Goal: Task Accomplishment & Management: Manage account settings

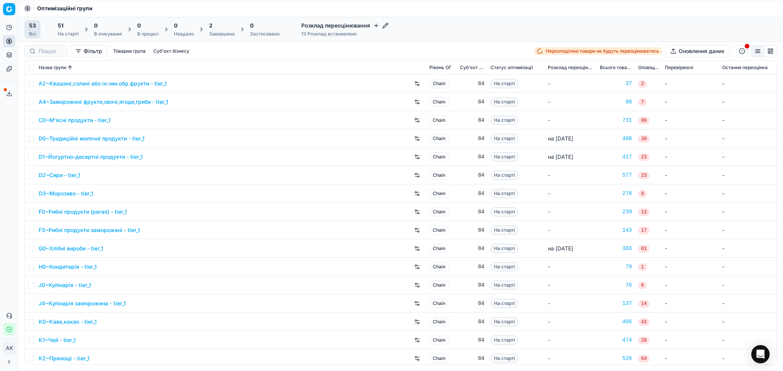
click at [217, 28] on div "2" at bounding box center [222, 26] width 26 height 8
click at [227, 28] on div "4" at bounding box center [222, 26] width 26 height 8
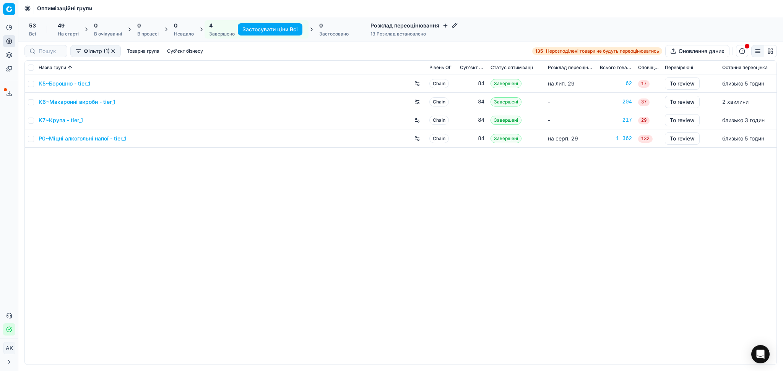
click at [54, 83] on link "K5~Борошно - tier_1" at bounding box center [65, 84] width 52 height 8
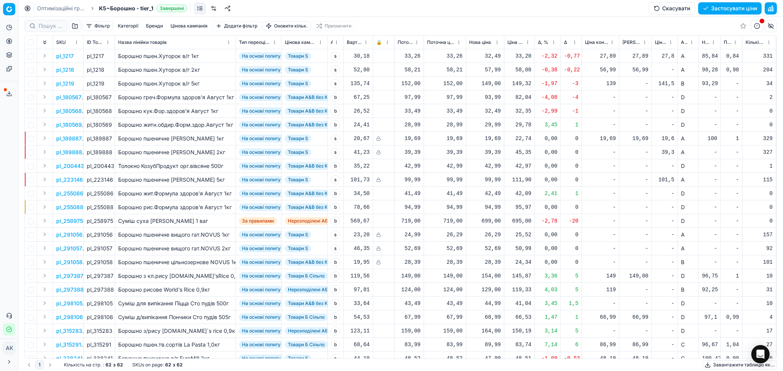
click at [181, 26] on button "Цінова кампанія" at bounding box center [188, 25] width 43 height 9
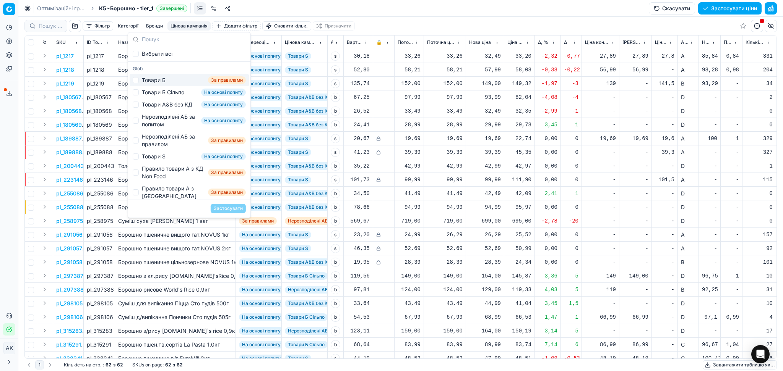
click at [140, 81] on div "Товари Б За правилами" at bounding box center [189, 80] width 119 height 12
checkbox input "true"
click at [224, 209] on button "Застосувати" at bounding box center [228, 208] width 35 height 9
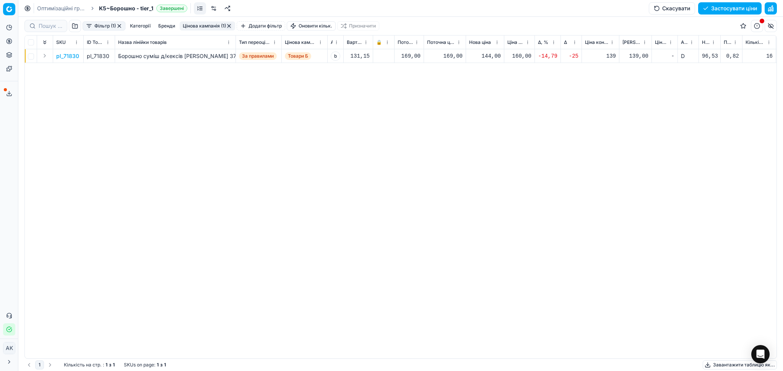
click at [68, 55] on p "pl_71830" at bounding box center [67, 56] width 23 height 8
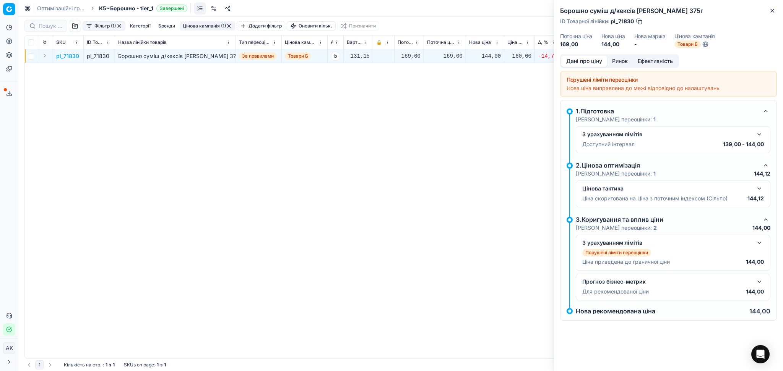
click at [619, 61] on button "Ринок" at bounding box center [620, 61] width 26 height 11
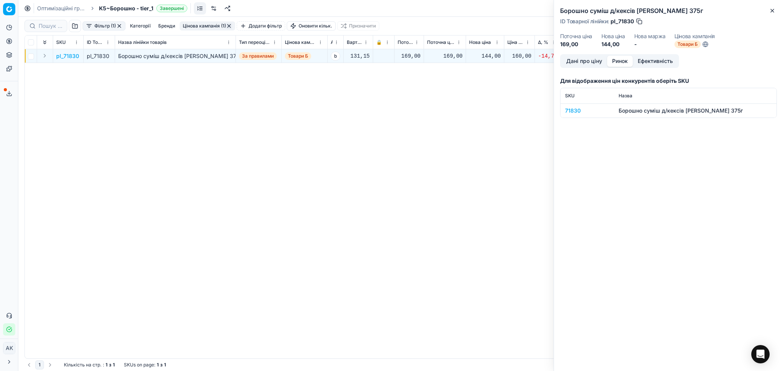
click at [573, 110] on div "71830" at bounding box center [587, 111] width 44 height 8
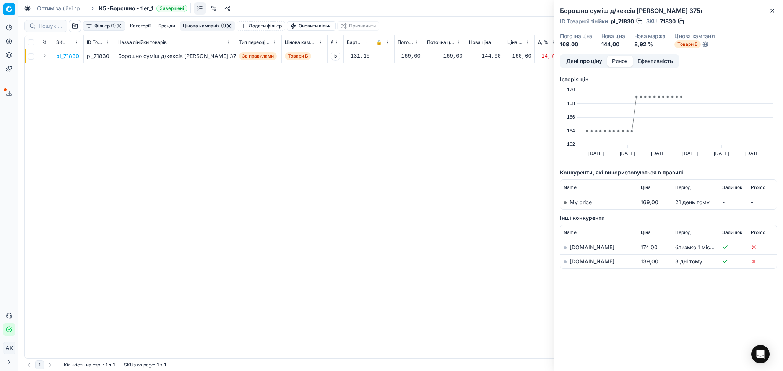
click at [582, 265] on td "[DOMAIN_NAME]" at bounding box center [598, 262] width 77 height 14
click at [578, 262] on link "[DOMAIN_NAME]" at bounding box center [591, 261] width 45 height 6
drag, startPoint x: 93, startPoint y: 55, endPoint x: 131, endPoint y: 63, distance: 39.0
click at [107, 57] on div "pl_71830" at bounding box center [99, 56] width 25 height 8
copy div "71830"
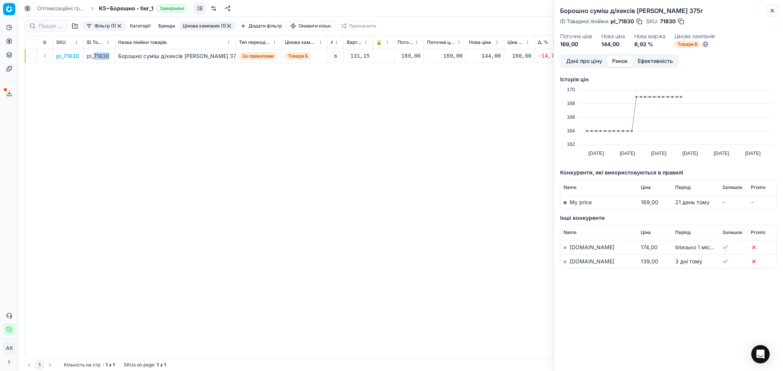
click at [771, 13] on icon "button" at bounding box center [772, 11] width 6 height 6
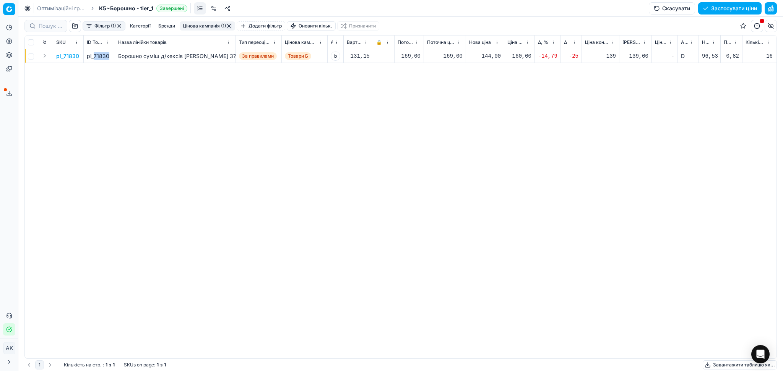
click at [219, 23] on button "Цінова кампанія (1)" at bounding box center [207, 25] width 55 height 9
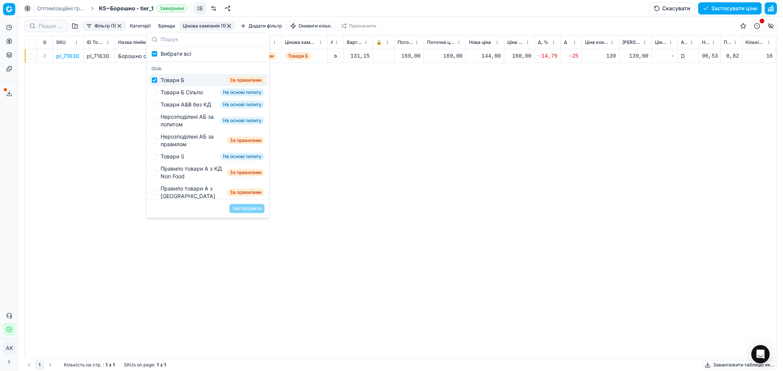
click at [164, 81] on div "Товари Б" at bounding box center [172, 80] width 24 height 8
checkbox input "false"
click at [164, 92] on div "Товари Б Сільпо" at bounding box center [181, 93] width 42 height 8
checkbox input "true"
click at [243, 209] on button "Застосувати" at bounding box center [246, 208] width 35 height 9
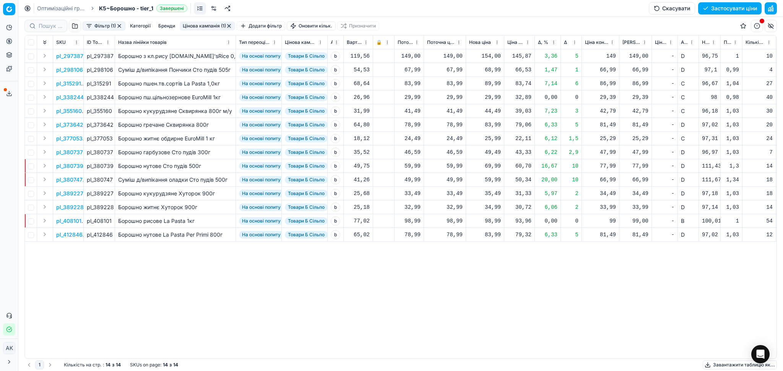
click at [229, 25] on button "button" at bounding box center [229, 26] width 6 height 6
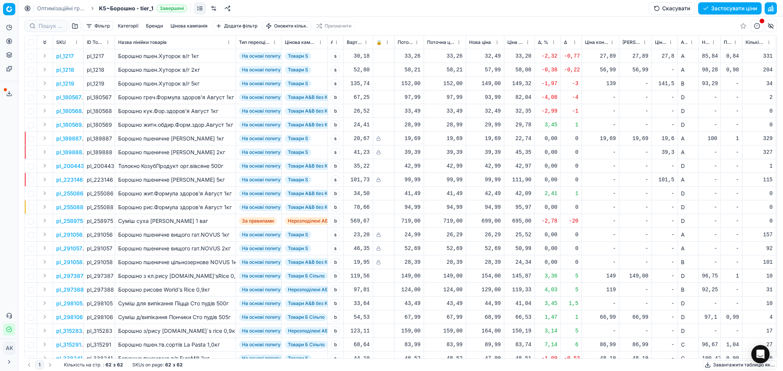
click at [197, 24] on button "Цінова кампанія" at bounding box center [188, 25] width 43 height 9
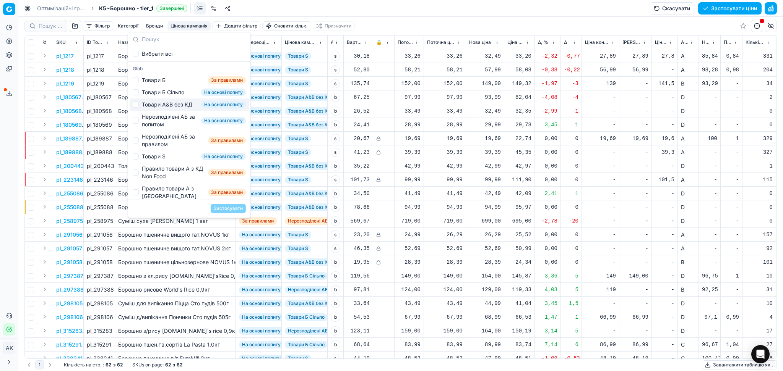
click at [179, 106] on div "Товари А&B без КД" at bounding box center [167, 105] width 50 height 8
checkbox input "true"
click at [223, 209] on button "Застосувати" at bounding box center [228, 208] width 35 height 9
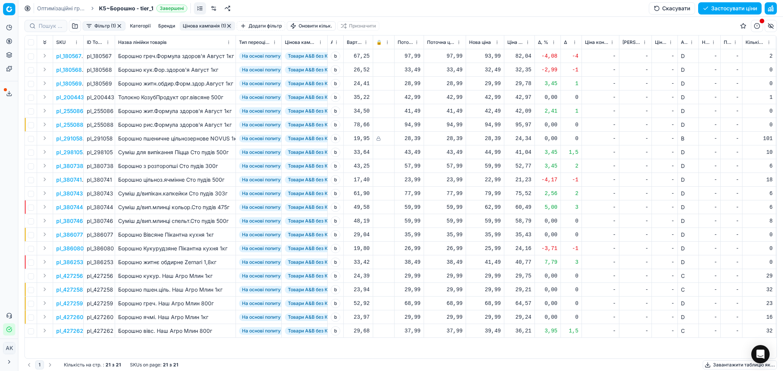
click at [225, 24] on button "Цінова кампанія (1)" at bounding box center [207, 25] width 55 height 9
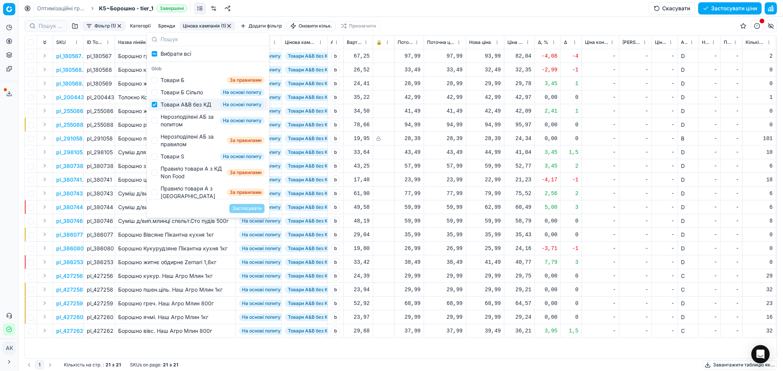
click at [167, 105] on div "Товари А&B без КД" at bounding box center [185, 105] width 50 height 8
checkbox input "false"
click at [169, 128] on div "Нерозподілені АБ за попитом" at bounding box center [188, 120] width 56 height 15
checkbox input "true"
click at [244, 209] on button "Застосувати" at bounding box center [246, 208] width 35 height 9
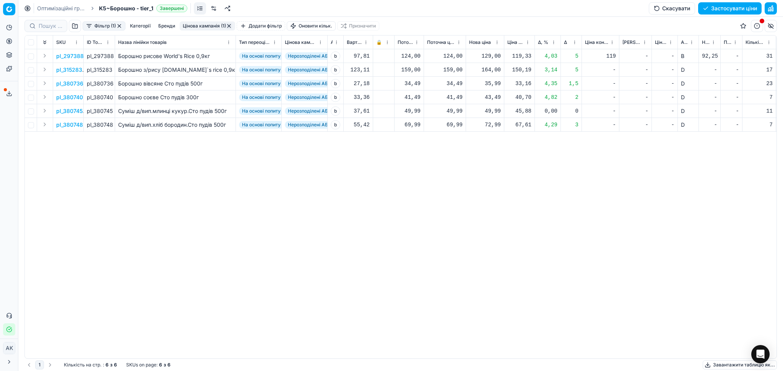
click at [204, 24] on button "Цінова кампанія (1)" at bounding box center [207, 25] width 55 height 9
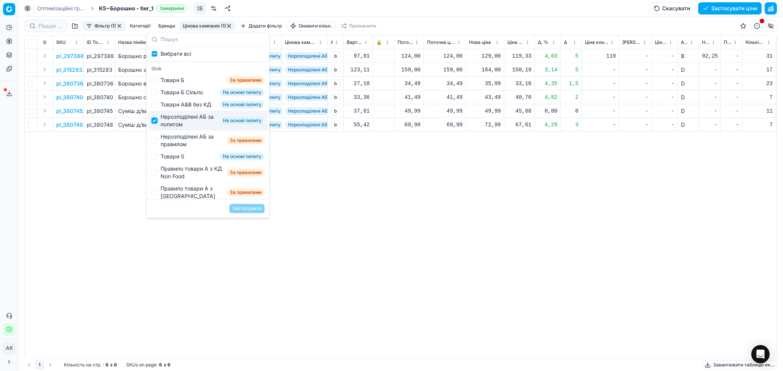
click at [155, 124] on input "Suggestions" at bounding box center [154, 121] width 6 height 6
checkbox input "false"
click at [157, 144] on div "Нерозподілені АБ за правилом За правилами" at bounding box center [207, 141] width 119 height 20
checkbox input "true"
click at [240, 207] on button "Застосувати" at bounding box center [246, 208] width 35 height 9
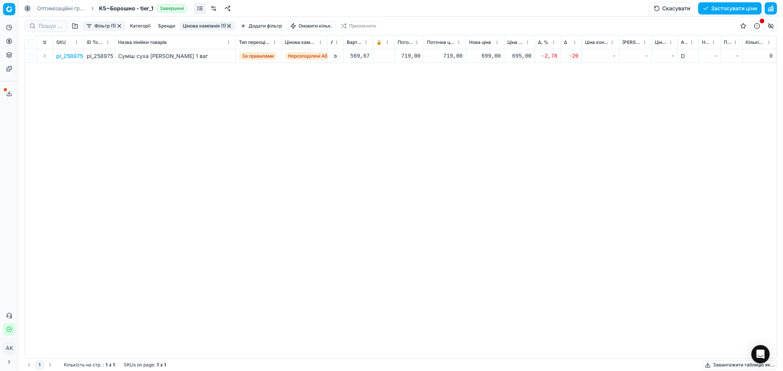
click at [205, 23] on button "Цінова кампанія (1)" at bounding box center [207, 25] width 55 height 9
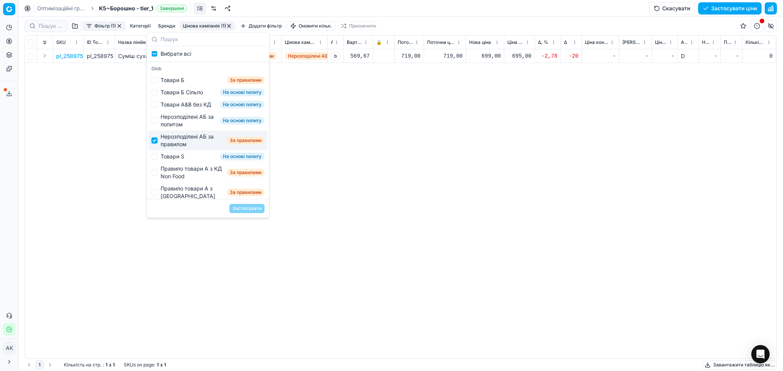
click at [156, 144] on input "Suggestions" at bounding box center [154, 141] width 6 height 6
checkbox input "false"
click at [175, 160] on div "Товари S" at bounding box center [172, 157] width 24 height 8
checkbox input "true"
drag, startPoint x: 246, startPoint y: 207, endPoint x: 245, endPoint y: 203, distance: 4.4
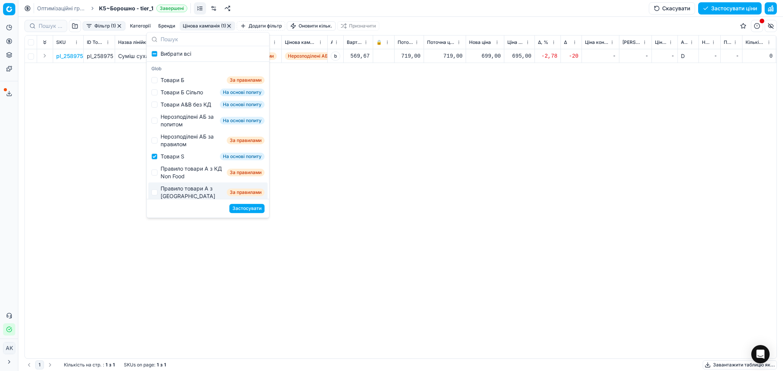
click at [246, 207] on button "Застосувати" at bounding box center [246, 208] width 35 height 9
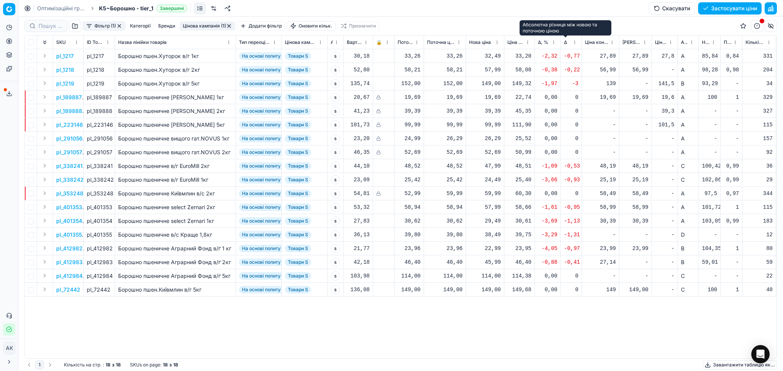
click at [565, 43] on span "Δ" at bounding box center [565, 42] width 3 height 6
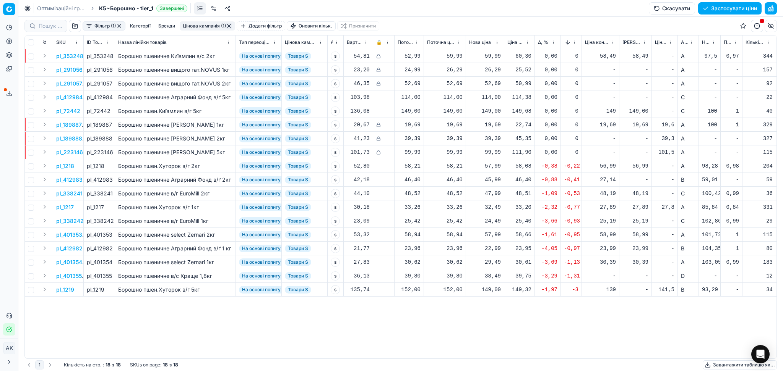
click at [489, 164] on div "57,99" at bounding box center [485, 166] width 32 height 8
click at [492, 233] on input "57.99" at bounding box center [512, 234] width 55 height 12
type input "56.99"
click at [488, 180] on div "45,99" at bounding box center [485, 180] width 32 height 8
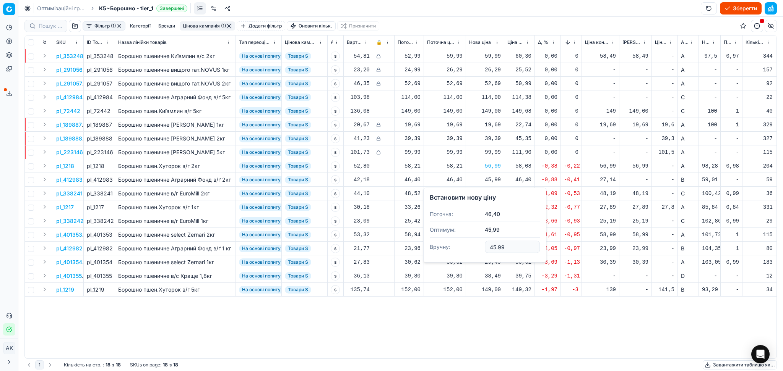
drag, startPoint x: 512, startPoint y: 251, endPoint x: 508, endPoint y: 250, distance: 4.5
click at [510, 251] on input "45.99" at bounding box center [512, 247] width 55 height 12
drag, startPoint x: 507, startPoint y: 248, endPoint x: 465, endPoint y: 251, distance: 42.2
click at [465, 251] on dl "Поточна: 46,40 Оптимум: 45,99 Вручну: 45.99" at bounding box center [484, 232] width 110 height 50
type input "46.40"
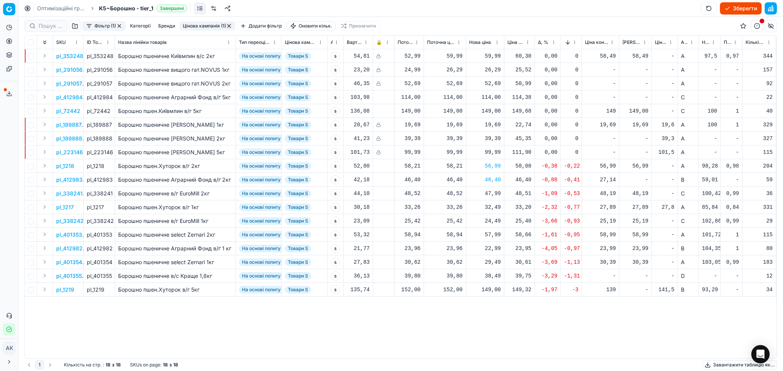
click at [493, 208] on div "32,49" at bounding box center [485, 208] width 32 height 8
drag, startPoint x: 511, startPoint y: 275, endPoint x: 466, endPoint y: 284, distance: 45.6
click at [468, 284] on dl "Поточна: 33,26 Оптимум: 32,49 Вручну: 32.49" at bounding box center [484, 259] width 110 height 50
type input "27.99"
drag, startPoint x: 92, startPoint y: 166, endPoint x: 104, endPoint y: 166, distance: 11.5
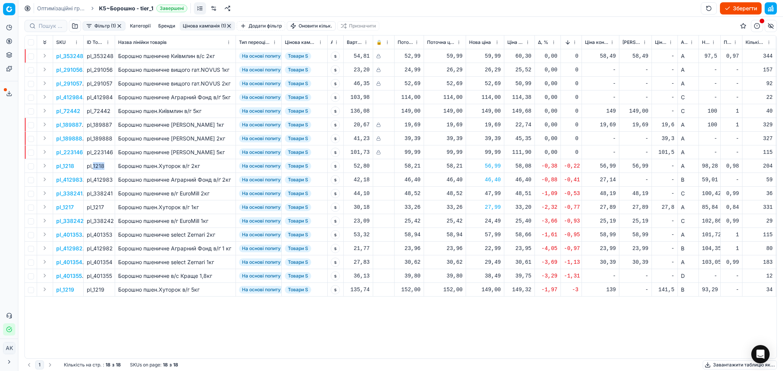
click at [104, 166] on div "pl_1218" at bounding box center [99, 166] width 25 height 8
copy div "1218"
drag, startPoint x: 94, startPoint y: 178, endPoint x: 113, endPoint y: 180, distance: 18.8
click at [113, 180] on td "pl_412983" at bounding box center [99, 180] width 31 height 14
copy div "412983"
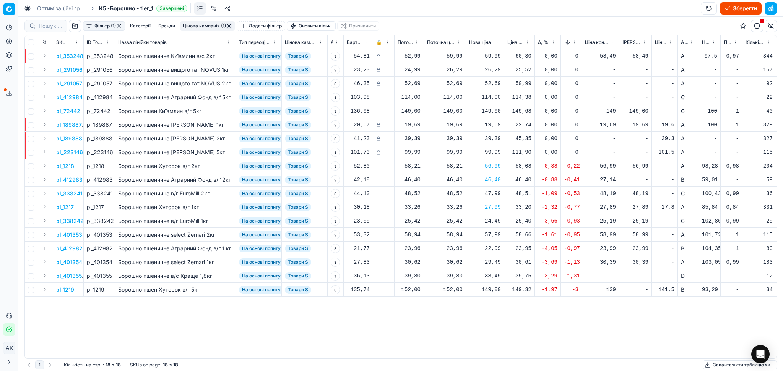
click at [493, 181] on div "46,40" at bounding box center [485, 180] width 32 height 8
type input "46.39"
drag, startPoint x: 95, startPoint y: 194, endPoint x: 115, endPoint y: 194, distance: 19.9
copy div "338241"
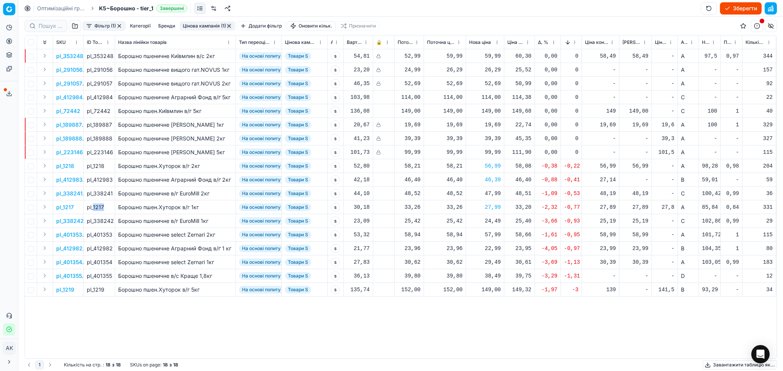
drag, startPoint x: 94, startPoint y: 208, endPoint x: 105, endPoint y: 209, distance: 10.8
click at [105, 209] on div "pl_1217" at bounding box center [99, 208] width 25 height 8
copy div "1217"
click at [230, 25] on button "button" at bounding box center [229, 26] width 6 height 6
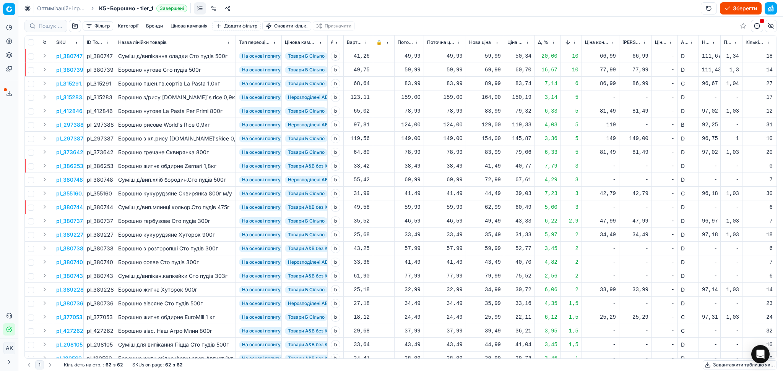
click at [770, 9] on button "button" at bounding box center [770, 8] width 12 height 12
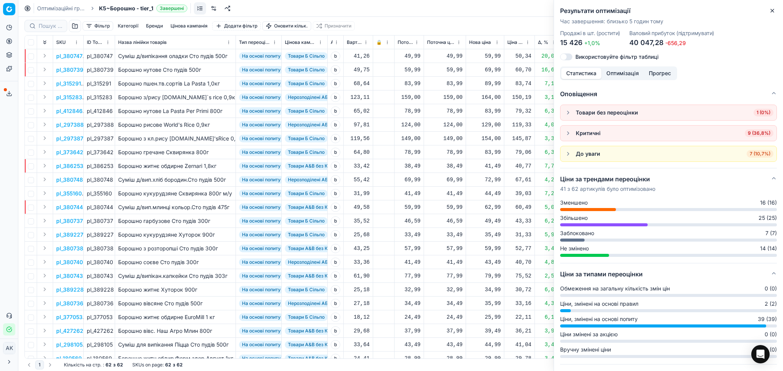
click at [750, 134] on span "9 (36,8%)" at bounding box center [758, 134] width 29 height 8
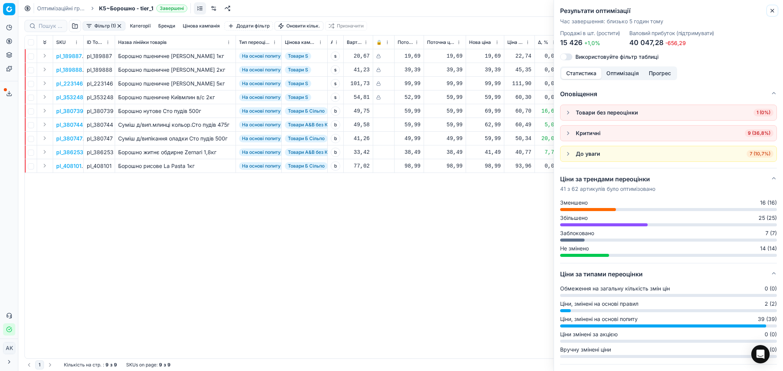
click at [769, 11] on icon "button" at bounding box center [772, 11] width 6 height 6
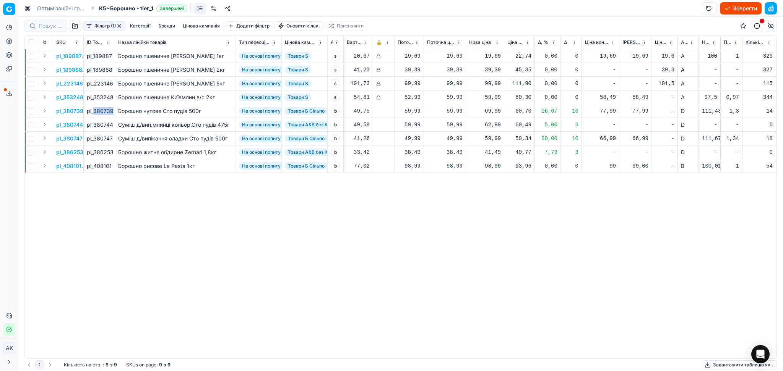
drag, startPoint x: 93, startPoint y: 110, endPoint x: 112, endPoint y: 112, distance: 19.2
click at [112, 112] on div "pl_380739" at bounding box center [99, 111] width 25 height 8
copy div "380739"
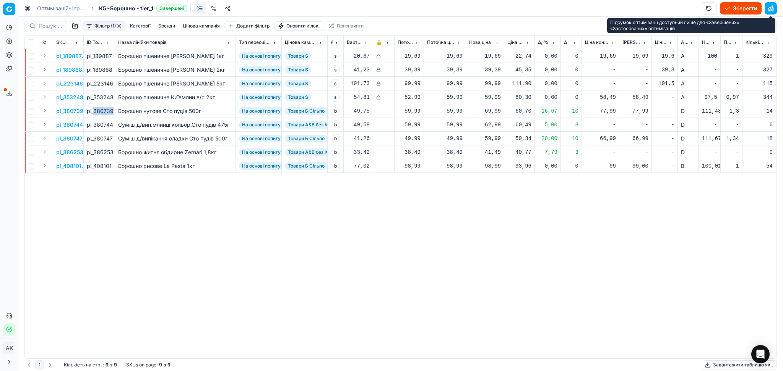
click at [773, 11] on button "button" at bounding box center [770, 8] width 12 height 12
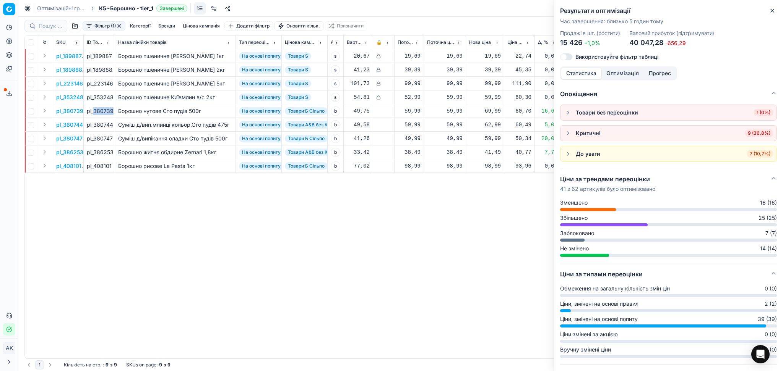
click at [755, 157] on span "7 (10,7%)" at bounding box center [759, 154] width 27 height 8
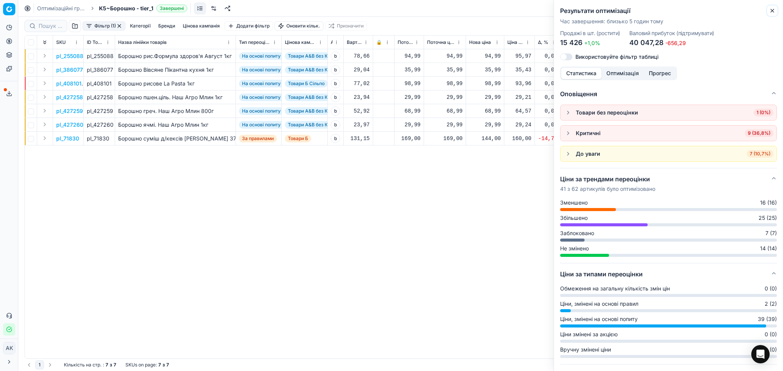
click at [772, 11] on icon "button" at bounding box center [771, 10] width 3 height 3
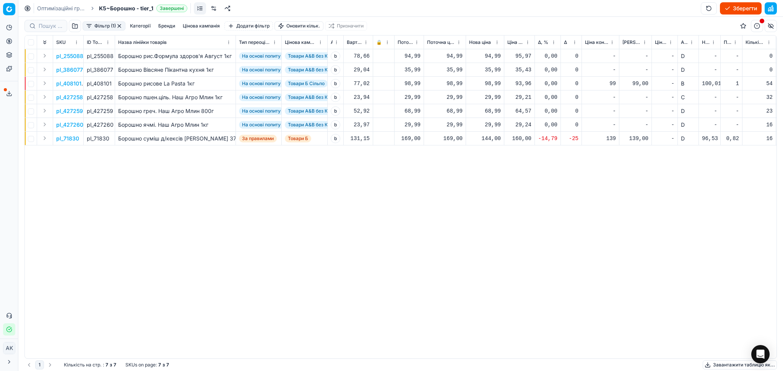
click at [118, 24] on button "button" at bounding box center [119, 26] width 6 height 6
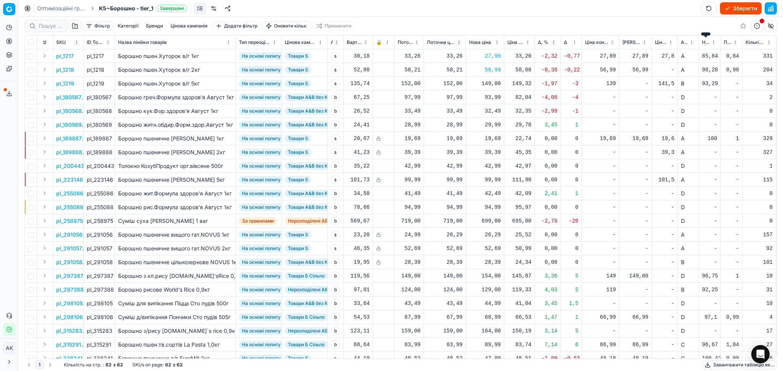
click at [707, 43] on span "Новий ціновий індекс (Сільпо)" at bounding box center [706, 42] width 8 height 6
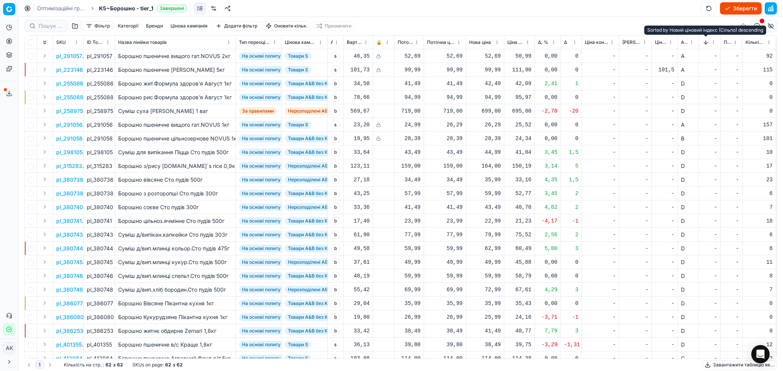
click at [707, 43] on button "Sorted by Новий ціновий індекс (Сільпо) descending" at bounding box center [706, 43] width 8 height 8
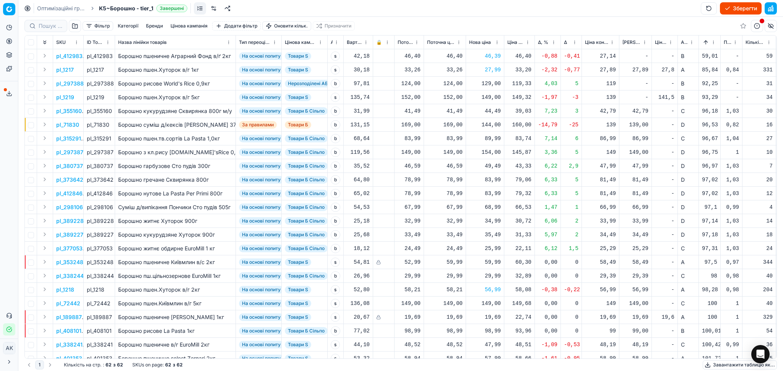
click at [705, 40] on button "Sorted by Новий ціновий індекс (Сільпо) ascending" at bounding box center [706, 43] width 8 height 8
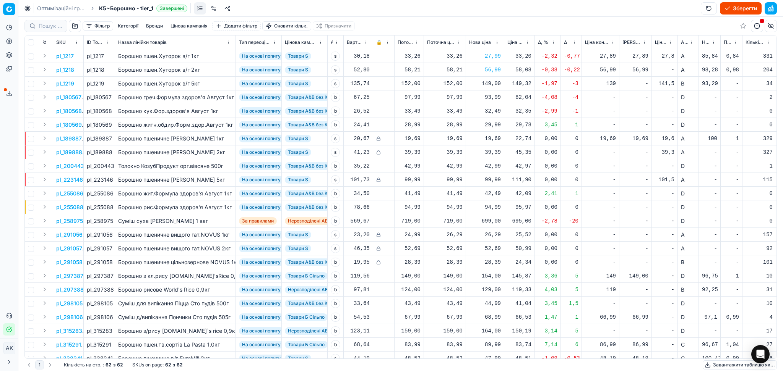
click at [728, 363] on button "Завантажити таблицю як..." at bounding box center [739, 365] width 74 height 9
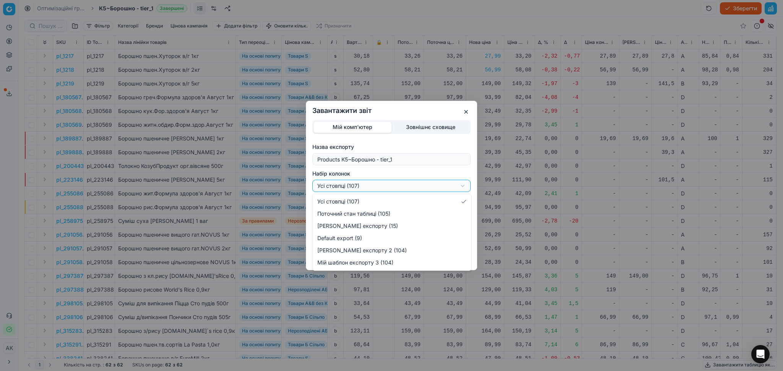
click at [368, 189] on div "Завантажити звіт Мій комп'ютер Зовнішнє сховище Назва експорту Products K5~Боро…" at bounding box center [391, 185] width 783 height 371
select select "custom"
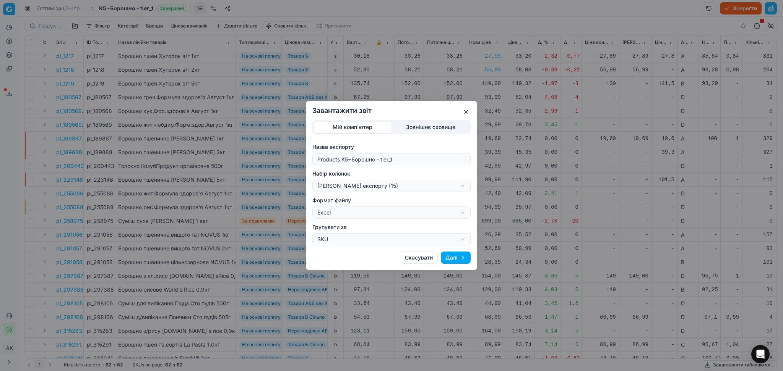
click at [460, 259] on button "Далі" at bounding box center [456, 258] width 30 height 12
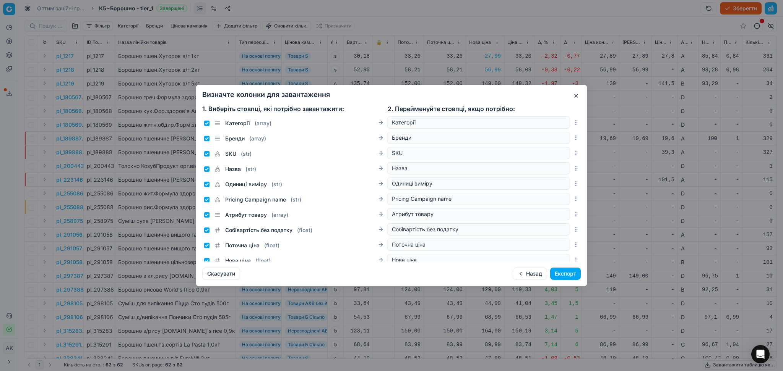
click at [560, 274] on button "Експорт" at bounding box center [565, 274] width 31 height 12
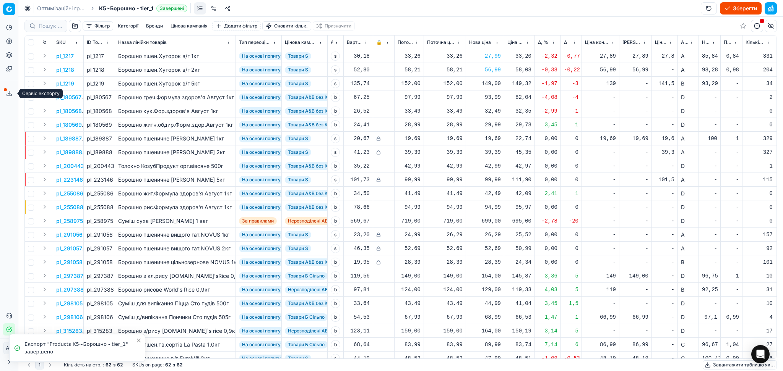
click at [8, 93] on polyline at bounding box center [9, 93] width 3 height 1
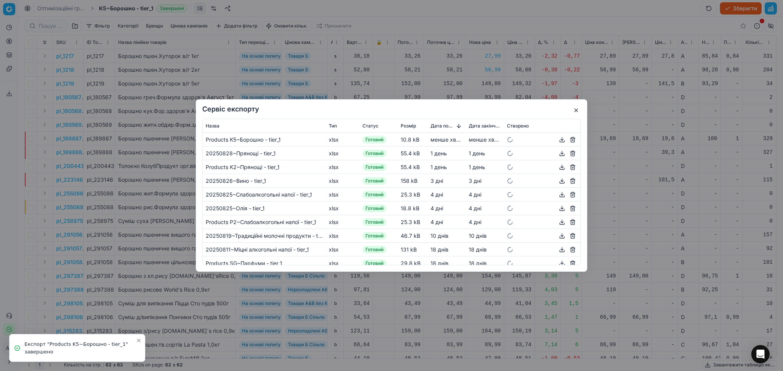
click at [557, 141] on button "button" at bounding box center [561, 139] width 9 height 9
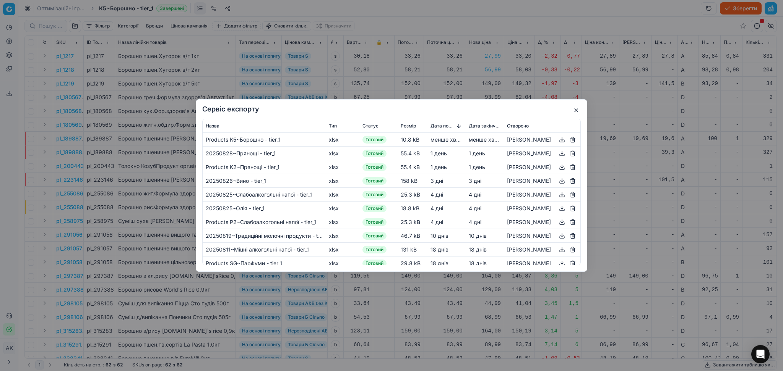
drag, startPoint x: 574, startPoint y: 110, endPoint x: 514, endPoint y: 193, distance: 101.3
click at [574, 110] on button "button" at bounding box center [575, 110] width 9 height 9
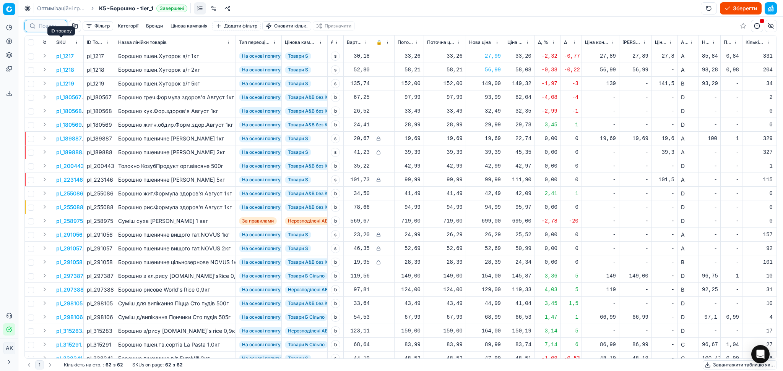
click at [44, 24] on input at bounding box center [51, 26] width 24 height 8
paste input "386080"
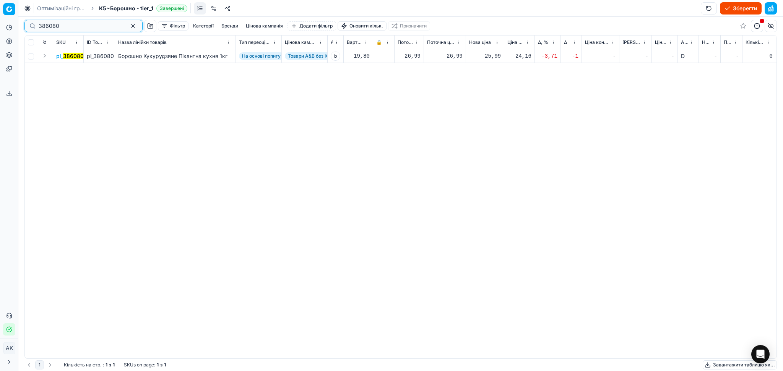
type input "386080"
click at [496, 55] on div "25,99" at bounding box center [485, 56] width 32 height 8
click at [493, 123] on input "25.99" at bounding box center [512, 124] width 55 height 12
click at [531, 128] on input "25.99" at bounding box center [512, 124] width 55 height 12
type input "26.99"
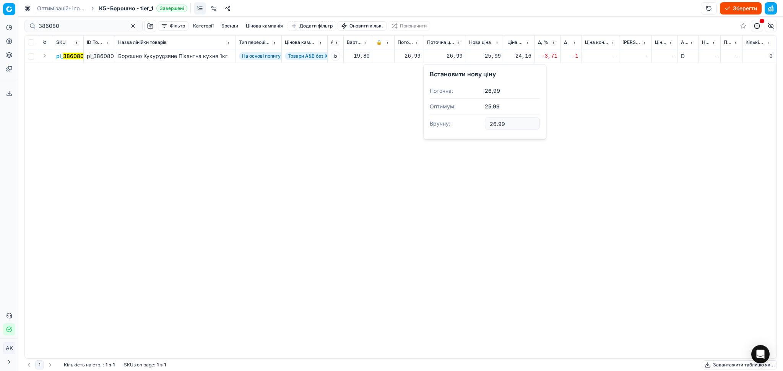
click at [533, 121] on input "26.99" at bounding box center [512, 124] width 55 height 12
drag, startPoint x: 60, startPoint y: 25, endPoint x: 5, endPoint y: 24, distance: 55.0
click at [4, 25] on div "Pricing platform Аналітика Цінова оптимізація Асортимент продукції Шаблони Серв…" at bounding box center [391, 185] width 783 height 371
paste input "253"
type input "386253"
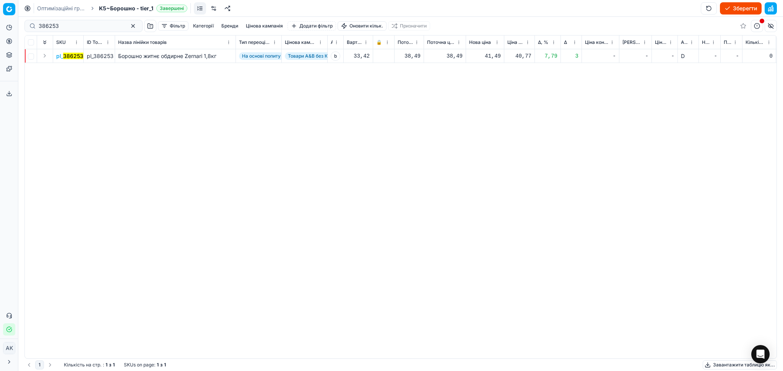
click at [485, 54] on div "41,49" at bounding box center [485, 56] width 32 height 8
drag, startPoint x: 511, startPoint y: 118, endPoint x: 460, endPoint y: 128, distance: 52.5
click at [460, 128] on dl "Поточна: 38,49 Оптимум: 41,49 Вручну: 41.49" at bounding box center [484, 108] width 110 height 50
type input "38.49"
drag, startPoint x: 42, startPoint y: 24, endPoint x: 18, endPoint y: 24, distance: 24.5
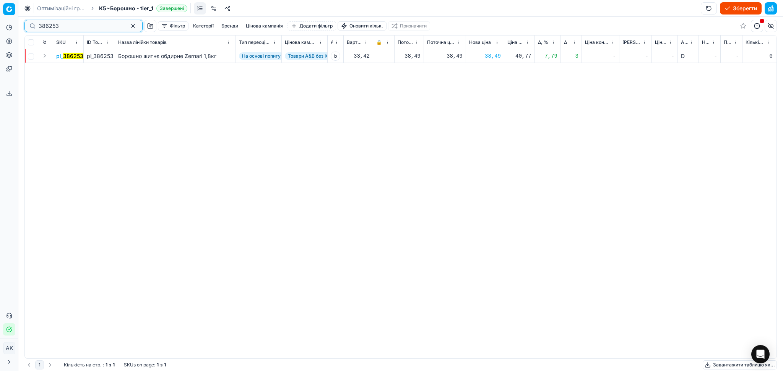
click at [17, 24] on div "Pricing platform Аналітика Цінова оптимізація Асортимент продукції Шаблони Серв…" at bounding box center [391, 185] width 783 height 371
paste input "180567"
type input "180567"
click at [75, 57] on mark "180567" at bounding box center [72, 56] width 19 height 6
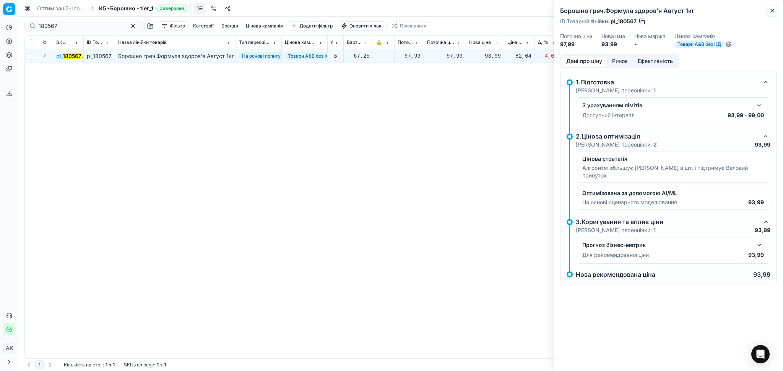
drag, startPoint x: 773, startPoint y: 11, endPoint x: 616, endPoint y: 26, distance: 158.5
click at [773, 11] on icon "button" at bounding box center [772, 11] width 6 height 6
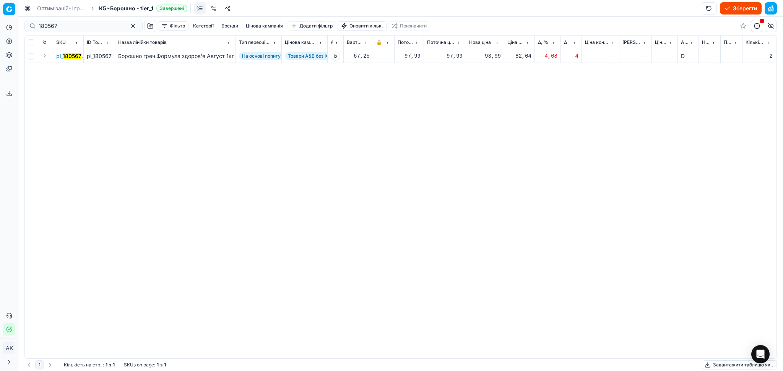
click at [494, 53] on div "93,99" at bounding box center [485, 56] width 32 height 8
click at [495, 125] on input "93.99" at bounding box center [512, 124] width 55 height 12
type input "97.99"
drag, startPoint x: 66, startPoint y: 26, endPoint x: 105, endPoint y: 32, distance: 38.8
click at [19, 26] on div "Pricing platform Аналітика Цінова оптимізація Асортимент продукції Шаблони Серв…" at bounding box center [391, 185] width 783 height 371
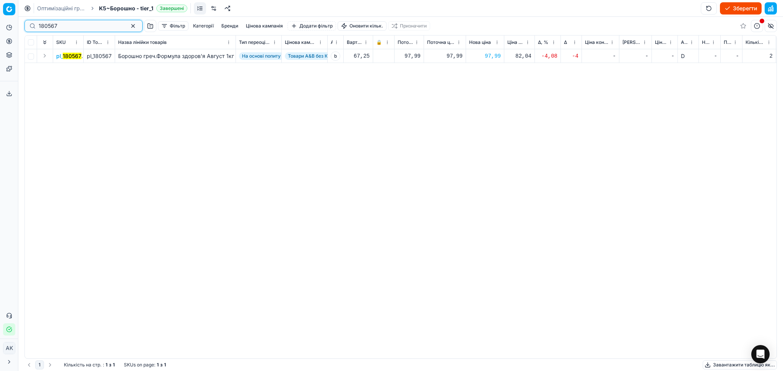
paste input "258975"
type input "258975"
drag, startPoint x: 482, startPoint y: 56, endPoint x: 496, endPoint y: 58, distance: 14.3
click at [496, 58] on div "699,00" at bounding box center [485, 56] width 32 height 8
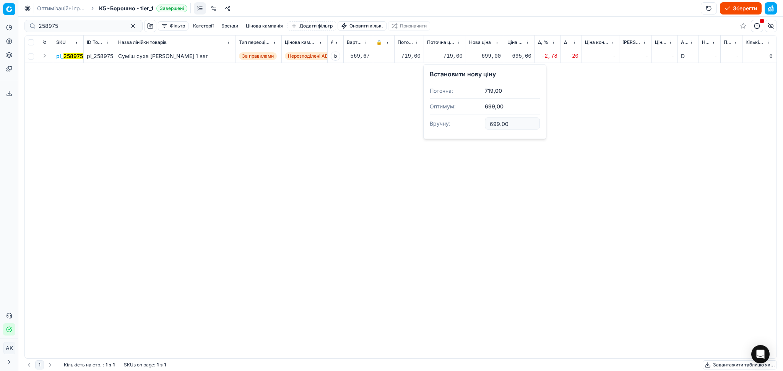
drag, startPoint x: 509, startPoint y: 121, endPoint x: 464, endPoint y: 126, distance: 44.9
click at [467, 127] on dl "Поточна: 719,00 Оптимум: 699,00 Вручну: 699.00" at bounding box center [484, 108] width 110 height 50
type input "719.00"
drag, startPoint x: 68, startPoint y: 29, endPoint x: 15, endPoint y: 23, distance: 52.7
click at [7, 25] on div "Pricing platform Аналітика Цінова оптимізація Асортимент продукції Шаблони Серв…" at bounding box center [391, 185] width 783 height 371
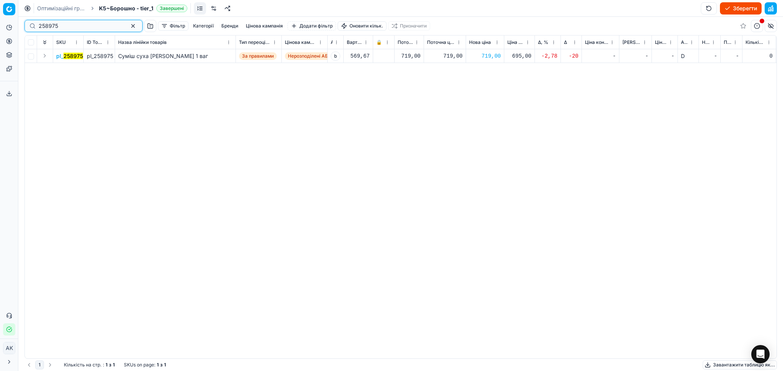
paste input "5086"
type input "255086"
click at [493, 91] on div "pl_ 255086 pl_255086 Борошно жит.Формула здоров'я Август 1кг На основі попиту Т…" at bounding box center [400, 204] width 751 height 310
click at [494, 59] on div "42,49" at bounding box center [485, 56] width 32 height 8
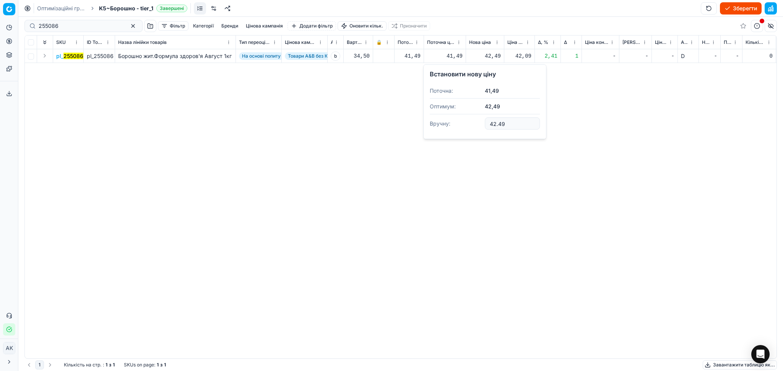
click at [494, 123] on input "42.49" at bounding box center [512, 124] width 55 height 12
type input "41.49"
drag, startPoint x: 72, startPoint y: 28, endPoint x: 2, endPoint y: 22, distance: 70.1
click at [3, 22] on div "Pricing platform Аналітика Цінова оптимізація Асортимент продукції Шаблони Серв…" at bounding box center [391, 185] width 783 height 371
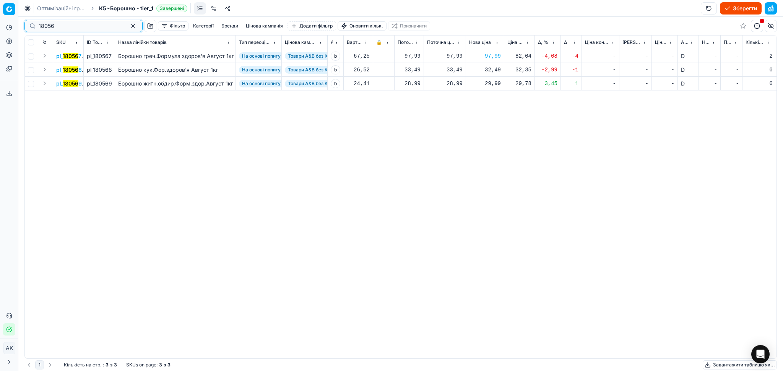
type input "18056"
click at [493, 70] on div "32,49" at bounding box center [485, 70] width 32 height 8
drag, startPoint x: 506, startPoint y: 137, endPoint x: 448, endPoint y: 137, distance: 57.3
click at [448, 137] on dl "Поточна: 33,49 Оптимум: 32,49 Вручну: 32.49" at bounding box center [484, 122] width 110 height 50
type input "33.49"
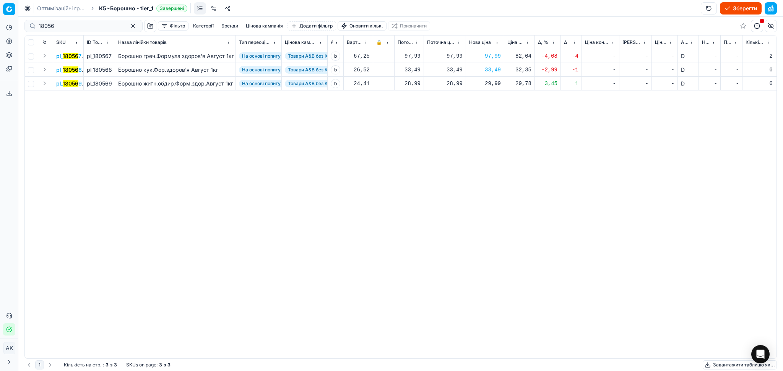
click at [487, 85] on div "29,99" at bounding box center [485, 84] width 32 height 8
drag, startPoint x: 466, startPoint y: 153, endPoint x: 462, endPoint y: 151, distance: 4.8
click at [462, 154] on dl "Поточна: 28,99 Оптимум: 29,99 Вручну: 29.99" at bounding box center [484, 135] width 110 height 50
type input "28.99"
click at [128, 23] on button "button" at bounding box center [132, 25] width 9 height 9
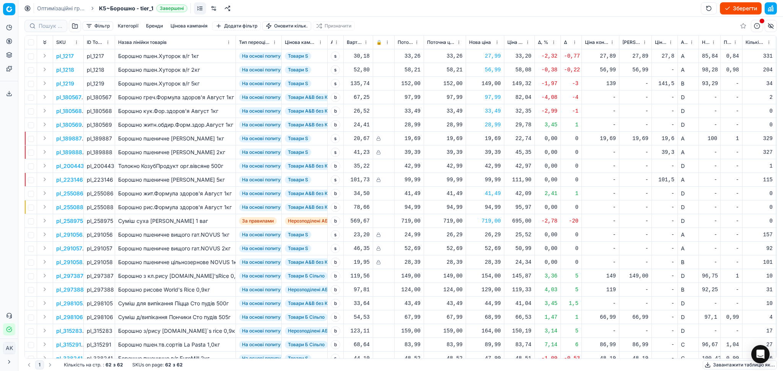
click at [738, 5] on button "Зберегти" at bounding box center [740, 8] width 42 height 12
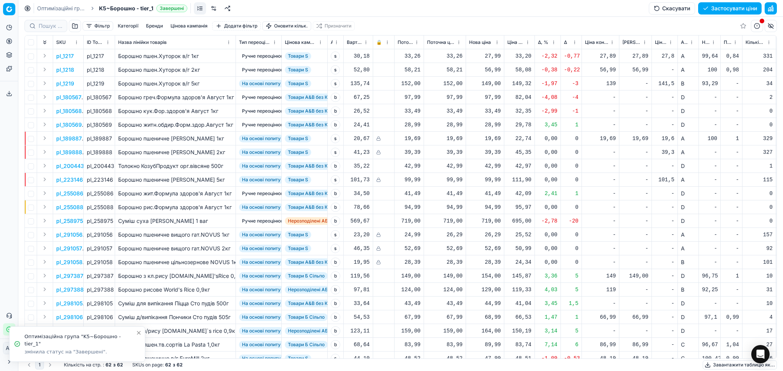
click at [716, 8] on button "Застосувати ціни" at bounding box center [729, 8] width 63 height 12
click at [737, 8] on button "Завантажити звіт" at bounding box center [729, 8] width 65 height 12
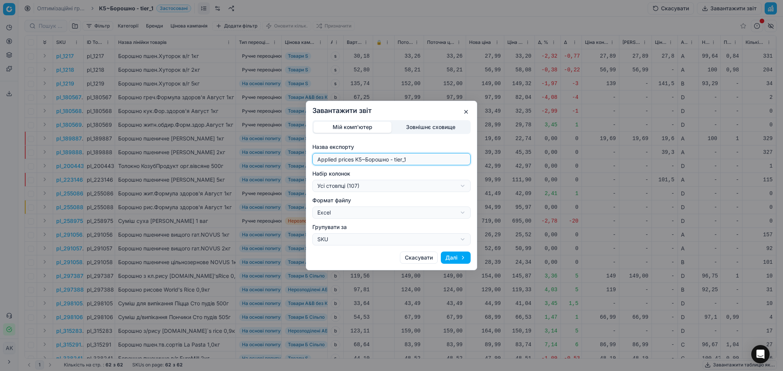
drag, startPoint x: 363, startPoint y: 159, endPoint x: 294, endPoint y: 158, distance: 69.2
click at [294, 158] on div "Завантажити звіт Мій комп'ютер Зовнішнє сховище Назва експорту Applied prices K…" at bounding box center [391, 185] width 783 height 371
type input "20250829~Борошно - tier_1"
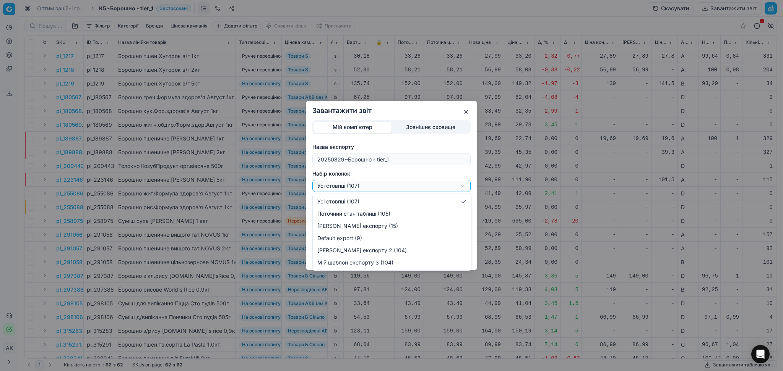
click at [454, 185] on div "Завантажити звіт Мій комп'ютер Зовнішнє сховище Назва експорту 20250829~[GEOGRA…" at bounding box center [391, 185] width 783 height 371
select select "custom"
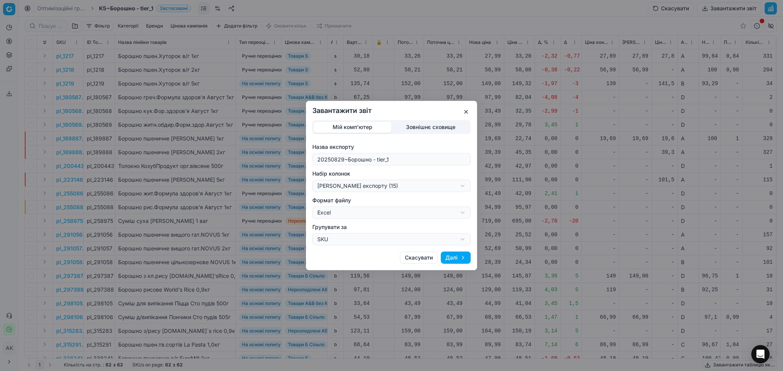
click at [449, 257] on button "Далі" at bounding box center [456, 258] width 30 height 12
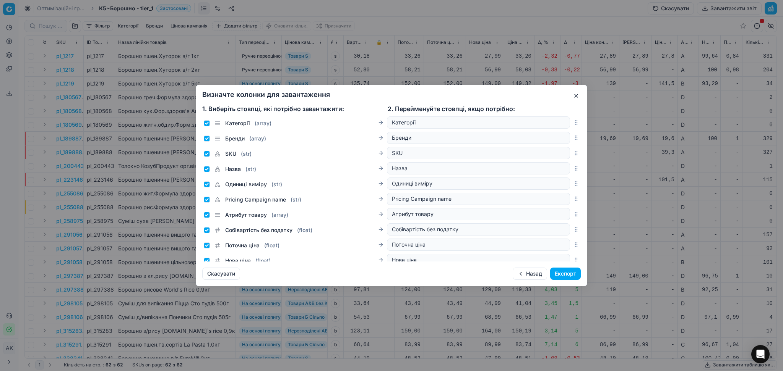
click at [557, 272] on button "Експорт" at bounding box center [565, 274] width 31 height 12
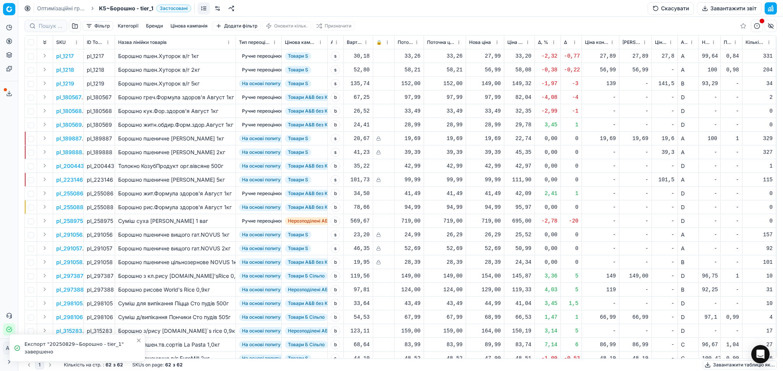
click at [9, 88] on button "Сервіс експорту" at bounding box center [9, 94] width 12 height 12
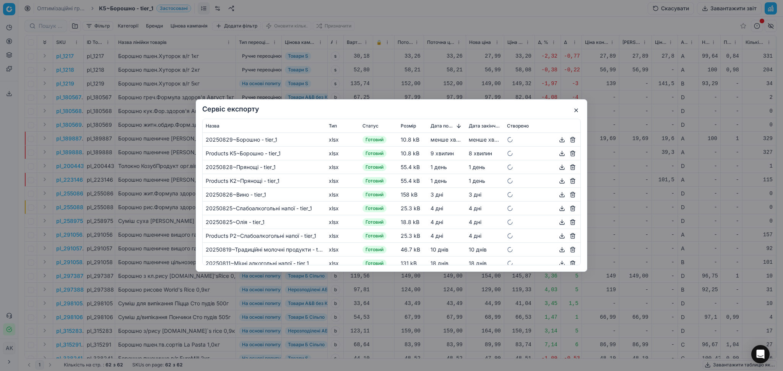
click at [557, 138] on button "button" at bounding box center [561, 139] width 9 height 9
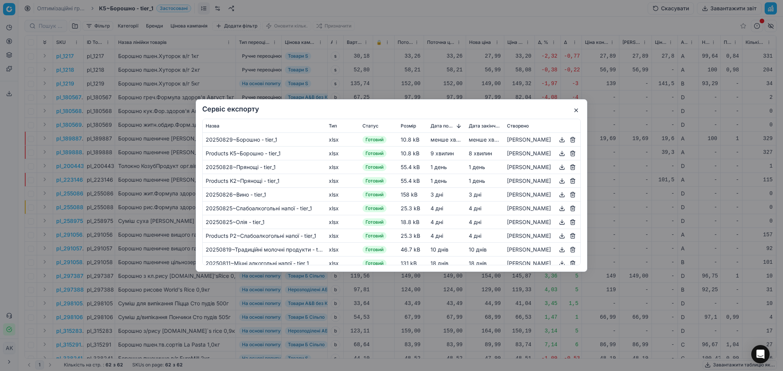
click at [577, 109] on button "button" at bounding box center [575, 110] width 9 height 9
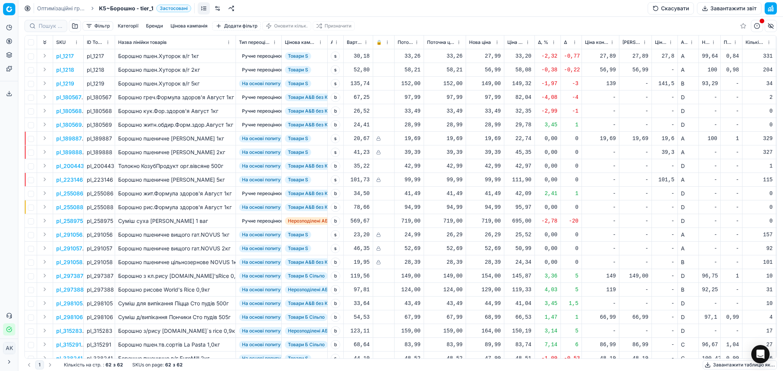
click at [54, 12] on link "Оптимізаційні групи" at bounding box center [61, 9] width 49 height 8
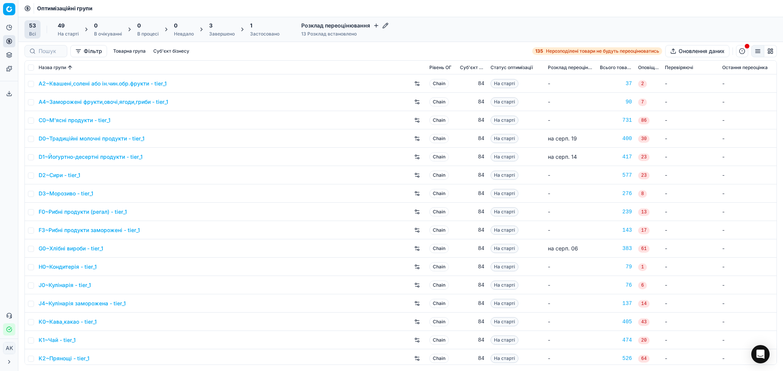
click at [206, 25] on div "3 Завершено" at bounding box center [221, 29] width 35 height 18
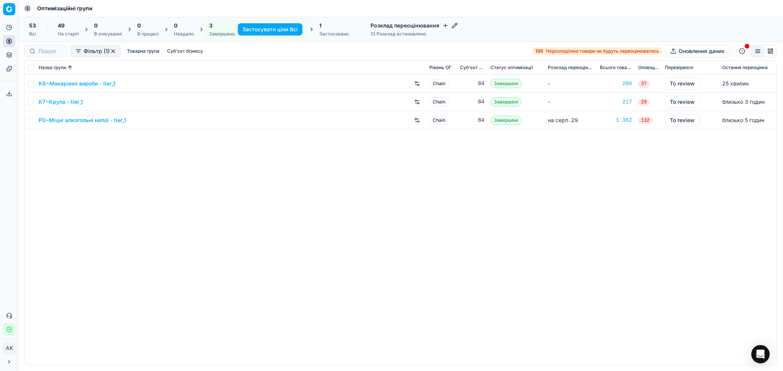
click at [81, 119] on link "P0~Міцні алкогольні напої - tier_1" at bounding box center [83, 121] width 88 height 8
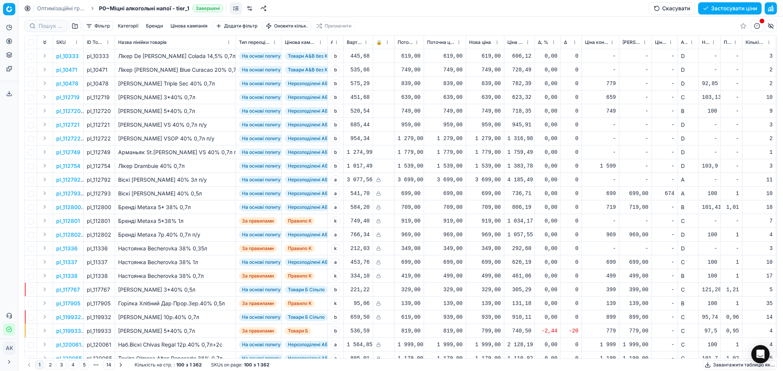
click at [186, 30] on button "Цінова кампанія" at bounding box center [188, 25] width 43 height 9
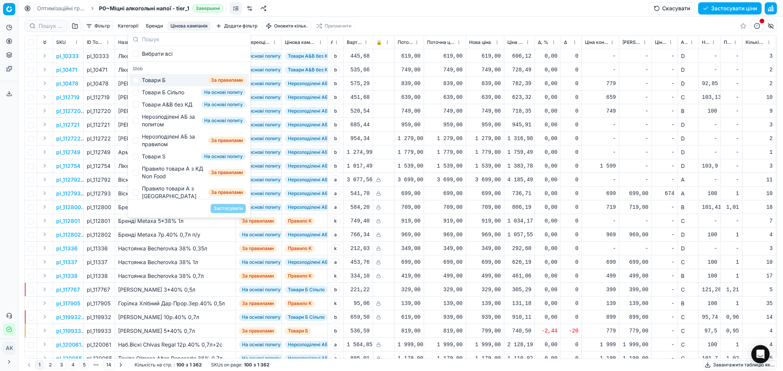
click at [138, 82] on div "Товари Б За правилами" at bounding box center [189, 80] width 119 height 12
checkbox input "true"
click at [224, 207] on button "Застосувати" at bounding box center [228, 208] width 35 height 9
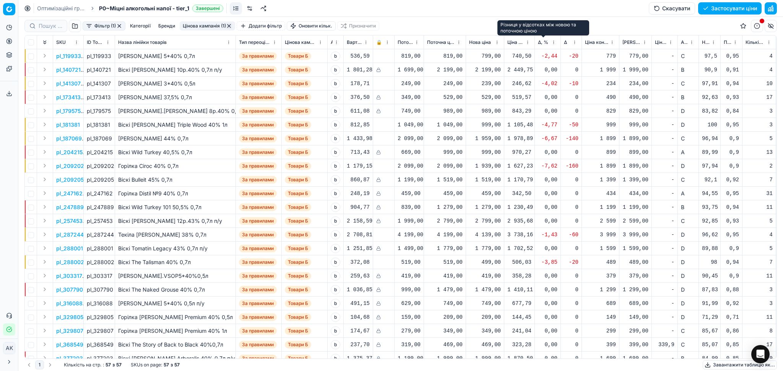
click at [541, 41] on span "Δ, %" at bounding box center [543, 42] width 10 height 6
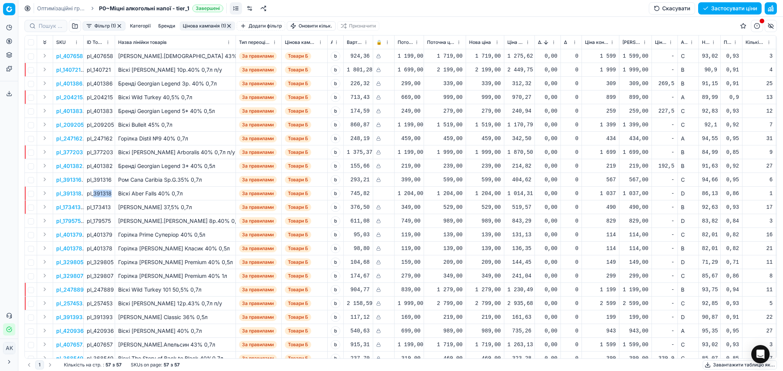
drag, startPoint x: 93, startPoint y: 194, endPoint x: 111, endPoint y: 195, distance: 18.3
click at [111, 195] on div "pl_391318" at bounding box center [99, 194] width 25 height 8
copy div "391318"
click at [478, 193] on div "1 204,00" at bounding box center [485, 194] width 32 height 8
drag, startPoint x: 509, startPoint y: 261, endPoint x: 451, endPoint y: 262, distance: 58.5
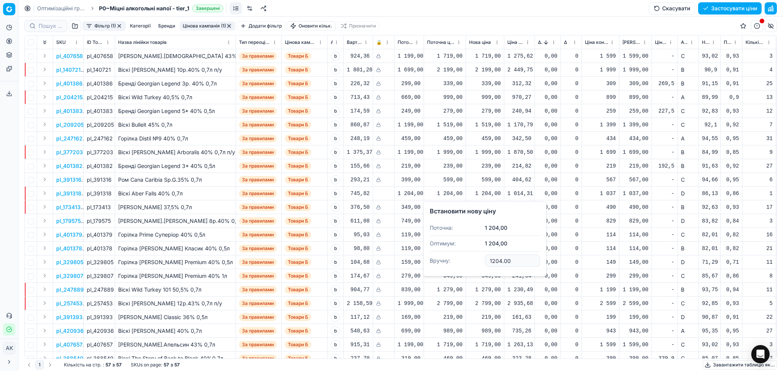
click at [452, 262] on dl "Поточна: 1 204,00 Оптимум: 1 204,00 Вручну: 1204.00" at bounding box center [484, 245] width 110 height 50
type input "1079.00"
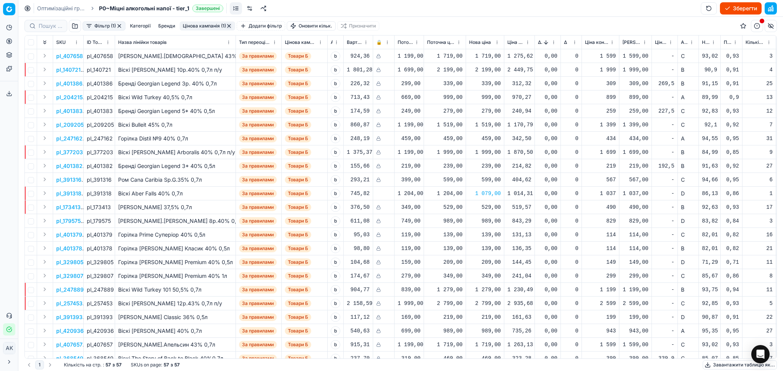
click at [229, 24] on button "button" at bounding box center [229, 26] width 6 height 6
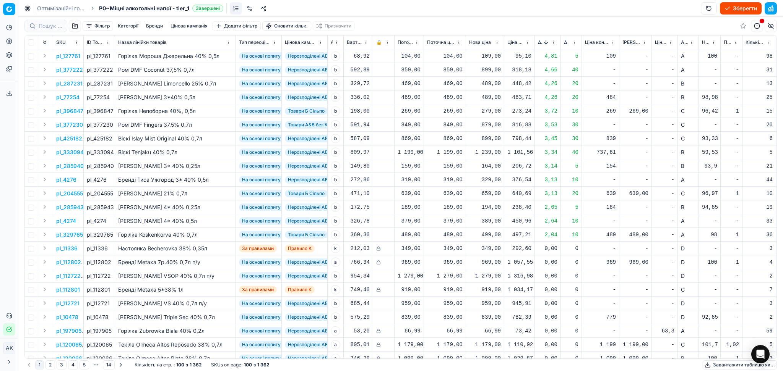
click at [195, 23] on button "Цінова кампанія" at bounding box center [188, 25] width 43 height 9
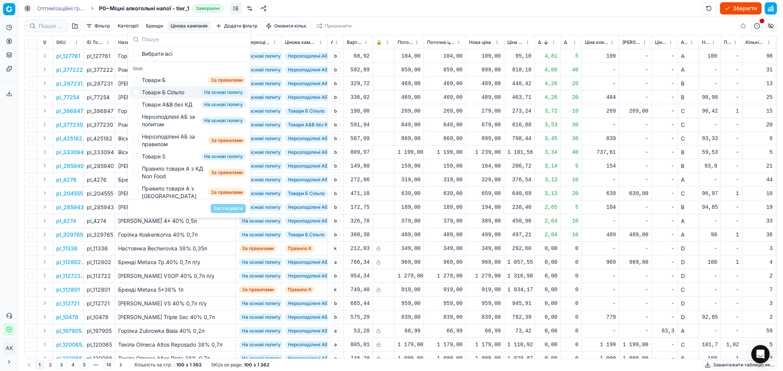
click at [172, 92] on div "Товари Б Сільпо" at bounding box center [163, 93] width 42 height 8
checkbox input "true"
drag, startPoint x: 233, startPoint y: 209, endPoint x: 382, endPoint y: 206, distance: 148.7
click at [234, 209] on button "Застосувати" at bounding box center [228, 208] width 35 height 9
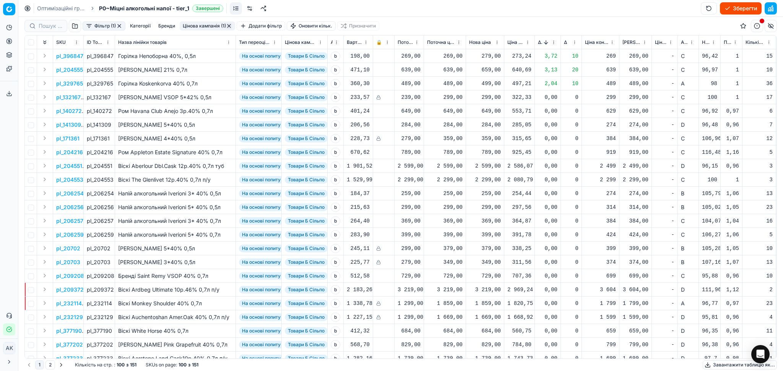
click at [539, 42] on span "Δ, %" at bounding box center [540, 42] width 4 height 6
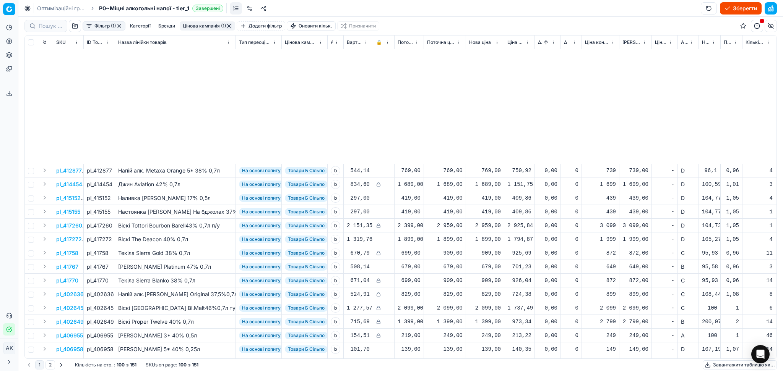
scroll to position [1073, 0]
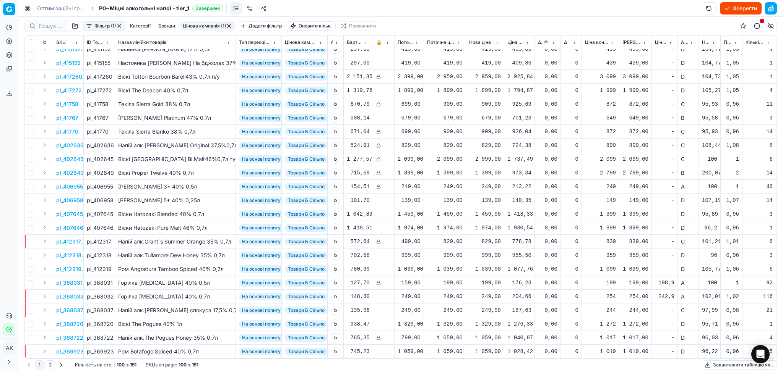
click at [48, 366] on button "2" at bounding box center [50, 365] width 10 height 9
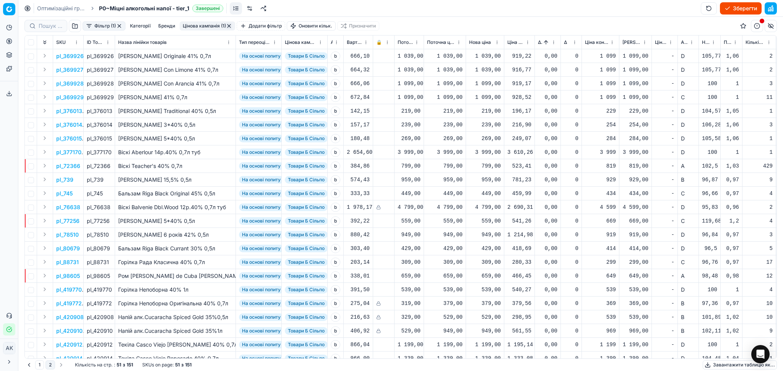
click at [539, 42] on span "Δ, %" at bounding box center [540, 42] width 4 height 6
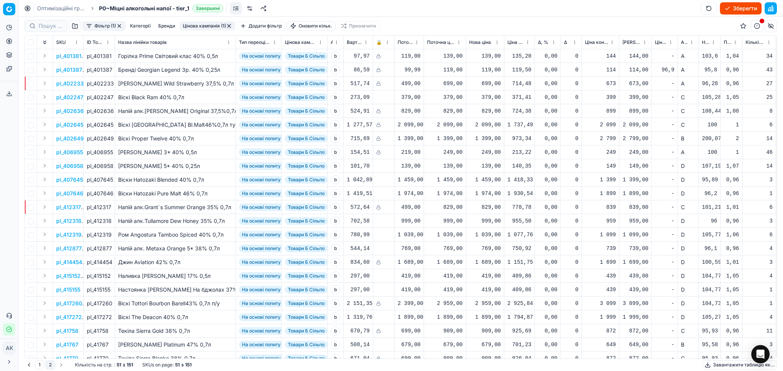
drag, startPoint x: 37, startPoint y: 366, endPoint x: 58, endPoint y: 363, distance: 21.1
click at [37, 366] on button "1" at bounding box center [39, 365] width 9 height 9
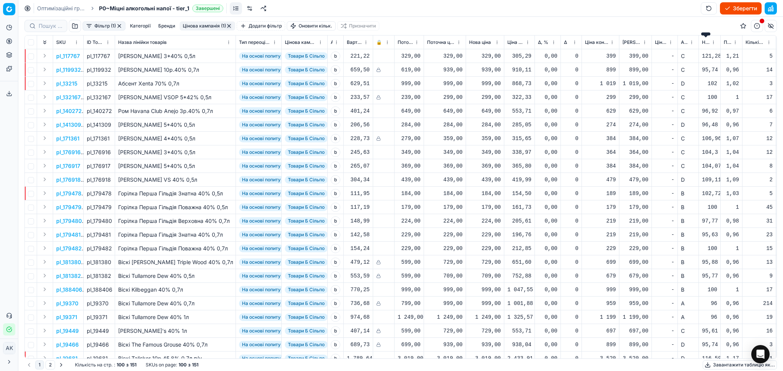
click at [704, 42] on span "Новий ціновий індекс (Сільпо)" at bounding box center [706, 42] width 8 height 6
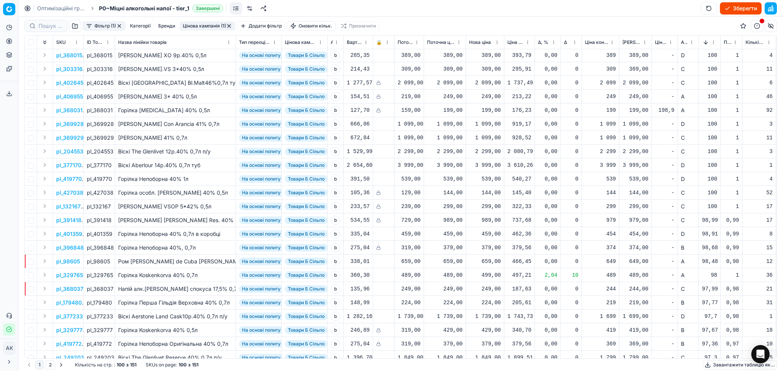
scroll to position [1073, 0]
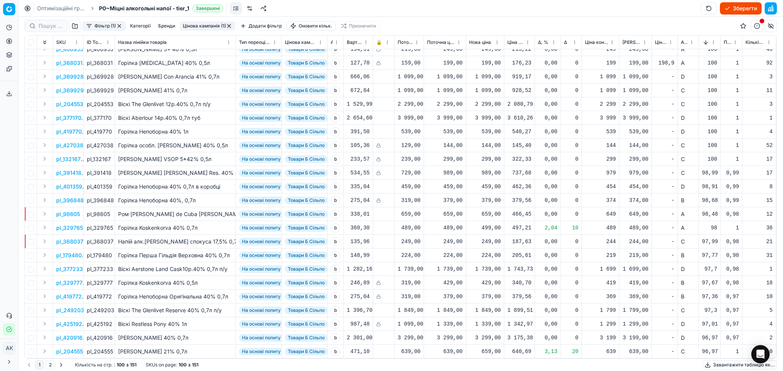
click at [51, 367] on button "2" at bounding box center [50, 365] width 10 height 9
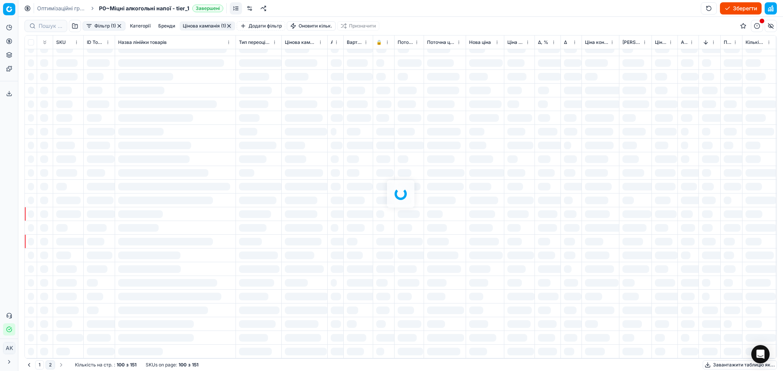
scroll to position [399, 0]
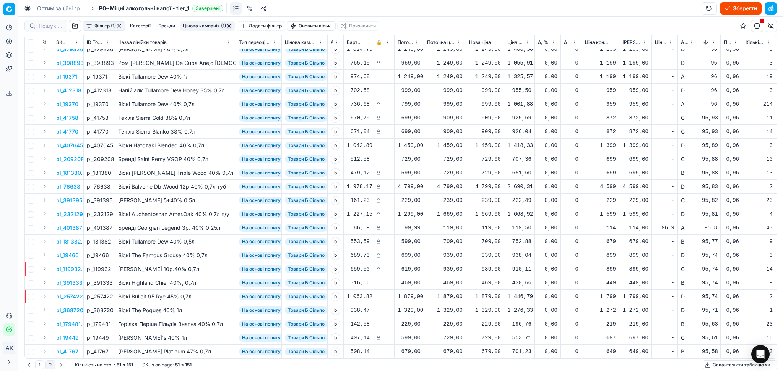
click at [228, 24] on button "button" at bounding box center [229, 26] width 6 height 6
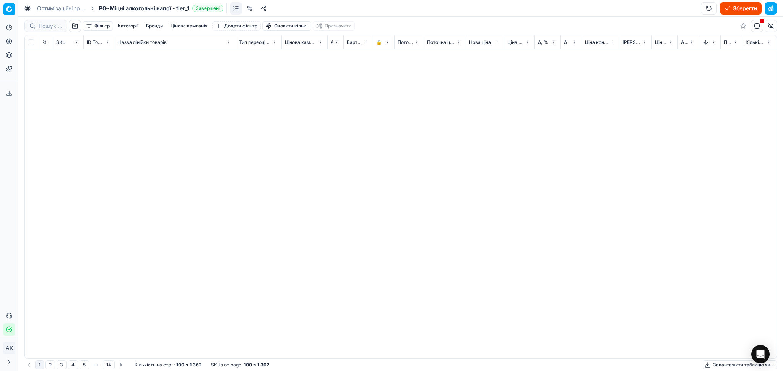
scroll to position [1073, 0]
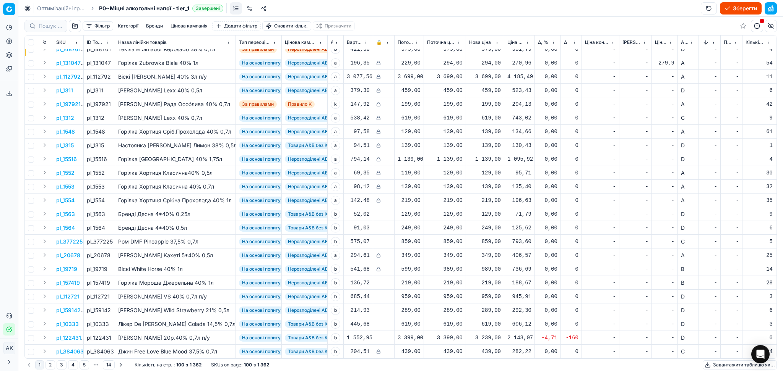
click at [189, 25] on button "Цінова кампанія" at bounding box center [188, 25] width 43 height 9
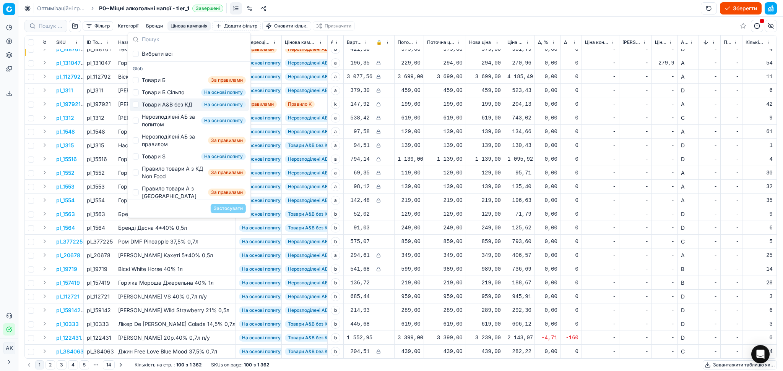
click at [170, 106] on div "Товари А&B без КД" at bounding box center [167, 105] width 50 height 8
checkbox input "true"
click at [227, 210] on button "Застосувати" at bounding box center [228, 208] width 35 height 9
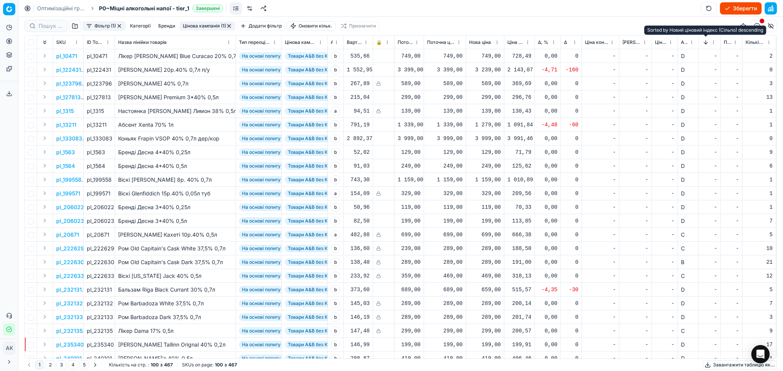
click at [705, 43] on button "Sorted by Новий ціновий індекс (Сільпо) descending" at bounding box center [706, 43] width 8 height 8
click at [705, 43] on button "Sorted by Новий ціновий індекс (Сільпо) ascending" at bounding box center [706, 43] width 8 height 8
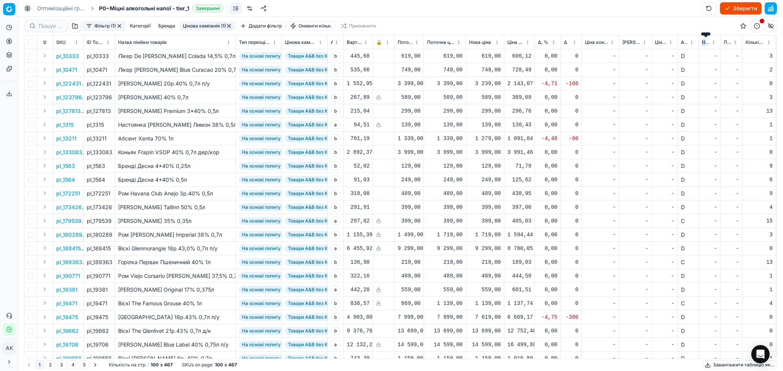
click at [703, 42] on span "Новий ціновий індекс (Сільпо)" at bounding box center [706, 42] width 8 height 6
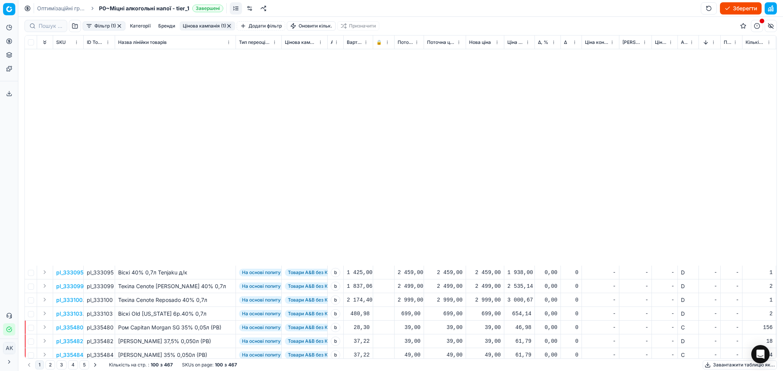
scroll to position [1073, 0]
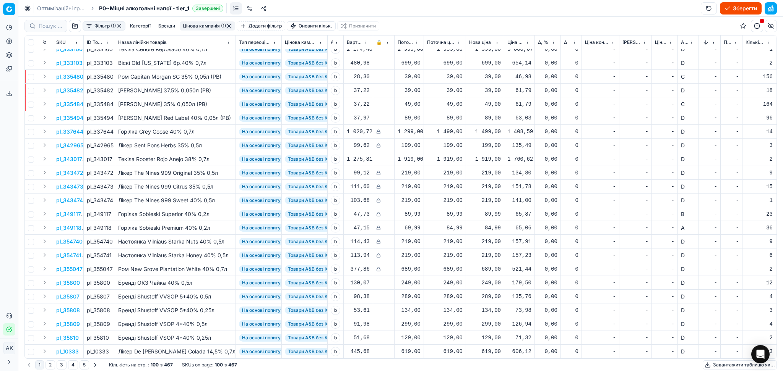
click at [81, 368] on button "5" at bounding box center [84, 365] width 10 height 9
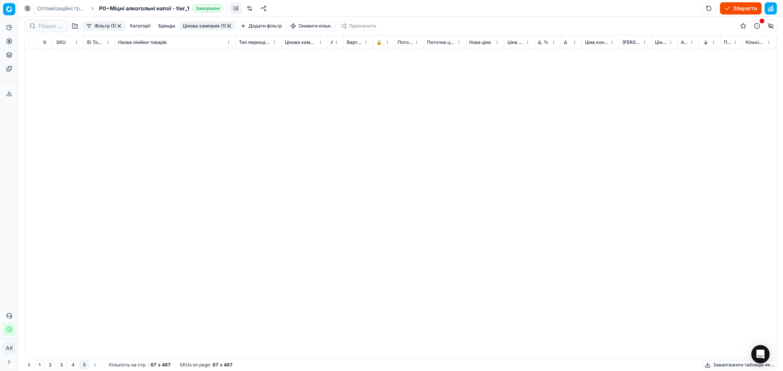
scroll to position [619, 0]
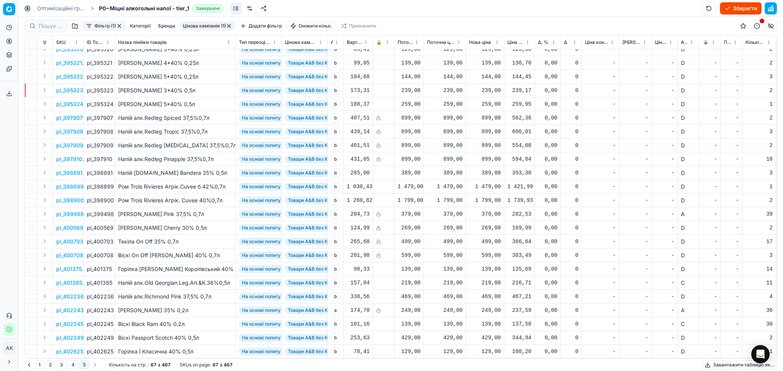
click at [70, 365] on button "4" at bounding box center [73, 365] width 10 height 9
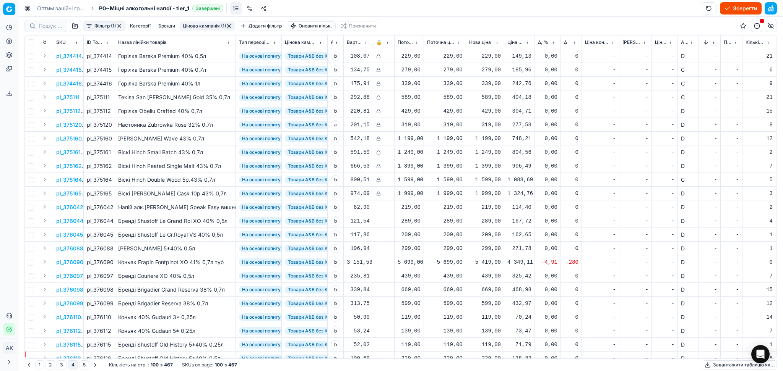
click at [43, 367] on button "1" at bounding box center [39, 365] width 9 height 9
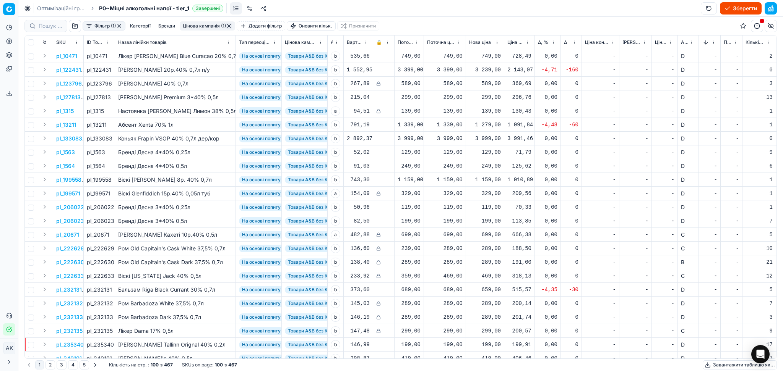
click at [703, 42] on button "Sorted by Новий ціновий індекс (Сільпо) descending" at bounding box center [706, 43] width 8 height 8
click at [703, 43] on button "Sorted by Новий ціновий індекс (Сільпо) ascending" at bounding box center [706, 43] width 8 height 8
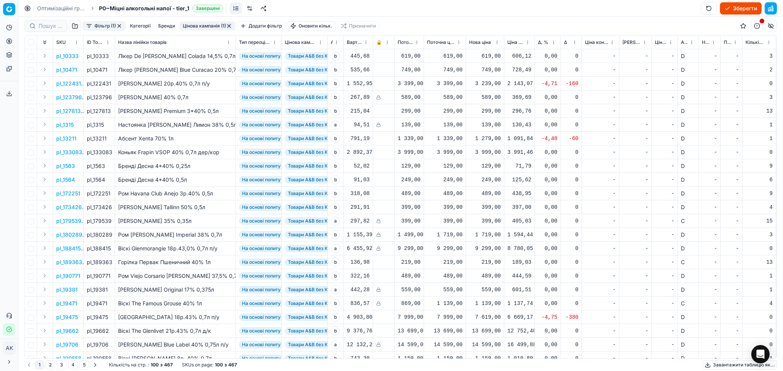
click at [540, 44] on span "Δ, %" at bounding box center [543, 42] width 10 height 6
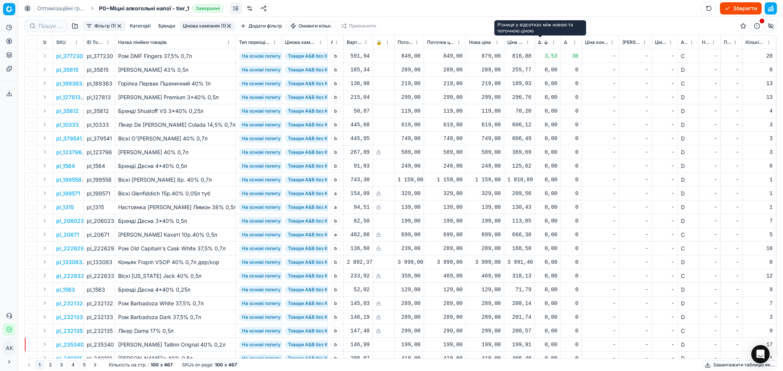
click at [540, 44] on span "Δ, %" at bounding box center [540, 42] width 4 height 6
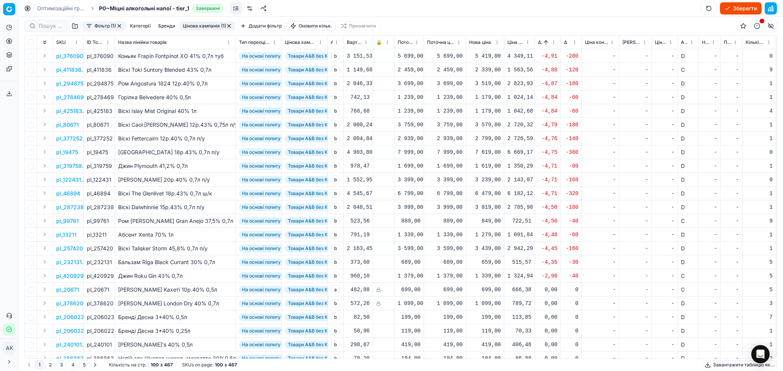
click at [488, 58] on div "5 419,00" at bounding box center [485, 56] width 32 height 8
drag, startPoint x: 516, startPoint y: 123, endPoint x: 423, endPoint y: 119, distance: 92.9
click at [419, 123] on body "Pricing platform Аналітика Цінова оптимізація Асортимент продукції Шаблони Серв…" at bounding box center [391, 185] width 783 height 371
drag, startPoint x: 510, startPoint y: 121, endPoint x: 475, endPoint y: 125, distance: 35.4
click at [475, 125] on dl "Поточна: 5 699,00 Оптимум: 5 419,00 Вручну: 5419.00" at bounding box center [484, 108] width 110 height 50
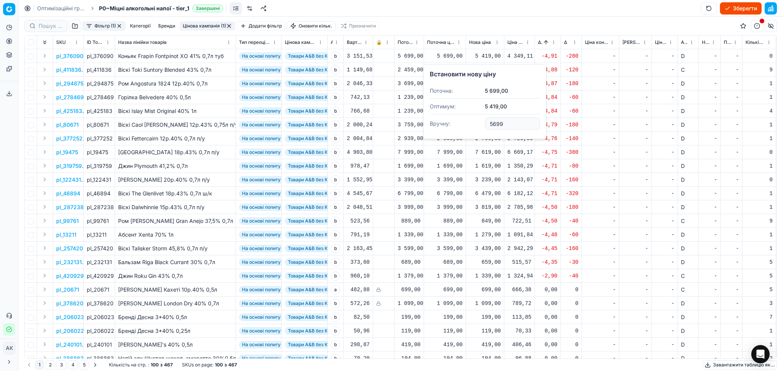
type input "5699.00"
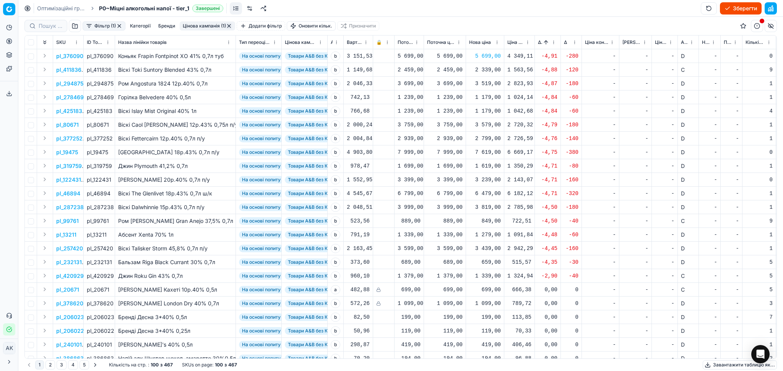
click at [482, 69] on div "2 339,00" at bounding box center [485, 70] width 32 height 8
drag, startPoint x: 511, startPoint y: 138, endPoint x: 473, endPoint y: 138, distance: 37.4
click at [473, 138] on dl "Поточна: 2 459,00 Оптимум: 2 339,00 Вручну: 2339.00" at bounding box center [484, 122] width 110 height 50
type input "2399.00"
click at [482, 86] on div "3 519,00" at bounding box center [485, 84] width 32 height 8
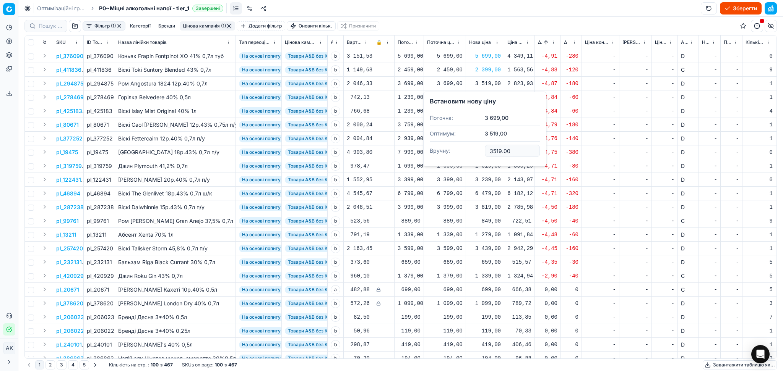
drag, startPoint x: 518, startPoint y: 144, endPoint x: 459, endPoint y: 158, distance: 60.5
click at [459, 158] on dl "Поточна: 3 699,00 Оптимум: 3 519,00 Вручну: 3519.00" at bounding box center [484, 135] width 110 height 50
type input "3599.00"
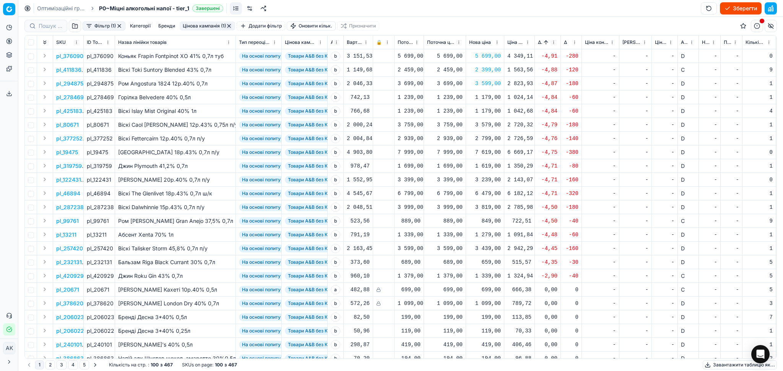
click at [491, 121] on div "3 579,00" at bounding box center [485, 125] width 32 height 8
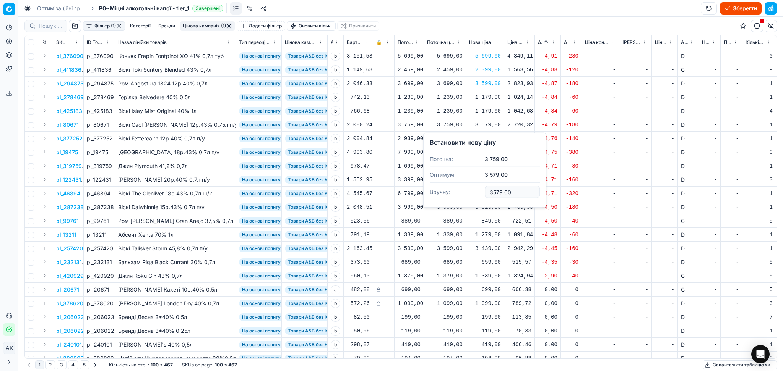
drag, startPoint x: 517, startPoint y: 190, endPoint x: 467, endPoint y: 192, distance: 50.5
click at [467, 192] on dl "Поточна: 3 759,00 Оптимум: 3 579,00 Вручну: 3579.00" at bounding box center [484, 177] width 110 height 50
type input "3699.00"
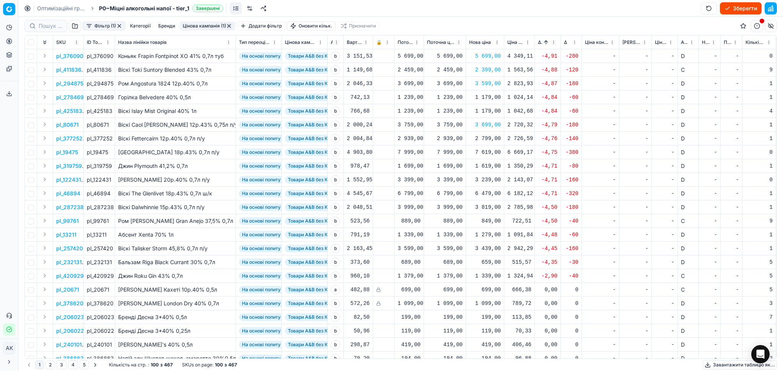
click at [484, 140] on div "2 799,00" at bounding box center [485, 139] width 32 height 8
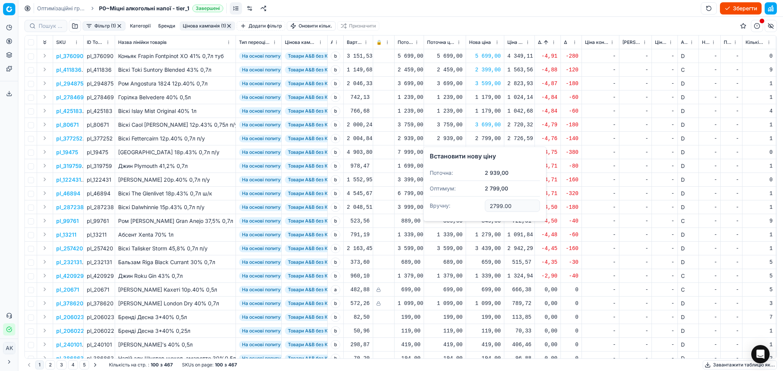
click at [493, 205] on input "2799.00" at bounding box center [512, 206] width 55 height 12
type input "2899.00"
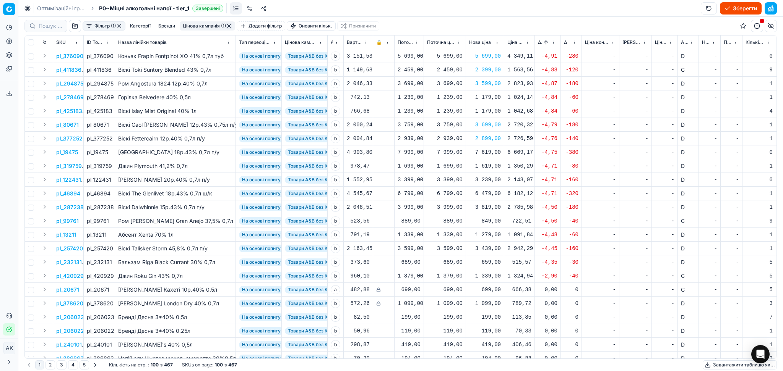
click at [490, 153] on div "7 619,00" at bounding box center [485, 153] width 32 height 8
drag, startPoint x: 480, startPoint y: 222, endPoint x: 454, endPoint y: 225, distance: 26.2
click at [452, 225] on dl "Поточна: 7 999,00 Оптимум: 7 619,00 Вручну: 7619.00" at bounding box center [484, 204] width 110 height 50
type input "7999.00"
click at [480, 167] on div "1 619,00" at bounding box center [485, 166] width 32 height 8
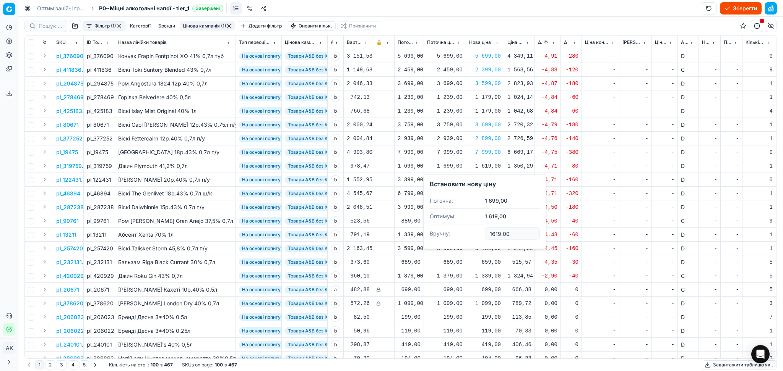
drag, startPoint x: 488, startPoint y: 236, endPoint x: 476, endPoint y: 236, distance: 12.6
click at [476, 236] on dl "Поточна: 1 699,00 Оптимум: 1 619,00 Вручну: 1619.00" at bounding box center [484, 218] width 110 height 50
type input "1699.00"
click at [489, 179] on div "3 239,00" at bounding box center [485, 180] width 32 height 8
drag, startPoint x: 511, startPoint y: 249, endPoint x: 438, endPoint y: 261, distance: 73.9
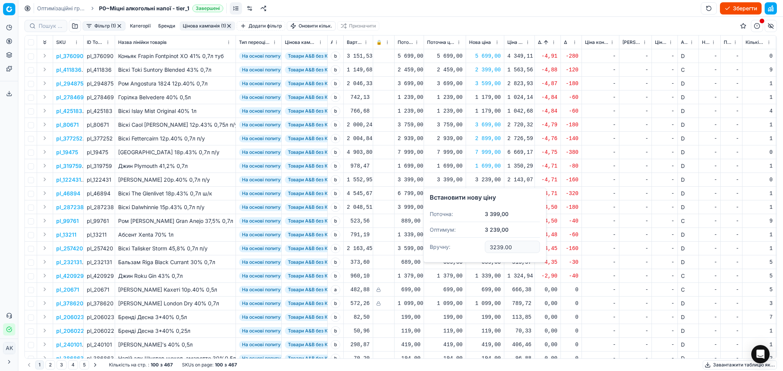
click at [439, 260] on div "Встановити нову ціну Поточна: 3 399,00 Оптимум: 3 239,00 Вручну: 3239.00" at bounding box center [484, 225] width 123 height 75
type input "3399.00"
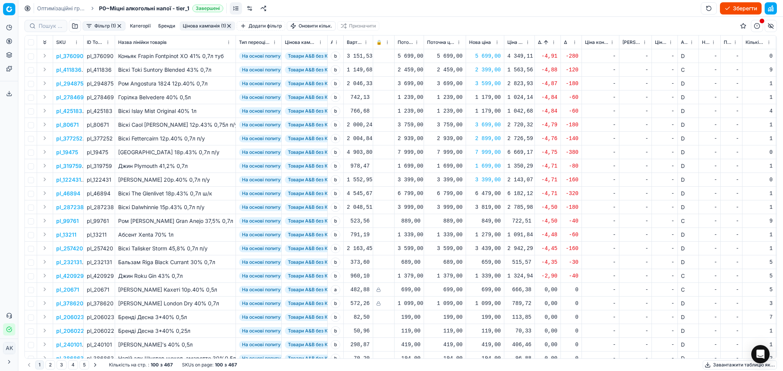
click at [485, 193] on div "6 479,00" at bounding box center [485, 194] width 32 height 8
drag, startPoint x: 520, startPoint y: 260, endPoint x: 453, endPoint y: 263, distance: 66.9
click at [450, 265] on dl "Поточна: 6 799,00 Оптимум: 6 479,00 Вручну: 6479.00" at bounding box center [484, 245] width 110 height 50
type input "6799.00"
click at [489, 209] on div "3 819,00" at bounding box center [485, 208] width 32 height 8
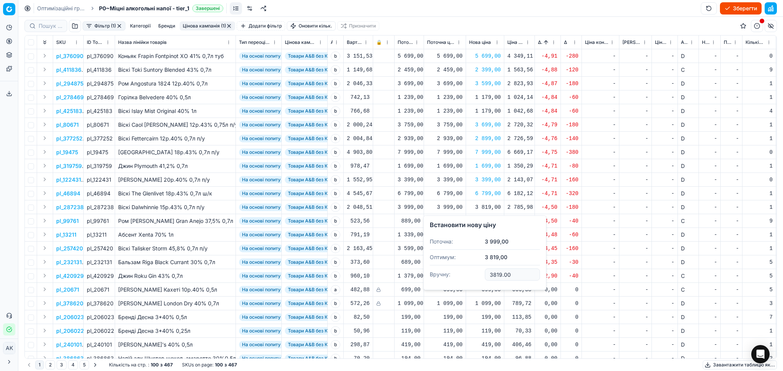
click at [497, 272] on input "3819.00" at bounding box center [512, 275] width 55 height 12
type input "3899.00"
click at [231, 26] on button "button" at bounding box center [229, 26] width 6 height 6
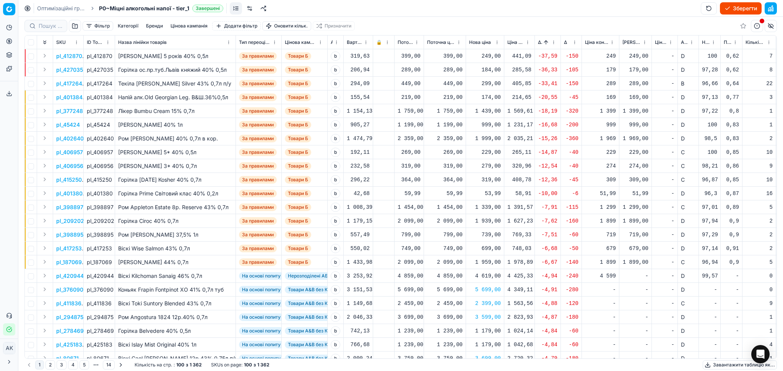
click at [184, 24] on button "Цінова кампанія" at bounding box center [188, 25] width 43 height 9
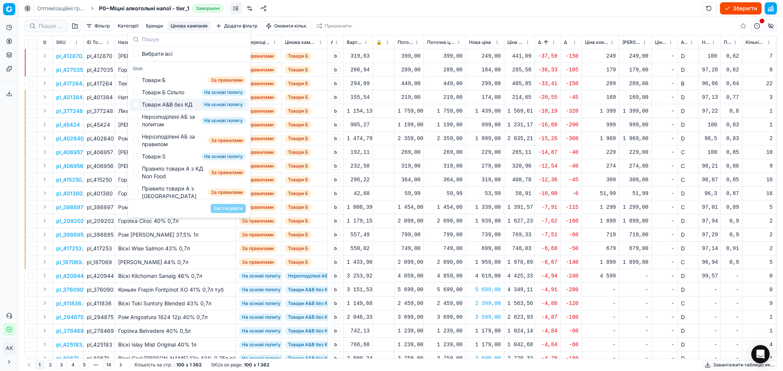
click at [165, 109] on div "Товари А&B без КД" at bounding box center [167, 105] width 50 height 8
checkbox input "true"
click at [236, 211] on button "Застосувати" at bounding box center [228, 208] width 35 height 9
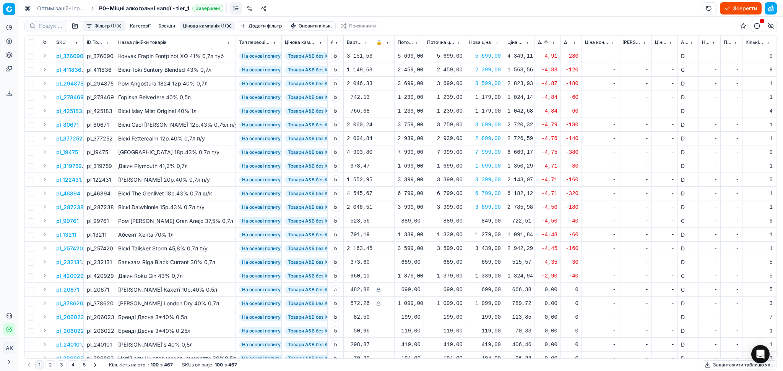
click at [232, 25] on button "button" at bounding box center [229, 26] width 6 height 6
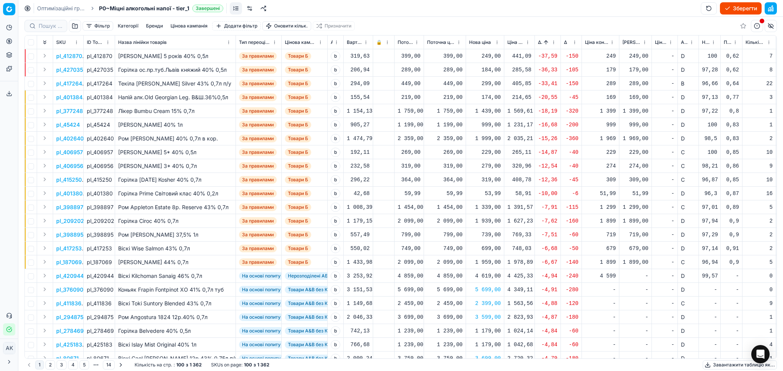
click at [193, 21] on button "Цінова кампанія" at bounding box center [188, 25] width 43 height 9
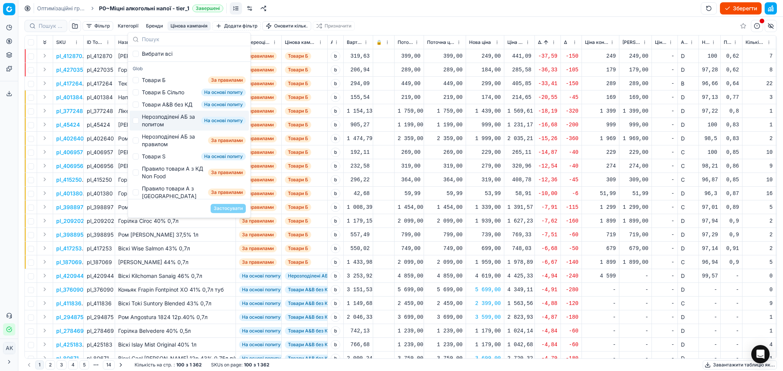
click at [176, 127] on div "Нерозподілені АБ за попитом" at bounding box center [170, 120] width 56 height 15
checkbox input "true"
drag, startPoint x: 228, startPoint y: 206, endPoint x: 227, endPoint y: 186, distance: 20.3
click at [228, 207] on button "Застосувати" at bounding box center [228, 208] width 35 height 9
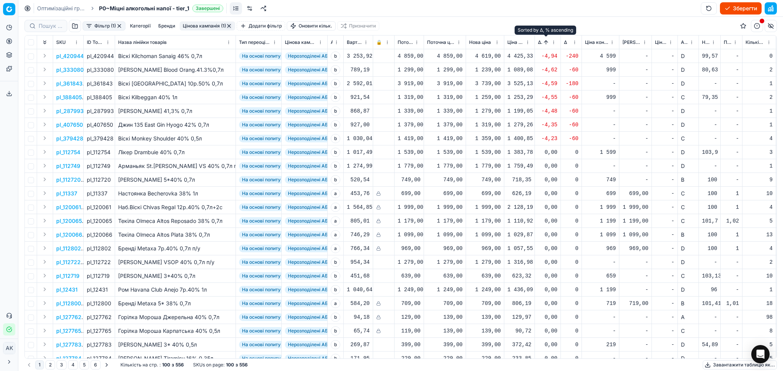
click at [544, 44] on button "Sorted by Δ, % ascending" at bounding box center [546, 43] width 8 height 8
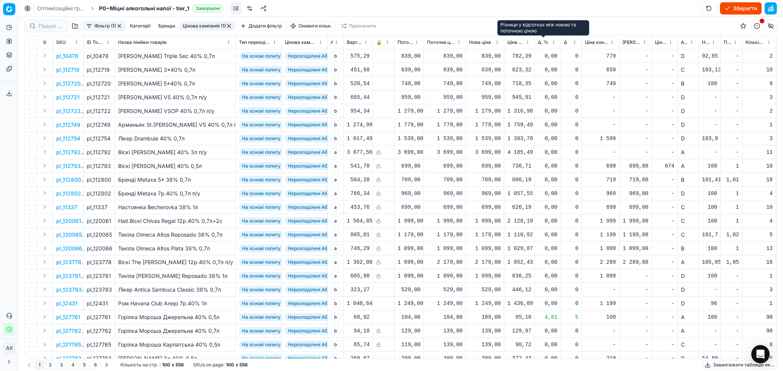
click at [542, 43] on span "Δ, %" at bounding box center [543, 42] width 10 height 6
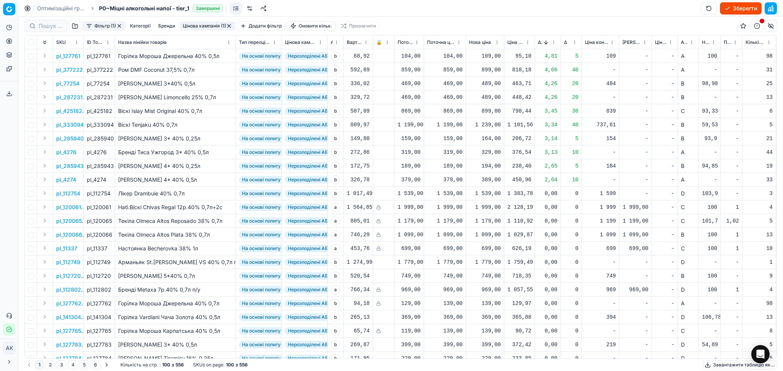
click at [539, 42] on span "Δ, %" at bounding box center [540, 42] width 4 height 6
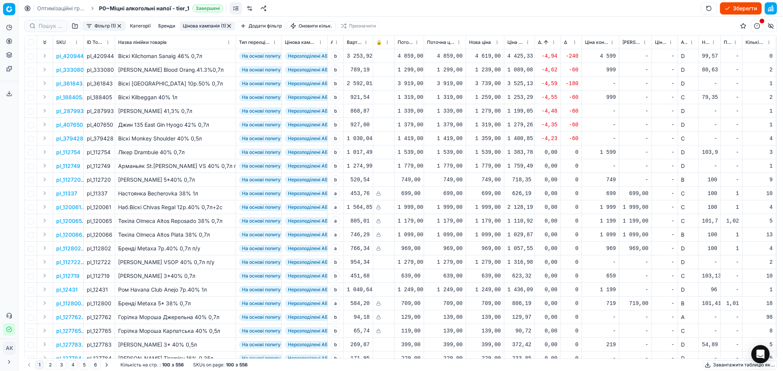
click at [545, 42] on button "Sorted by Δ, % ascending" at bounding box center [546, 43] width 8 height 8
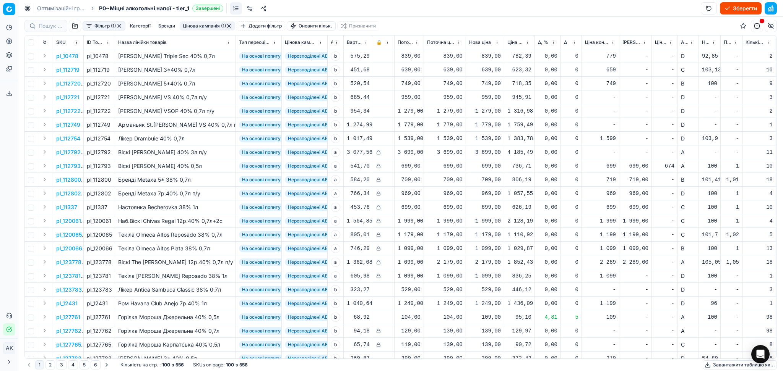
click at [703, 39] on span "Новий ціновий індекс (Сільпо)" at bounding box center [706, 42] width 8 height 6
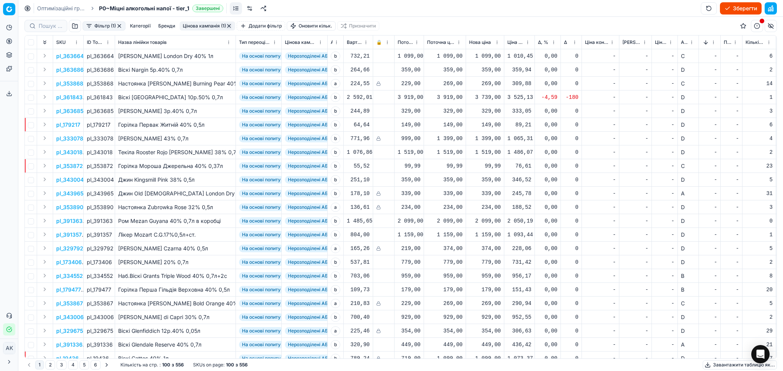
click at [705, 42] on button "Sorted by Новий ціновий індекс (Сільпо) descending" at bounding box center [706, 43] width 8 height 8
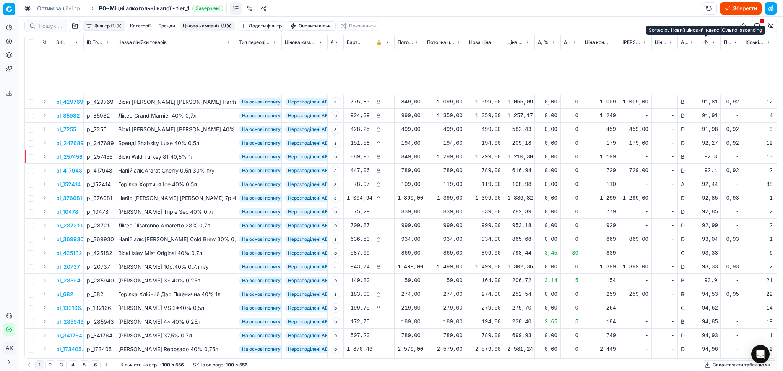
scroll to position [1073, 0]
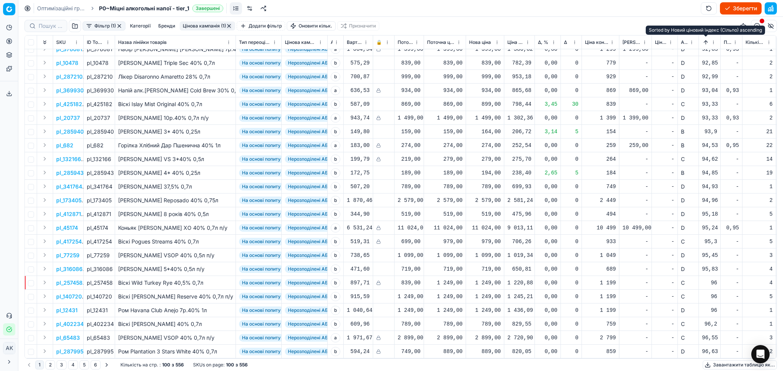
drag, startPoint x: 50, startPoint y: 365, endPoint x: 428, endPoint y: 247, distance: 396.2
click at [50, 365] on button "2" at bounding box center [50, 365] width 10 height 9
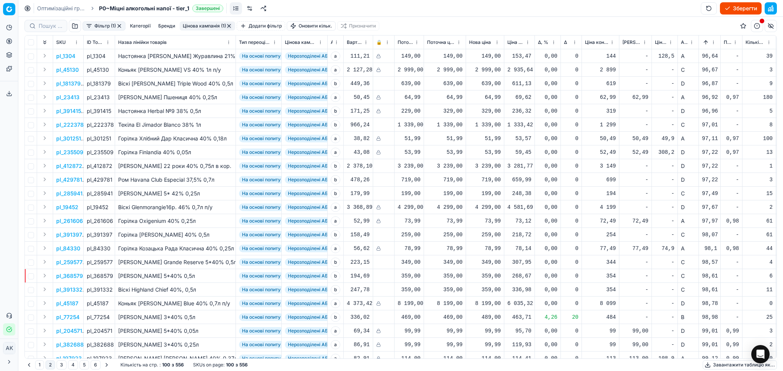
drag, startPoint x: 227, startPoint y: 24, endPoint x: 241, endPoint y: 13, distance: 17.1
click at [228, 24] on button "button" at bounding box center [229, 26] width 6 height 6
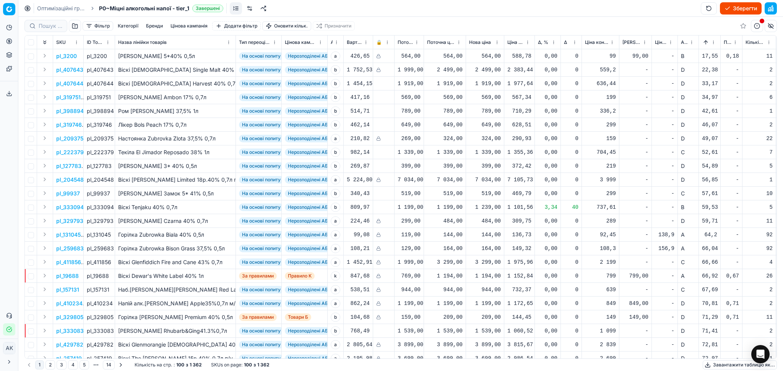
click at [191, 29] on button "Цінова кампанія" at bounding box center [188, 25] width 43 height 9
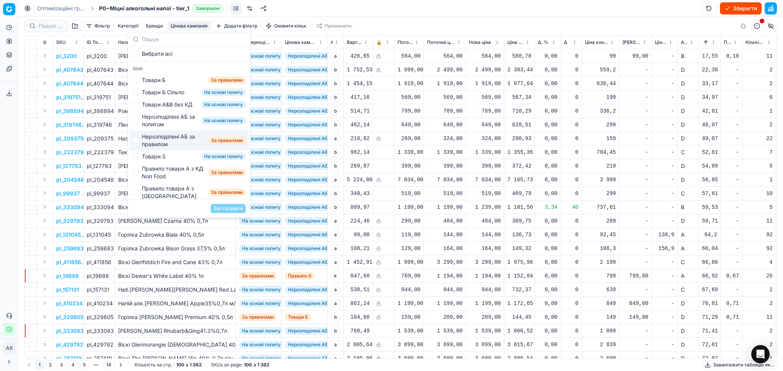
click at [160, 147] on div "Нерозподілені АБ за правилом" at bounding box center [173, 140] width 63 height 15
checkbox input "true"
click at [223, 209] on button "Застосувати" at bounding box center [228, 208] width 35 height 9
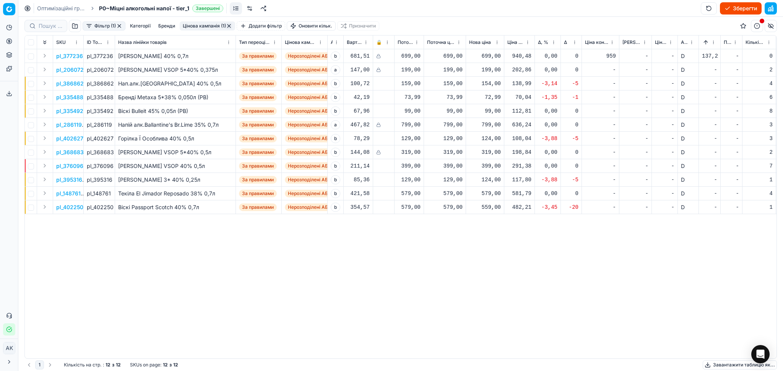
click at [229, 25] on button "button" at bounding box center [229, 26] width 6 height 6
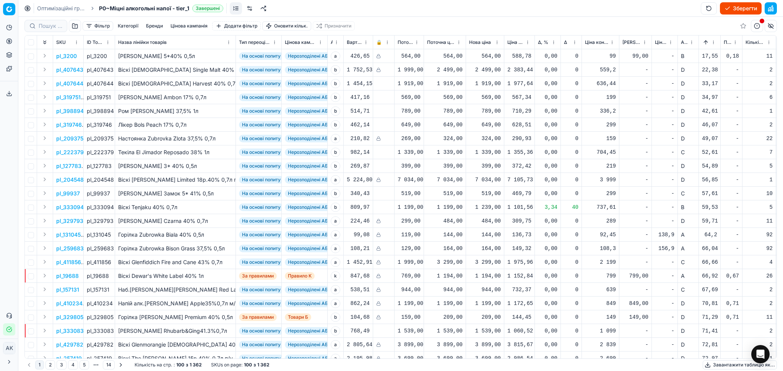
click at [196, 21] on button "Цінова кампанія" at bounding box center [188, 25] width 43 height 9
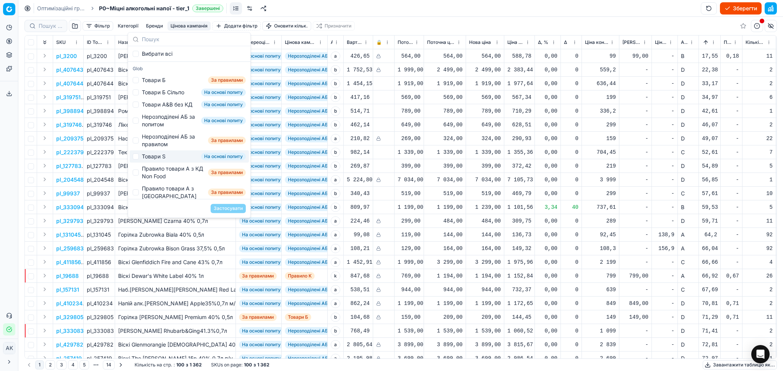
click at [162, 160] on div "Товари S" at bounding box center [154, 157] width 24 height 8
checkbox input "true"
click at [221, 211] on button "Застосувати" at bounding box center [228, 208] width 35 height 9
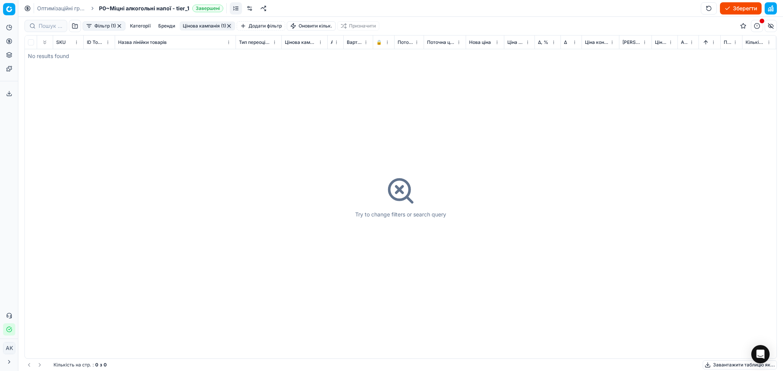
click at [194, 26] on button "Цінова кампанія (1)" at bounding box center [207, 25] width 55 height 9
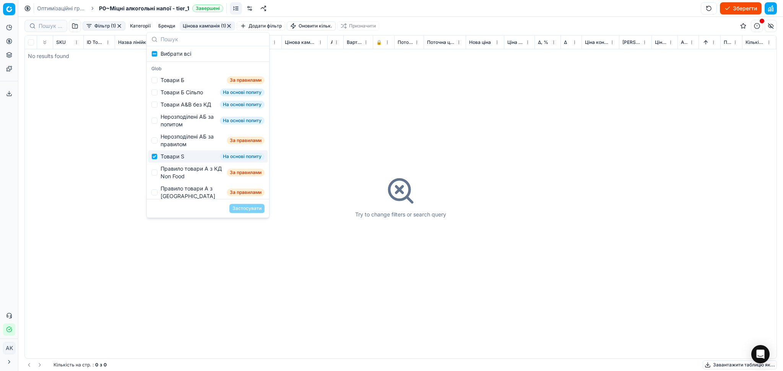
click at [177, 160] on div "Товари S" at bounding box center [172, 157] width 24 height 8
checkbox input "false"
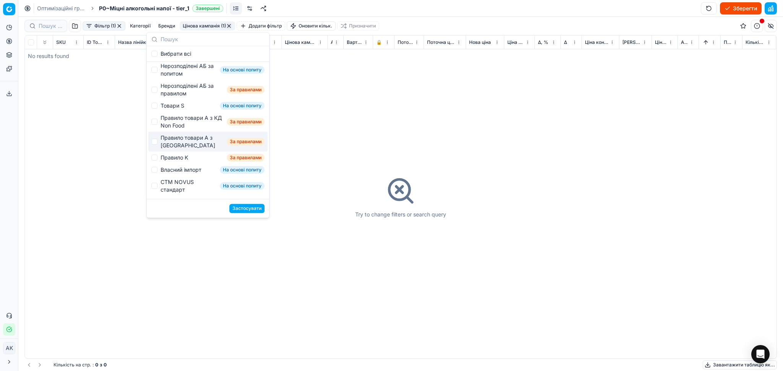
click at [193, 145] on div "Правило товари А з [GEOGRAPHIC_DATA]" at bounding box center [191, 141] width 63 height 15
checkbox input "true"
click at [251, 207] on button "Застосувати" at bounding box center [246, 208] width 35 height 9
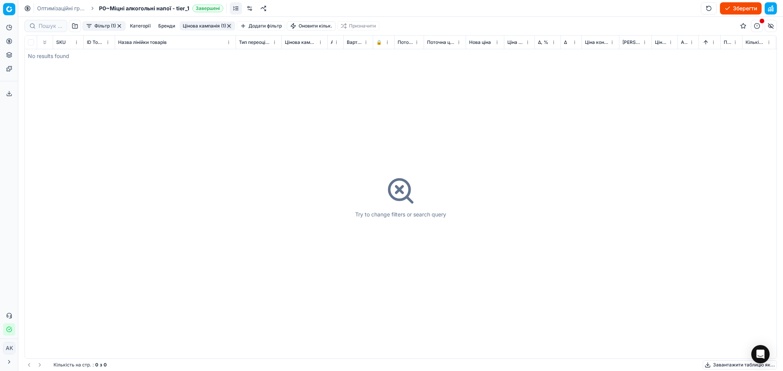
click at [229, 26] on button "button" at bounding box center [229, 26] width 6 height 6
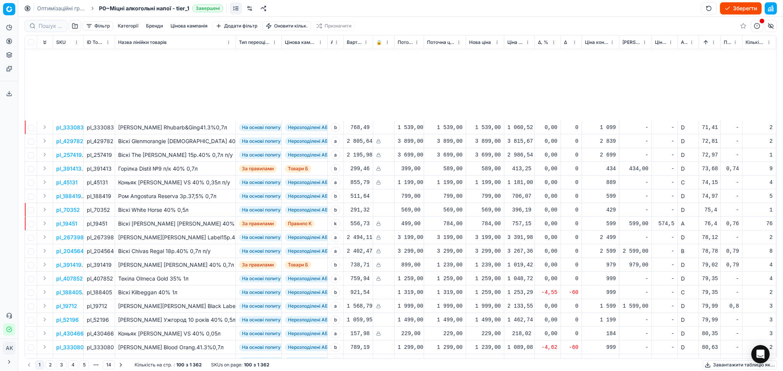
scroll to position [509, 0]
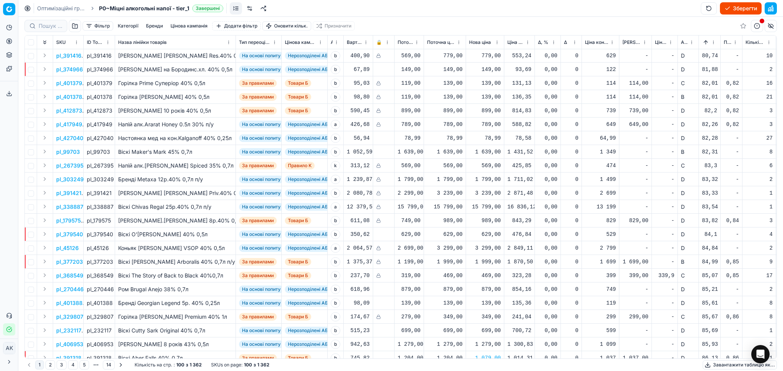
click at [773, 8] on button "button" at bounding box center [770, 8] width 12 height 12
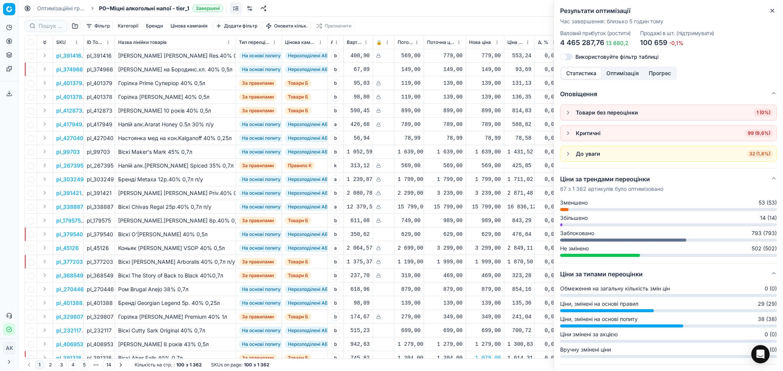
click at [749, 134] on span "99 (9,6%)" at bounding box center [758, 134] width 29 height 8
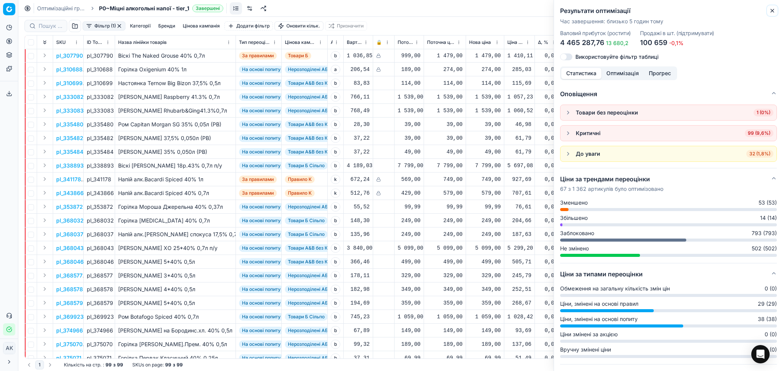
click at [773, 11] on icon "button" at bounding box center [772, 11] width 6 height 6
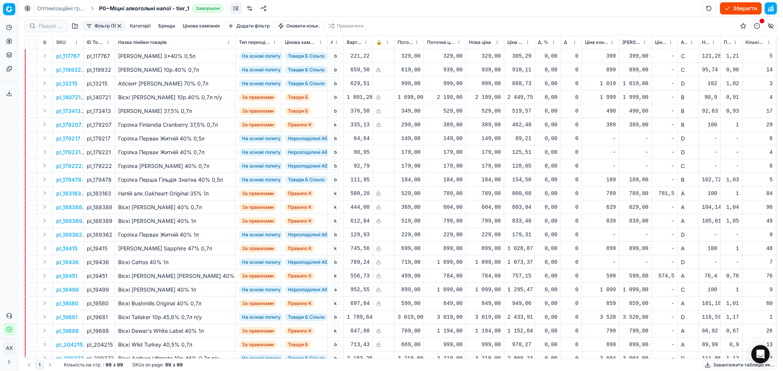
click at [381, 42] on span "🔒" at bounding box center [379, 42] width 6 height 6
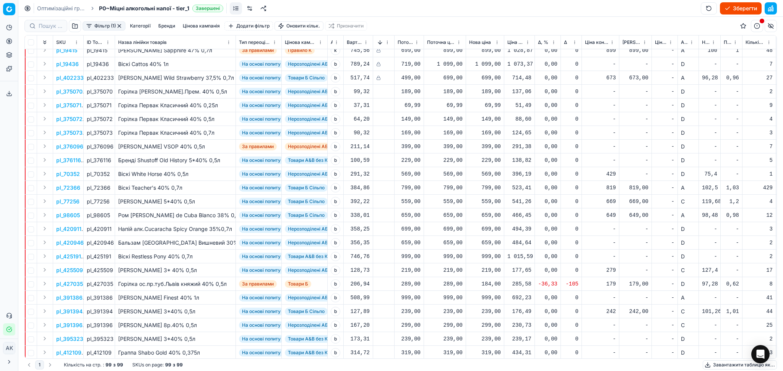
scroll to position [509, 0]
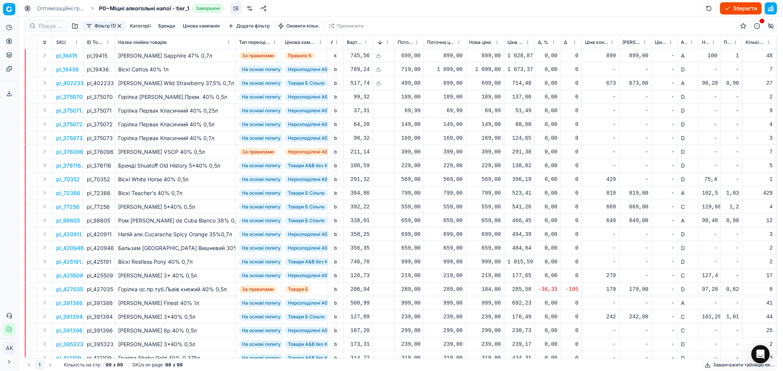
click at [71, 98] on p "pl_375070" at bounding box center [69, 97] width 26 height 8
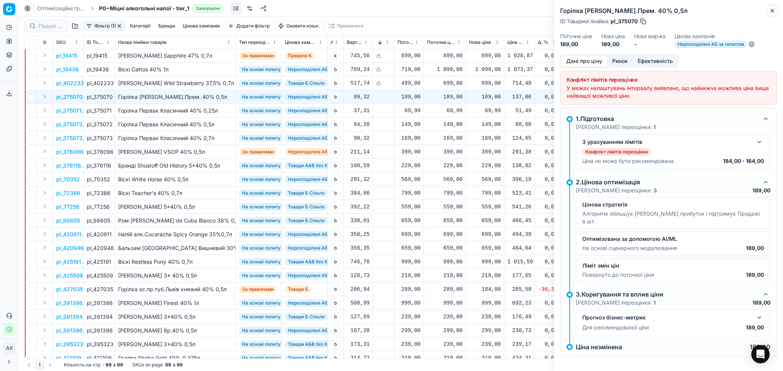
click at [770, 10] on icon "button" at bounding box center [772, 11] width 6 height 6
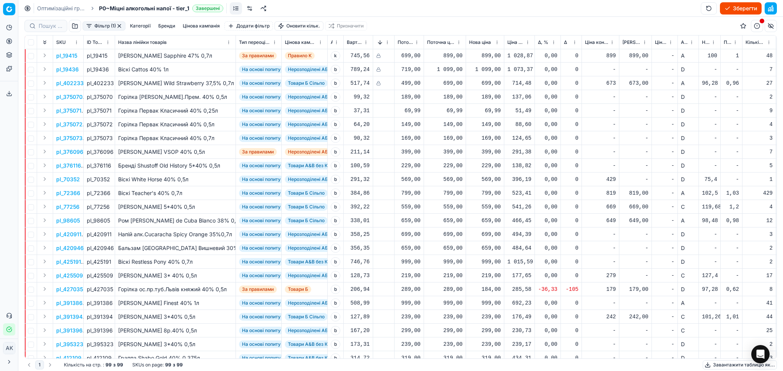
click at [75, 109] on p "pl_375071" at bounding box center [68, 111] width 25 height 8
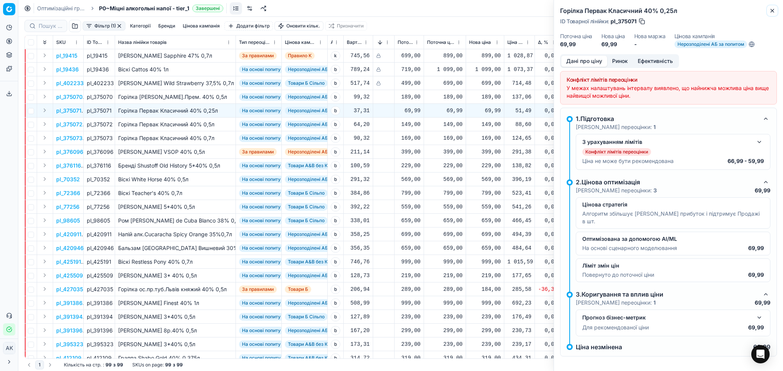
click at [771, 12] on icon "button" at bounding box center [771, 10] width 3 height 3
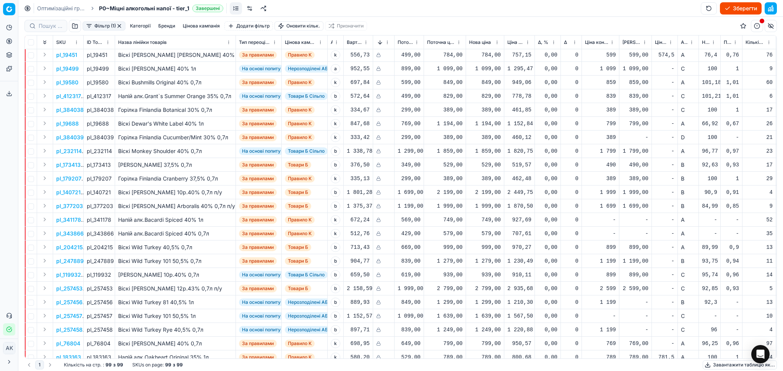
scroll to position [0, 0]
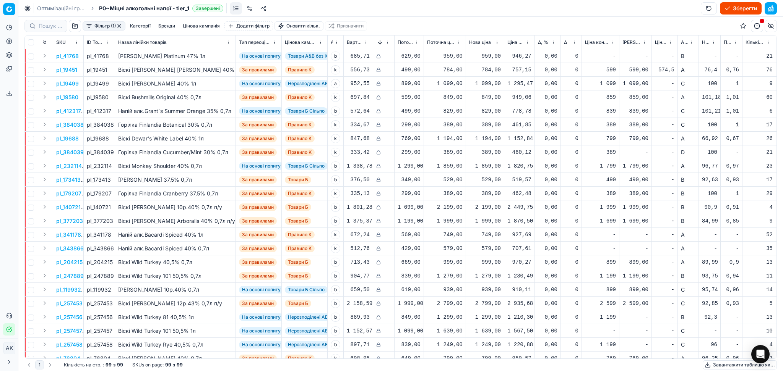
click at [122, 23] on button "button" at bounding box center [119, 26] width 6 height 6
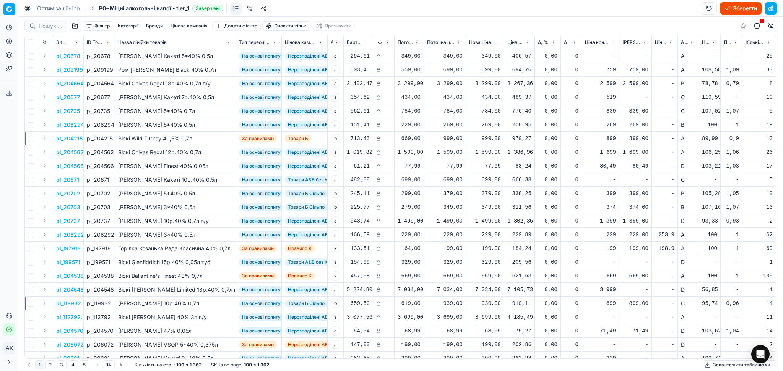
click at [733, 366] on button "Завантажити таблицю як..." at bounding box center [739, 365] width 74 height 9
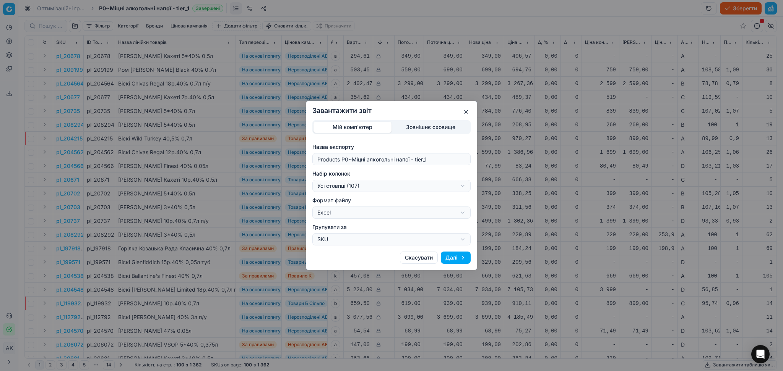
click at [361, 185] on div "Завантажити звіт Мій комп'ютер Зовнішнє сховище Назва експорту Products P0~Міцн…" at bounding box center [391, 185] width 783 height 371
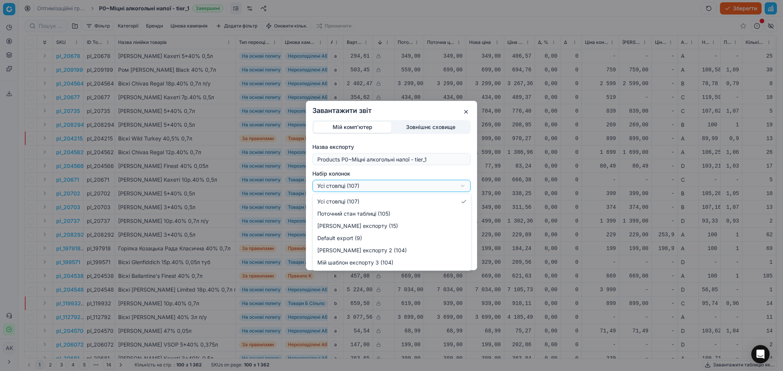
select select "custom"
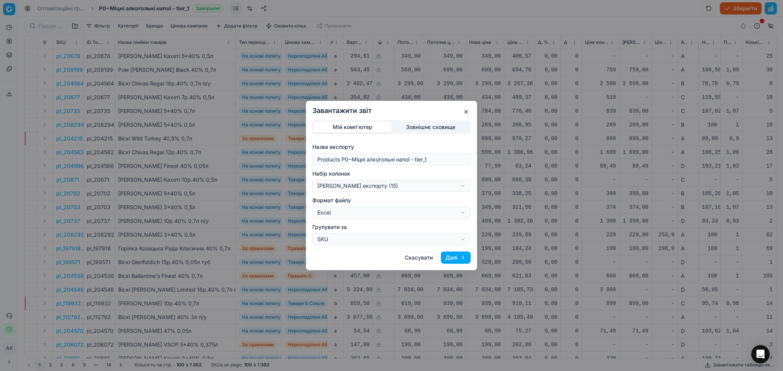
click at [463, 259] on button "Далі" at bounding box center [456, 258] width 30 height 12
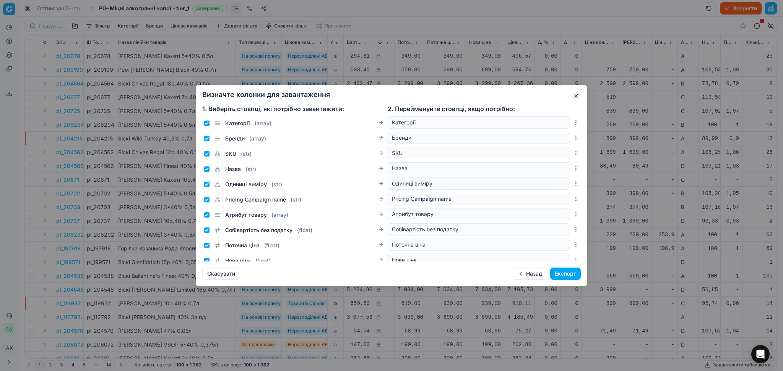
click at [574, 274] on button "Експорт" at bounding box center [565, 274] width 31 height 12
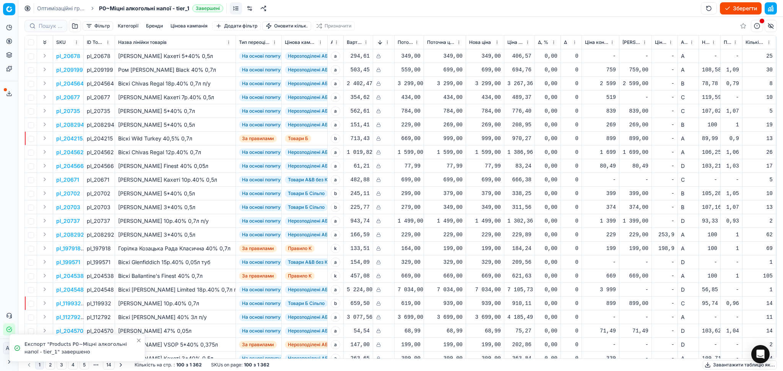
click at [6, 89] on span at bounding box center [5, 89] width 3 height 3
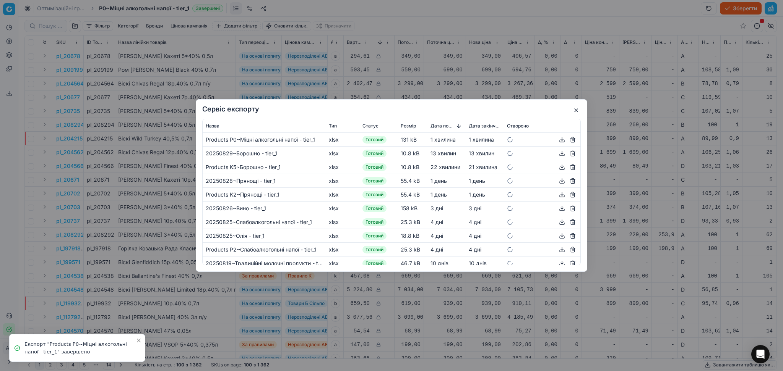
click at [557, 139] on button "button" at bounding box center [561, 139] width 9 height 9
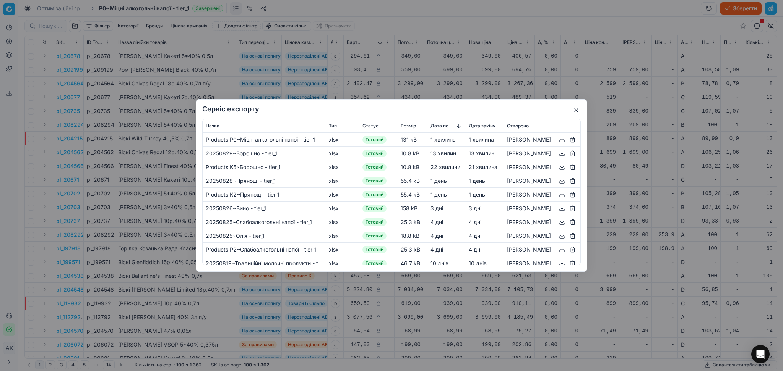
click at [574, 109] on button "button" at bounding box center [575, 110] width 9 height 9
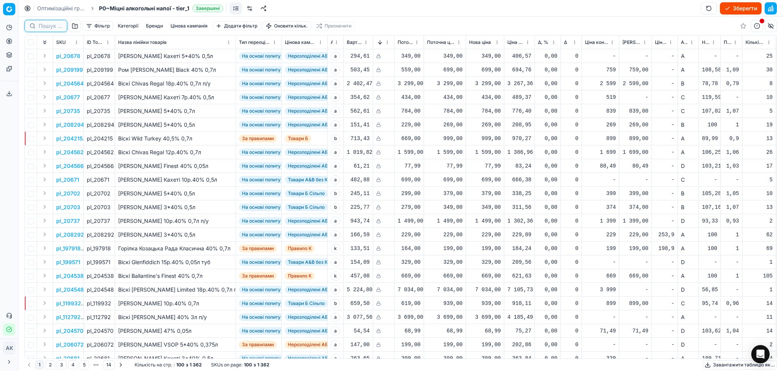
click at [50, 27] on input at bounding box center [51, 26] width 24 height 8
paste input "402250"
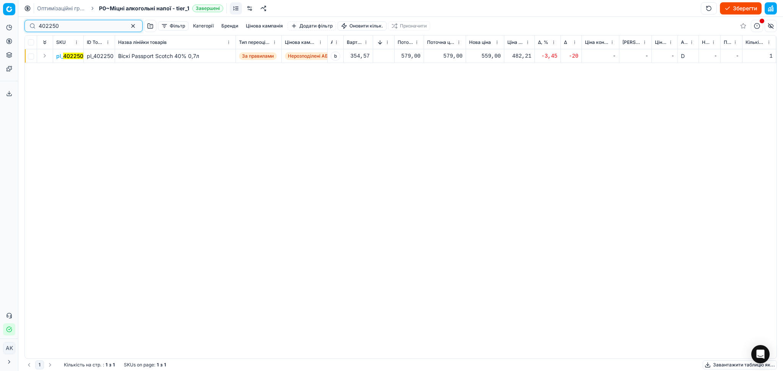
type input "402250"
click at [488, 54] on div "559,00" at bounding box center [485, 56] width 32 height 8
drag, startPoint x: 504, startPoint y: 123, endPoint x: 510, endPoint y: 123, distance: 6.1
click at [505, 123] on input "559.00" at bounding box center [512, 124] width 55 height 12
drag, startPoint x: 510, startPoint y: 123, endPoint x: 467, endPoint y: 123, distance: 43.9
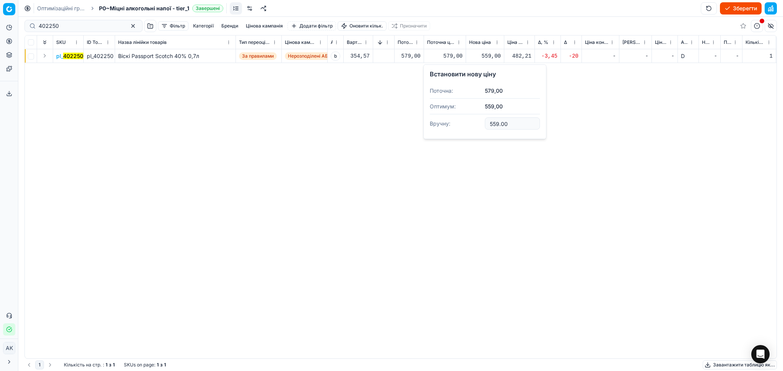
click at [467, 123] on dl "Поточна: 579,00 Оптимум: 559,00 Вручну: 559.00" at bounding box center [484, 108] width 110 height 50
type input "579.00"
drag, startPoint x: 70, startPoint y: 27, endPoint x: 5, endPoint y: 26, distance: 65.4
click at [12, 26] on div "Pricing platform Аналітика Цінова оптимізація Асортимент продукції Шаблони Серв…" at bounding box center [391, 185] width 783 height 371
paste input "627"
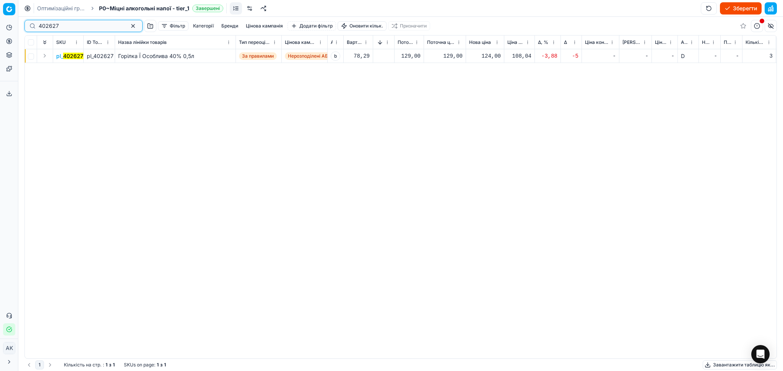
type input "402627"
click at [483, 54] on div "124,00" at bounding box center [485, 56] width 32 height 8
drag, startPoint x: 511, startPoint y: 124, endPoint x: 471, endPoint y: 121, distance: 40.2
click at [472, 125] on dl "Поточна: 129,00 Оптимум: 124,00 Вручну: 124.00" at bounding box center [484, 108] width 110 height 50
type input "129.00"
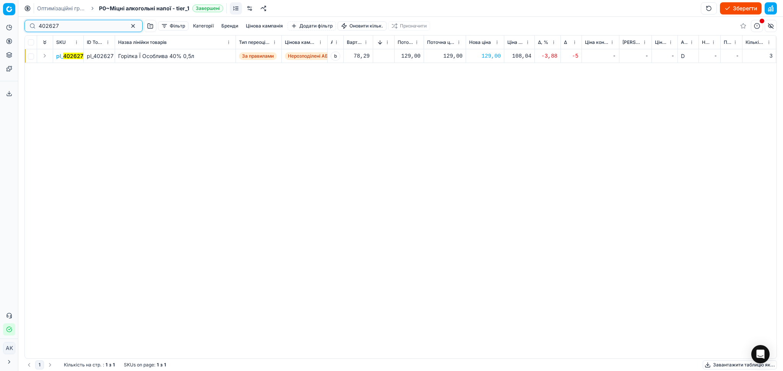
drag, startPoint x: 78, startPoint y: 28, endPoint x: 8, endPoint y: 28, distance: 70.3
click at [8, 28] on div "Pricing platform Аналітика Цінова оптимізація Асортимент продукції Шаблони Серв…" at bounding box center [391, 185] width 783 height 371
paste input "395316"
type input "395316"
click at [485, 55] on div "124,00" at bounding box center [485, 56] width 32 height 8
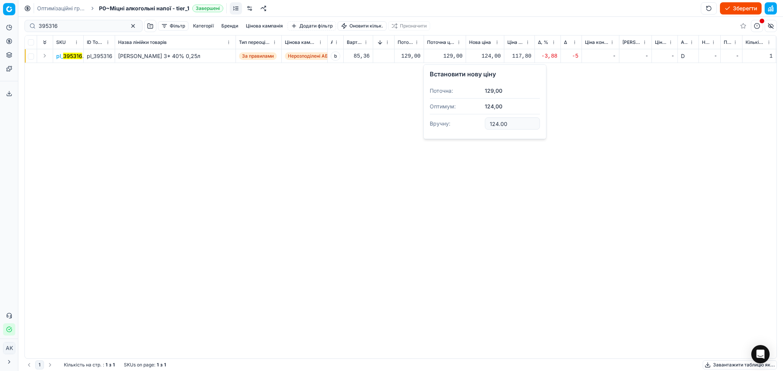
drag, startPoint x: 514, startPoint y: 121, endPoint x: 457, endPoint y: 122, distance: 57.3
click at [465, 121] on dl "Поточна: 129,00 Оптимум: 124,00 Вручну: 124.00" at bounding box center [484, 108] width 110 height 50
type input "129.00"
drag, startPoint x: 67, startPoint y: 24, endPoint x: 5, endPoint y: 25, distance: 62.7
click at [5, 25] on div "Pricing platform Аналітика Цінова оптимізація Асортимент продукції Шаблони Серв…" at bounding box center [391, 185] width 783 height 371
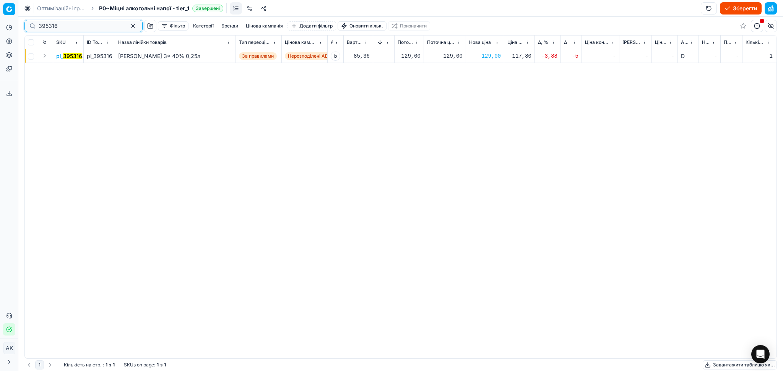
paste input "86862"
type input "386862"
click at [501, 57] on td "154,00" at bounding box center [485, 56] width 38 height 14
click at [488, 53] on div "154,00" at bounding box center [485, 56] width 32 height 8
drag, startPoint x: 509, startPoint y: 122, endPoint x: 441, endPoint y: 122, distance: 68.0
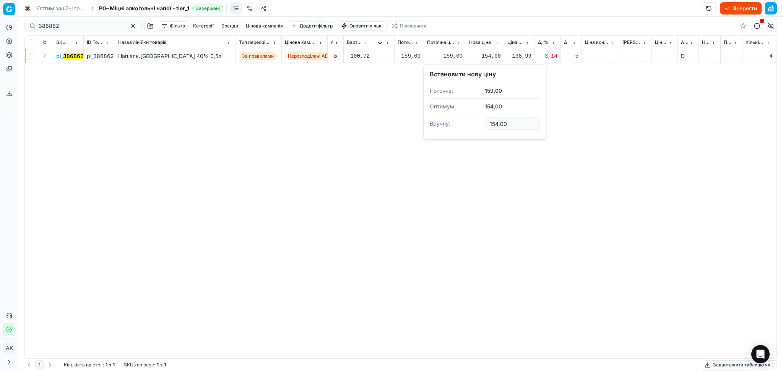
click at [446, 122] on dl "Поточна: 159,00 Оптимум: 154,00 Вручну: 154.00" at bounding box center [484, 108] width 110 height 50
type input "159.00"
click at [73, 21] on div "386862" at bounding box center [83, 26] width 118 height 12
drag, startPoint x: 72, startPoint y: 21, endPoint x: 65, endPoint y: 21, distance: 6.9
click at [68, 21] on div "386862" at bounding box center [83, 26] width 118 height 12
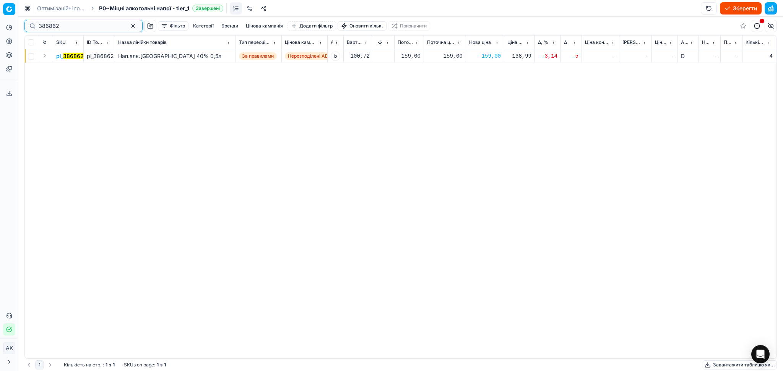
click at [21, 26] on div "386862 Фільтр Категорії Бренди Цінова кампанія Додати фільтр Оновити кільк. При…" at bounding box center [400, 194] width 764 height 355
paste input
drag, startPoint x: 50, startPoint y: 27, endPoint x: 16, endPoint y: 27, distance: 34.0
click at [16, 27] on div "Pricing platform Аналітика Цінова оптимізація Асортимент продукції Шаблони Серв…" at bounding box center [391, 185] width 783 height 371
paste input "319759"
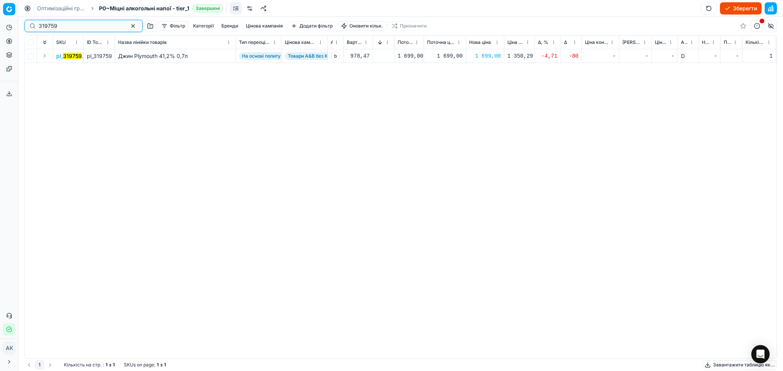
type input "319759"
click at [128, 24] on button "button" at bounding box center [132, 25] width 9 height 9
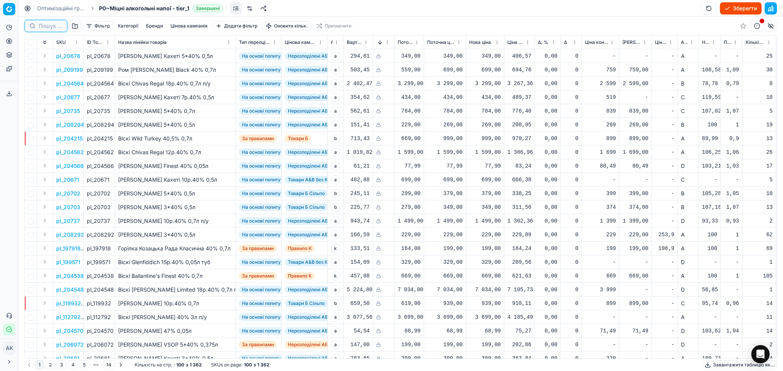
click at [52, 28] on input at bounding box center [51, 26] width 24 height 8
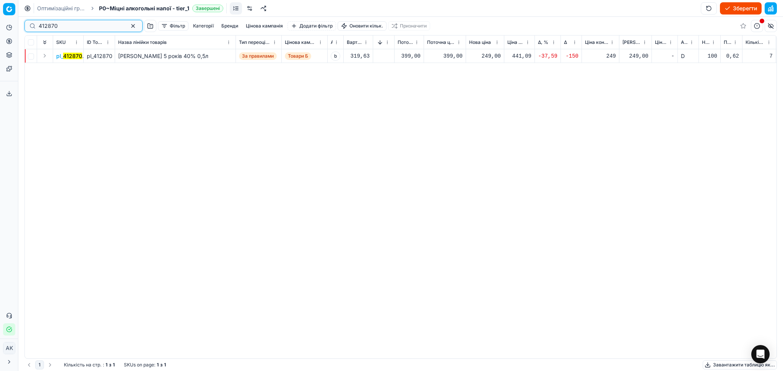
type input "412870"
click at [76, 53] on mark "412870" at bounding box center [72, 56] width 19 height 6
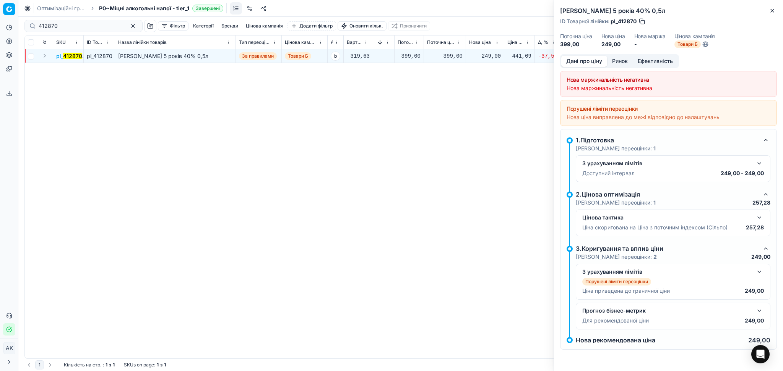
click at [618, 62] on button "Ринок" at bounding box center [620, 61] width 26 height 11
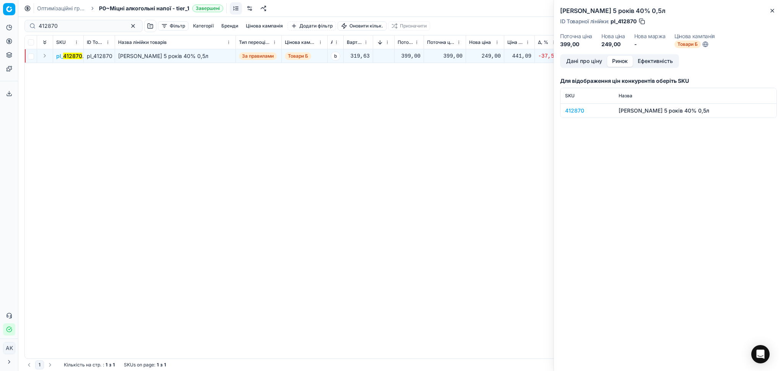
click at [579, 109] on div "412870" at bounding box center [587, 111] width 44 height 8
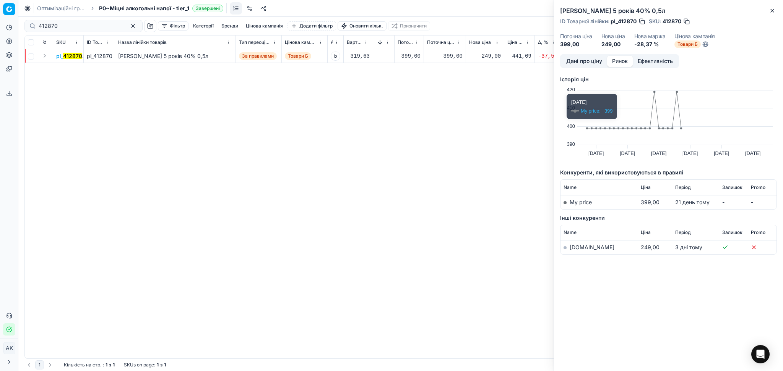
click at [585, 250] on link "[DOMAIN_NAME]" at bounding box center [591, 247] width 45 height 6
click at [772, 10] on icon "button" at bounding box center [771, 10] width 3 height 3
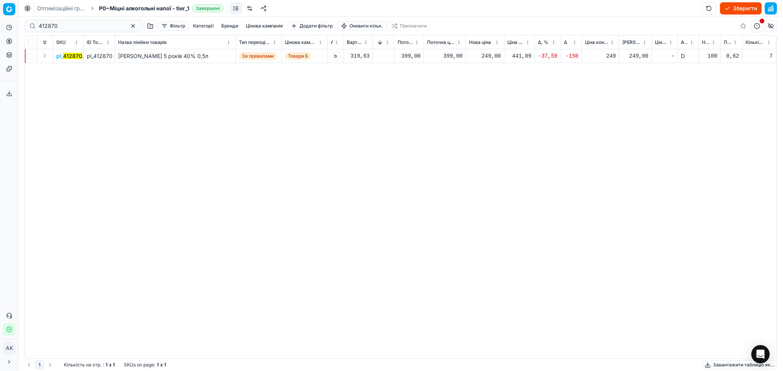
click at [487, 55] on div "249,00" at bounding box center [485, 56] width 32 height 8
drag, startPoint x: 507, startPoint y: 125, endPoint x: 396, endPoint y: 124, distance: 111.2
click at [396, 124] on body "Pricing platform Аналітика Цінова оптимізація Асортимент продукції Шаблони Серв…" at bounding box center [391, 185] width 783 height 371
type input "299.00"
drag, startPoint x: 62, startPoint y: 22, endPoint x: 16, endPoint y: 25, distance: 46.7
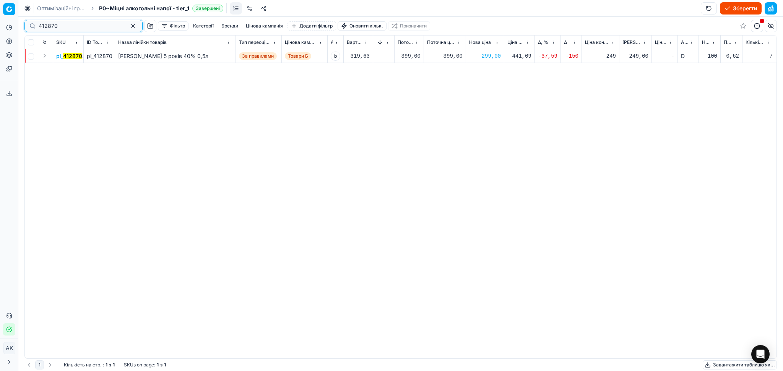
click at [16, 25] on div "Pricing platform Аналітика Цінова оптимізація Асортимент продукції Шаблони Серв…" at bounding box center [391, 185] width 783 height 371
type input "406957"
click at [71, 54] on mark "406957" at bounding box center [73, 56] width 20 height 6
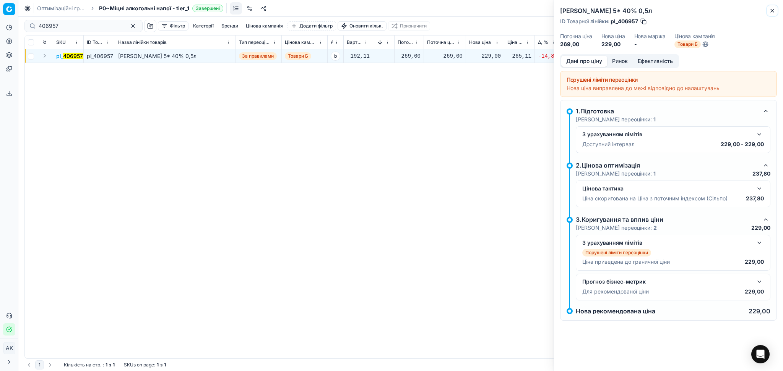
click at [775, 13] on icon "button" at bounding box center [772, 11] width 6 height 6
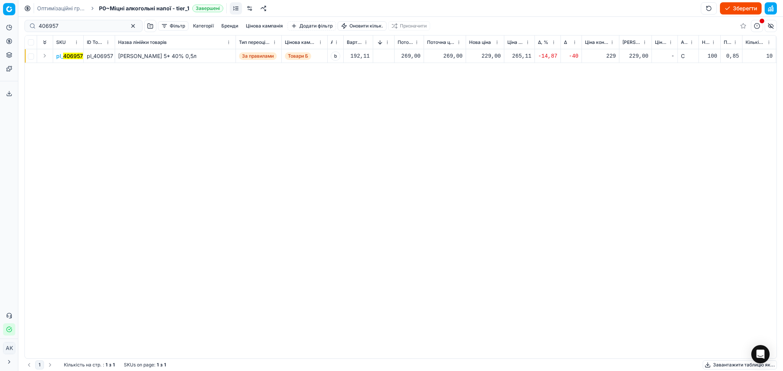
drag, startPoint x: 469, startPoint y: 177, endPoint x: 470, endPoint y: 169, distance: 8.9
click at [469, 177] on div "pl_ 406957 pl_406957 Бренді Шато Кахеті 5* 40% 0,5л За правилами Товари Б b 192…" at bounding box center [400, 204] width 751 height 310
drag, startPoint x: 487, startPoint y: 54, endPoint x: 494, endPoint y: 62, distance: 10.6
click at [488, 54] on div "229,00" at bounding box center [485, 56] width 32 height 8
drag, startPoint x: 492, startPoint y: 125, endPoint x: 463, endPoint y: 125, distance: 29.4
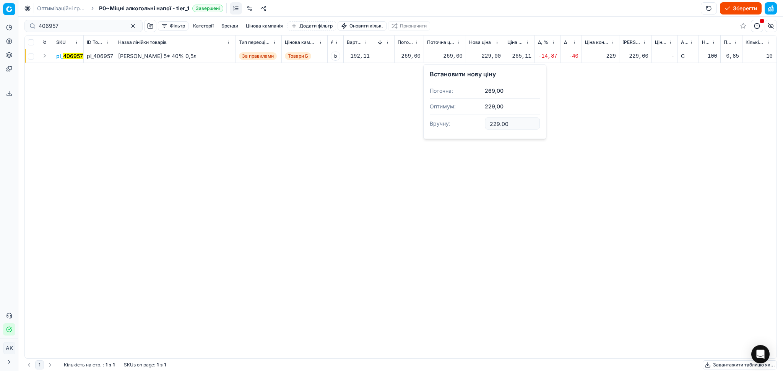
click at [465, 125] on dl "Поточна: 269,00 Оптимум: 229,00 Вручну: 229.00" at bounding box center [484, 108] width 110 height 50
type input "239.00"
paste input "140721"
drag, startPoint x: 63, startPoint y: 22, endPoint x: 29, endPoint y: 27, distance: 35.1
click at [30, 27] on div "406957" at bounding box center [83, 26] width 118 height 12
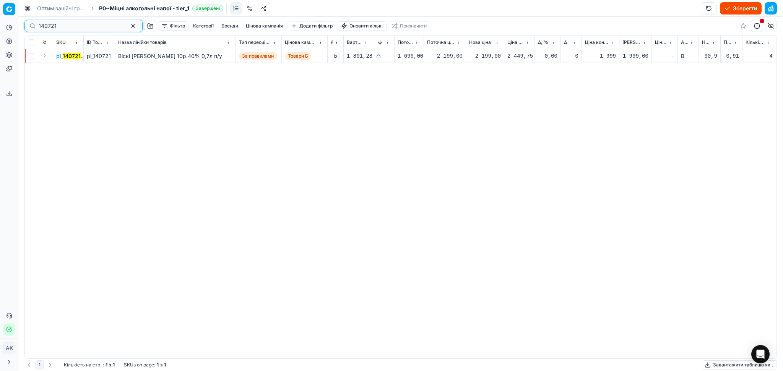
paste input "412873"
drag, startPoint x: 61, startPoint y: 24, endPoint x: 13, endPoint y: 25, distance: 47.8
click at [15, 25] on div "Pricing platform Аналітика Цінова оптимізація Асортимент продукції Шаблони Серв…" at bounding box center [391, 185] width 783 height 371
paste input "303317"
drag, startPoint x: 70, startPoint y: 22, endPoint x: 2, endPoint y: 25, distance: 68.1
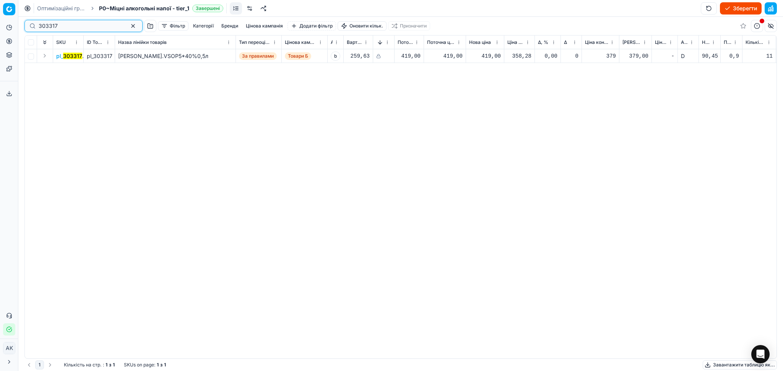
click at [2, 26] on div "Pricing platform Аналітика Цінова оптимізація Асортимент продукції Шаблони Серв…" at bounding box center [391, 185] width 783 height 371
paste input "91419"
paste input "41286"
drag, startPoint x: 58, startPoint y: 26, endPoint x: 23, endPoint y: 24, distance: 36.0
click at [24, 24] on div "391419 Фільтр Категорії Бренди Цінова кампанія Додати фільтр Оновити кільк. При…" at bounding box center [400, 194] width 764 height 355
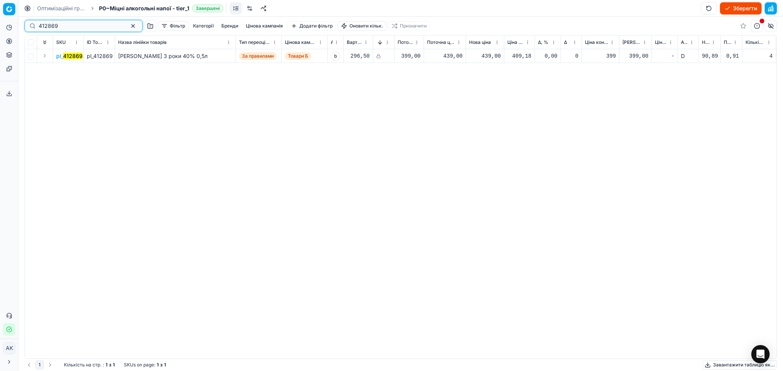
paste input "391318"
drag, startPoint x: 62, startPoint y: 27, endPoint x: 17, endPoint y: 24, distance: 44.5
click at [19, 25] on div "Pricing platform Аналітика Цінова оптимізація Асортимент продукції Шаблони Серв…" at bounding box center [391, 185] width 783 height 371
paste input "77203"
drag, startPoint x: 62, startPoint y: 28, endPoint x: 24, endPoint y: 29, distance: 37.8
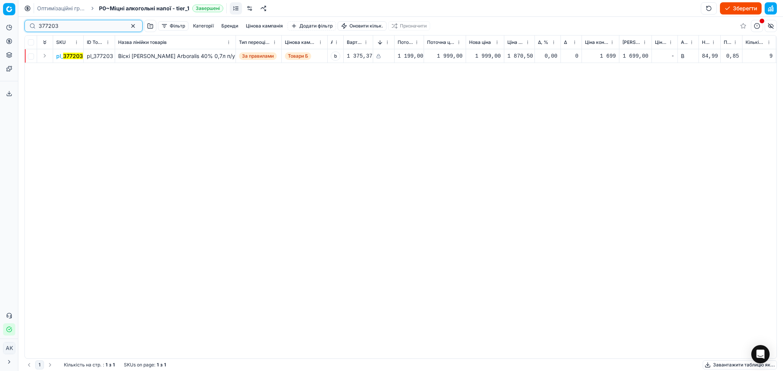
click at [15, 30] on div "Pricing platform Аналітика Цінова оптимізація Асортимент продукції Шаблони Серв…" at bounding box center [391, 185] width 783 height 371
paste input "204215"
paste input "57453"
drag, startPoint x: 61, startPoint y: 26, endPoint x: 0, endPoint y: 26, distance: 61.1
click at [0, 26] on div "Pricing platform Аналітика Цінова оптимізація Асортимент продукції Шаблони Серв…" at bounding box center [391, 185] width 783 height 371
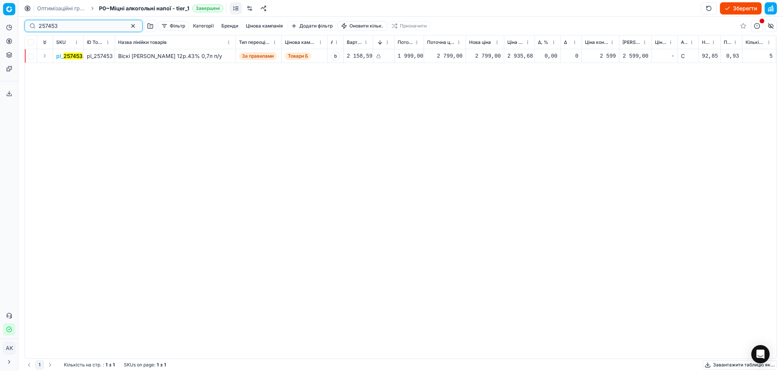
paste input "329807"
drag, startPoint x: 67, startPoint y: 21, endPoint x: 34, endPoint y: 25, distance: 33.8
click at [35, 25] on div "329807" at bounding box center [83, 26] width 118 height 12
paste input "33081"
drag, startPoint x: 75, startPoint y: 25, endPoint x: 23, endPoint y: 25, distance: 51.6
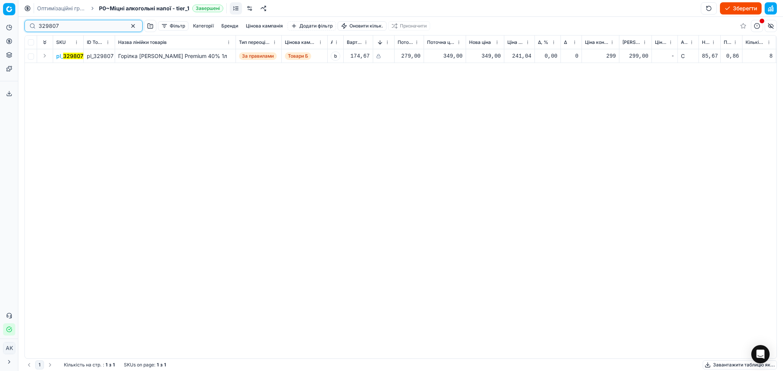
click at [24, 25] on div "329807" at bounding box center [83, 26] width 118 height 12
paste input "401382"
paste input "368549"
drag, startPoint x: 29, startPoint y: 27, endPoint x: 14, endPoint y: 26, distance: 14.9
click at [6, 27] on div "Pricing platform Аналітика Цінова оптимізація Асортимент продукції Шаблони Серв…" at bounding box center [391, 185] width 783 height 371
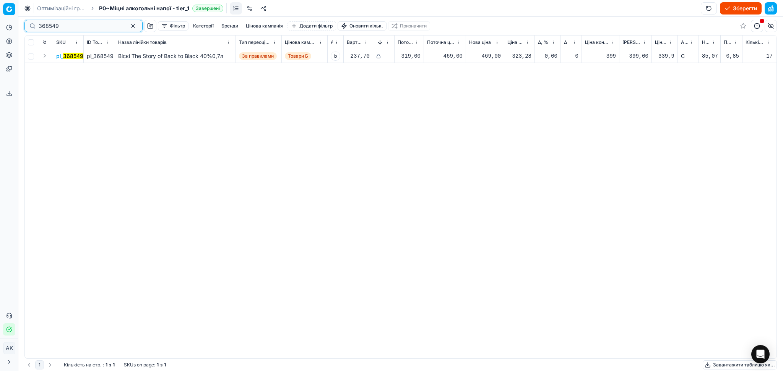
paste input "117767"
drag, startPoint x: 70, startPoint y: 26, endPoint x: 11, endPoint y: 24, distance: 58.9
click at [11, 24] on div "Pricing platform Аналітика Цінова оптимізація Асортимент продукції Шаблони Серв…" at bounding box center [391, 185] width 783 height 371
paste input "429765"
paste input "12321"
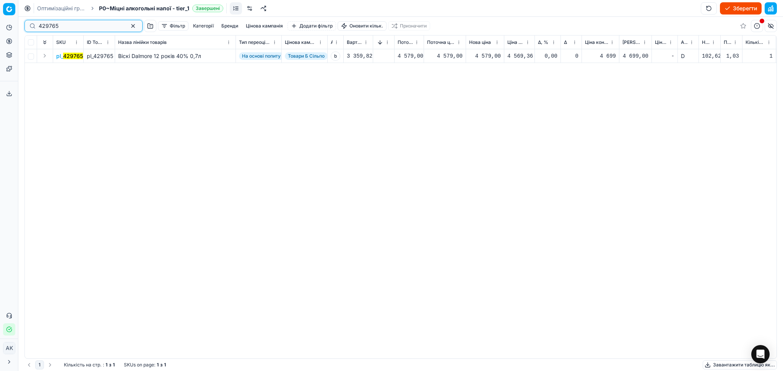
drag, startPoint x: 64, startPoint y: 24, endPoint x: 28, endPoint y: 22, distance: 35.6
click at [27, 23] on div "429765" at bounding box center [83, 26] width 118 height 12
paste input "316088"
paste input "402640"
drag, startPoint x: 71, startPoint y: 27, endPoint x: 10, endPoint y: 26, distance: 61.9
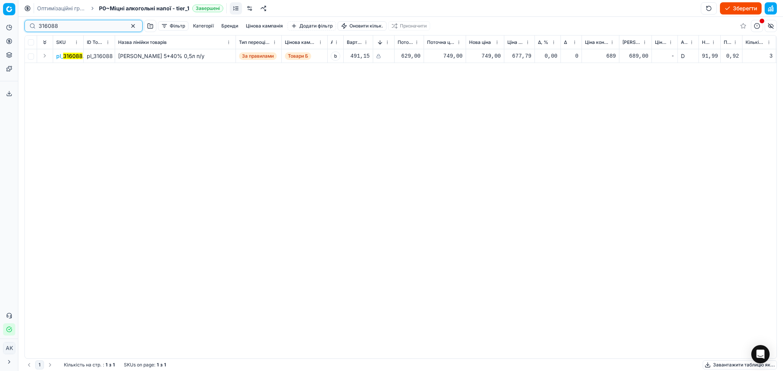
click at [8, 27] on div "Pricing platform Аналітика Цінова оптимізація Асортимент продукції Шаблони Серв…" at bounding box center [391, 185] width 783 height 371
drag, startPoint x: 66, startPoint y: 24, endPoint x: 16, endPoint y: 22, distance: 49.7
click at [13, 24] on div "Pricing platform Аналітика Цінова оптимізація Асортимент продукції Шаблони Серв…" at bounding box center [391, 185] width 783 height 371
paste input "173413"
paste input "401386"
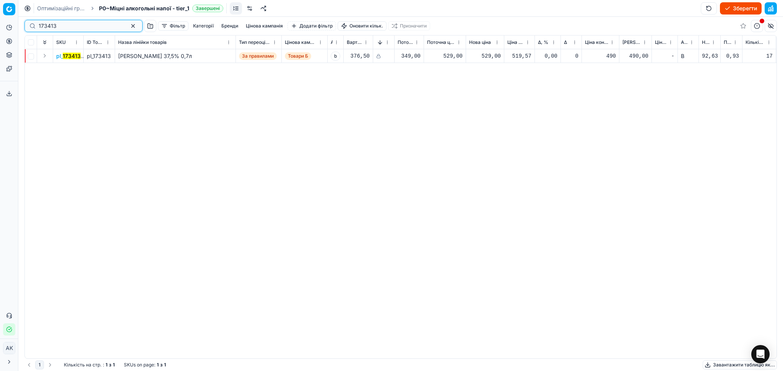
drag, startPoint x: 60, startPoint y: 26, endPoint x: 29, endPoint y: 20, distance: 30.7
click at [32, 21] on div "173413" at bounding box center [83, 26] width 118 height 12
paste input "329805"
drag, startPoint x: 68, startPoint y: 26, endPoint x: 2, endPoint y: 22, distance: 67.0
click at [0, 24] on div "Pricing platform Аналітика Цінова оптимізація Асортимент продукції Шаблони Серв…" at bounding box center [391, 185] width 783 height 371
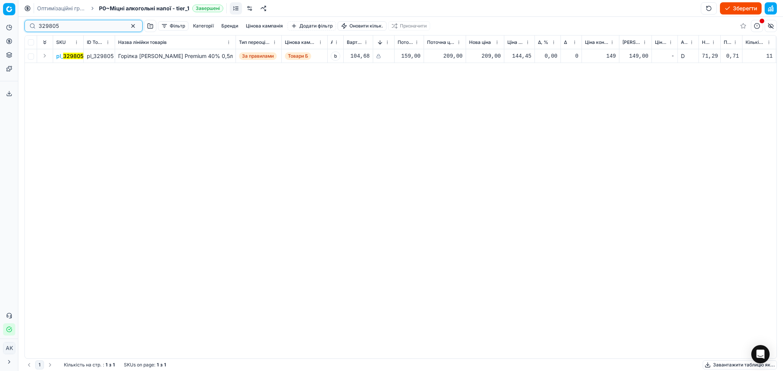
paste input "417264"
paste input "398897"
drag, startPoint x: 28, startPoint y: 26, endPoint x: 16, endPoint y: 24, distance: 11.5
click at [13, 26] on div "Pricing platform Аналітика Цінова оптимізація Асортимент продукції Шаблони Серв…" at bounding box center [391, 185] width 783 height 371
paste input "1393"
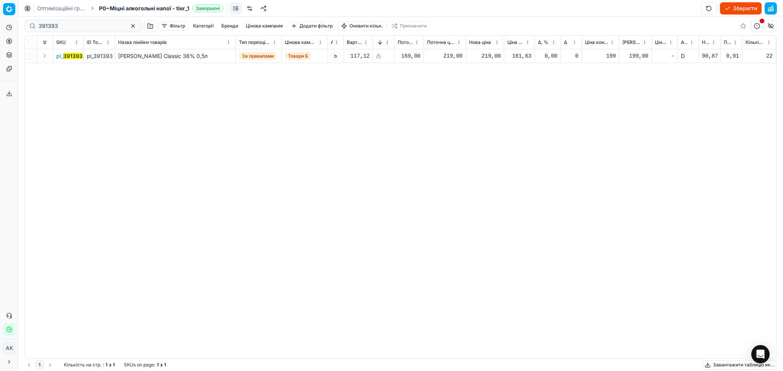
drag, startPoint x: 60, startPoint y: 21, endPoint x: 23, endPoint y: 24, distance: 37.9
click at [23, 24] on div "391393 Фільтр Категорії Бренди Цінова кампанія Додати фільтр Оновити кільк. При…" at bounding box center [400, 194] width 764 height 355
click at [50, 26] on input "391393" at bounding box center [81, 26] width 84 height 8
click at [49, 26] on input "391393" at bounding box center [81, 26] width 84 height 8
paste input "40138"
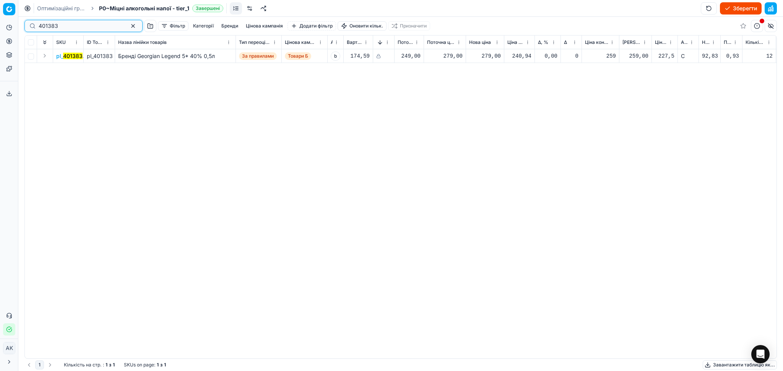
paste input "20926"
drag, startPoint x: 68, startPoint y: 24, endPoint x: 18, endPoint y: 26, distance: 50.1
click at [18, 26] on div "Pricing platform Аналітика Цінова оптимізація Асортимент продукції Шаблони Серв…" at bounding box center [391, 185] width 783 height 371
paste input "391413"
paste input "209205"
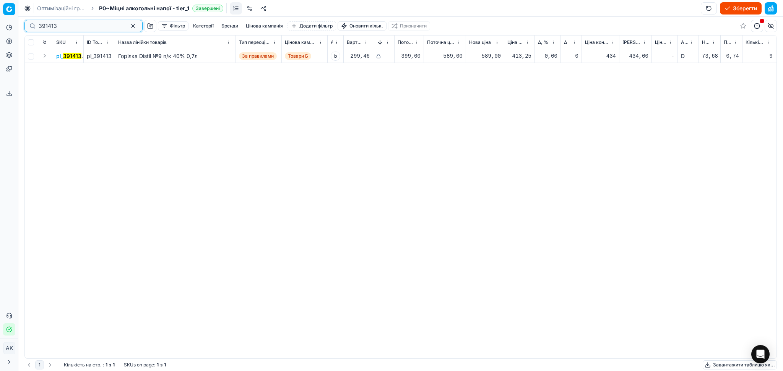
drag, startPoint x: 60, startPoint y: 24, endPoint x: 5, endPoint y: 25, distance: 55.0
click at [6, 25] on div "Pricing platform Аналітика Цінова оптимізація Асортимент продукції Шаблони Серв…" at bounding box center [391, 185] width 783 height 371
paste input "47162"
paste input "391414"
drag, startPoint x: 71, startPoint y: 25, endPoint x: 12, endPoint y: 29, distance: 59.4
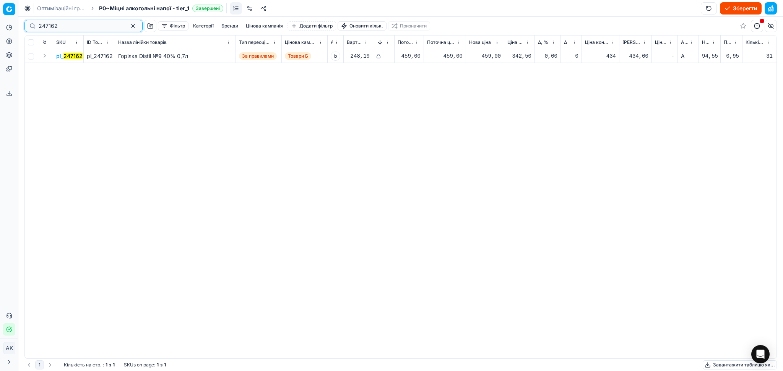
click at [11, 30] on div "Pricing platform Аналітика Цінова оптимізація Асортимент продукції Шаблони Серв…" at bounding box center [391, 185] width 783 height 371
drag, startPoint x: 71, startPoint y: 26, endPoint x: 8, endPoint y: 26, distance: 63.0
click at [6, 26] on div "Pricing platform Аналітика Цінова оптимізація Асортимент продукції Шаблони Серв…" at bounding box center [391, 185] width 783 height 371
paste input "07790"
paste input "141309"
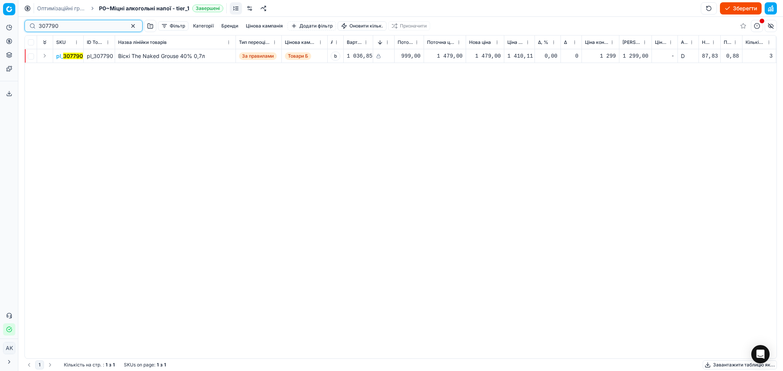
drag, startPoint x: 70, startPoint y: 29, endPoint x: 10, endPoint y: 22, distance: 60.8
click at [10, 22] on div "Pricing platform Аналітика Цінова оптимізація Асортимент продукції Шаблони Серв…" at bounding box center [391, 185] width 783 height 371
type input "141309"
click at [128, 26] on button "button" at bounding box center [132, 25] width 9 height 9
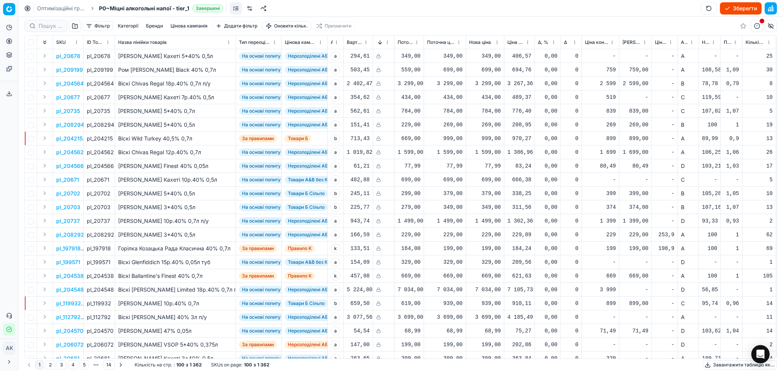
click at [734, 6] on button "Зберегти" at bounding box center [740, 8] width 42 height 12
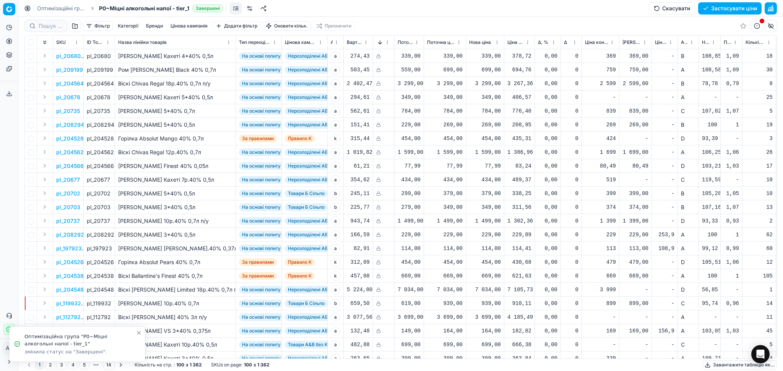
click at [744, 12] on button "Застосувати ціни" at bounding box center [729, 8] width 63 height 12
click at [719, 6] on button "Завантажити звіт" at bounding box center [729, 8] width 65 height 12
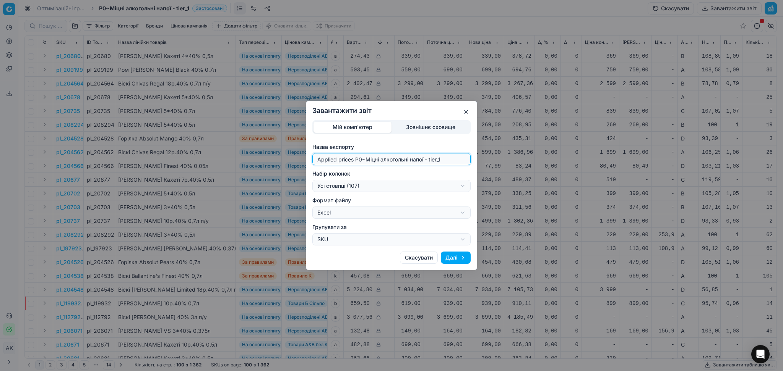
drag, startPoint x: 361, startPoint y: 158, endPoint x: 274, endPoint y: 158, distance: 87.9
click at [274, 158] on div "Завантажити звіт Мій комп'ютер Зовнішнє сховище Назва експорту Applied prices P…" at bounding box center [391, 185] width 783 height 371
type input "20250829~Міцні алкогольні напої - tier_1"
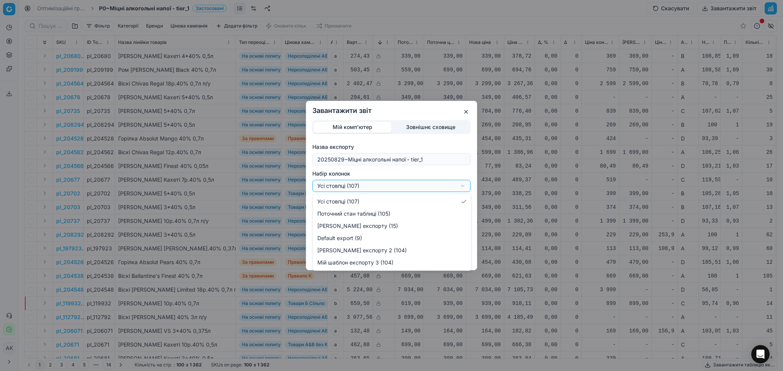
click at [371, 183] on div "Завантажити звіт Мій комп'ютер Зовнішнє сховище Назва експорту 20250829~Міцні а…" at bounding box center [391, 185] width 783 height 371
select select "custom"
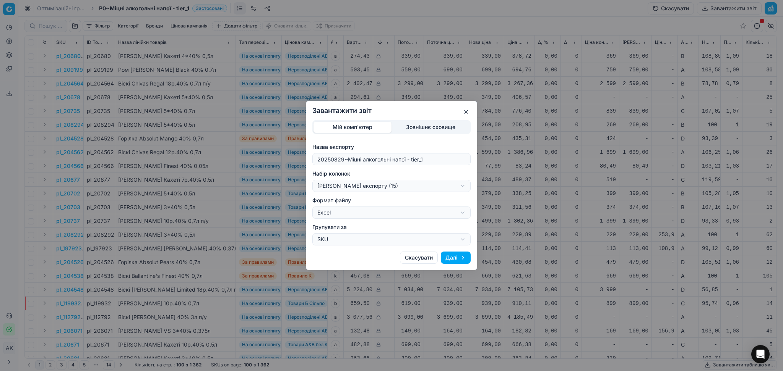
click at [454, 258] on button "Далі" at bounding box center [456, 258] width 30 height 12
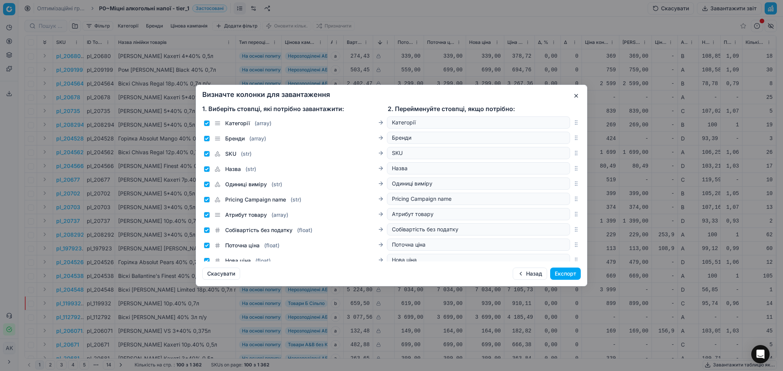
click at [557, 274] on button "Експорт" at bounding box center [565, 274] width 31 height 12
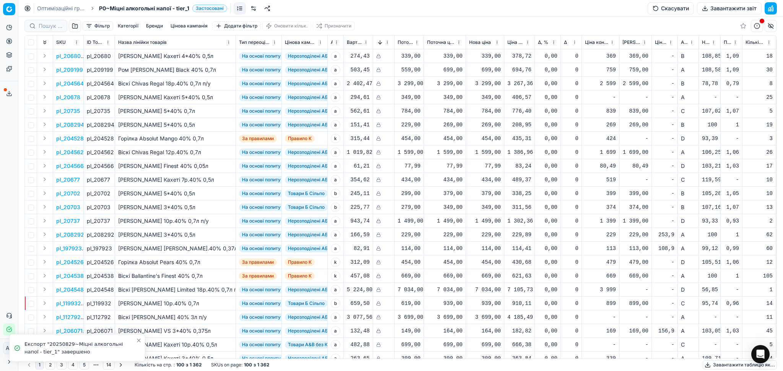
click at [6, 94] on button "Сервіс експорту" at bounding box center [9, 94] width 12 height 12
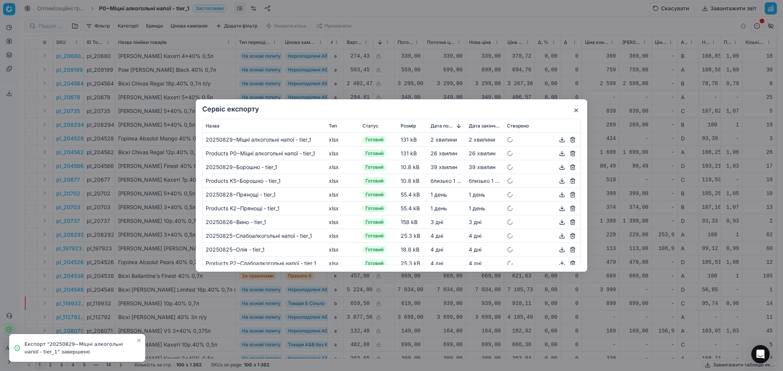
click at [557, 139] on button "button" at bounding box center [561, 139] width 9 height 9
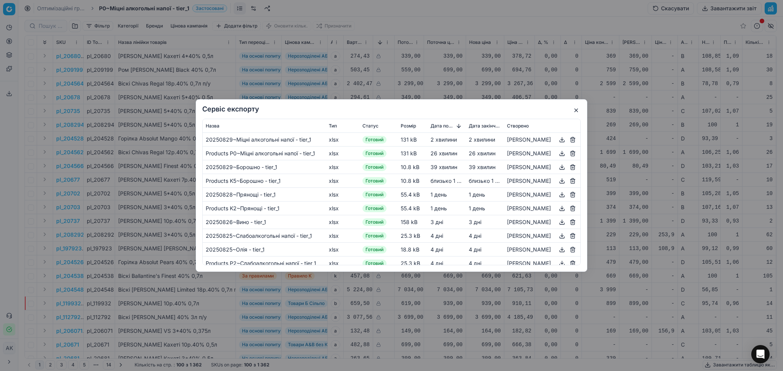
click at [574, 109] on button "button" at bounding box center [575, 110] width 9 height 9
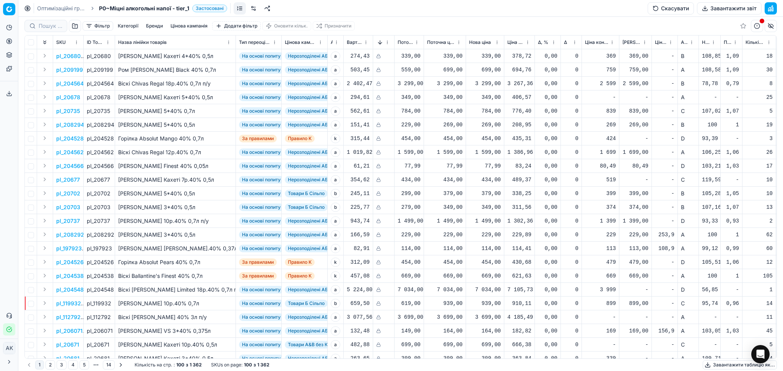
click at [53, 7] on link "Оптимізаційні групи" at bounding box center [61, 9] width 49 height 8
